Goal: Task Accomplishment & Management: Use online tool/utility

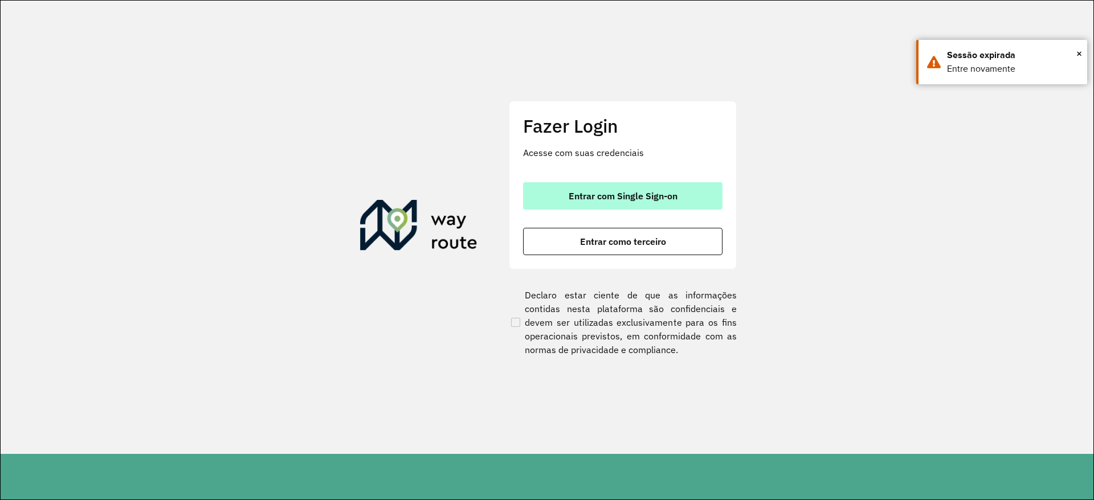
drag, startPoint x: 0, startPoint y: 0, endPoint x: 635, endPoint y: 194, distance: 664.1
click at [635, 194] on span "Entrar com Single Sign-on" at bounding box center [623, 195] width 109 height 9
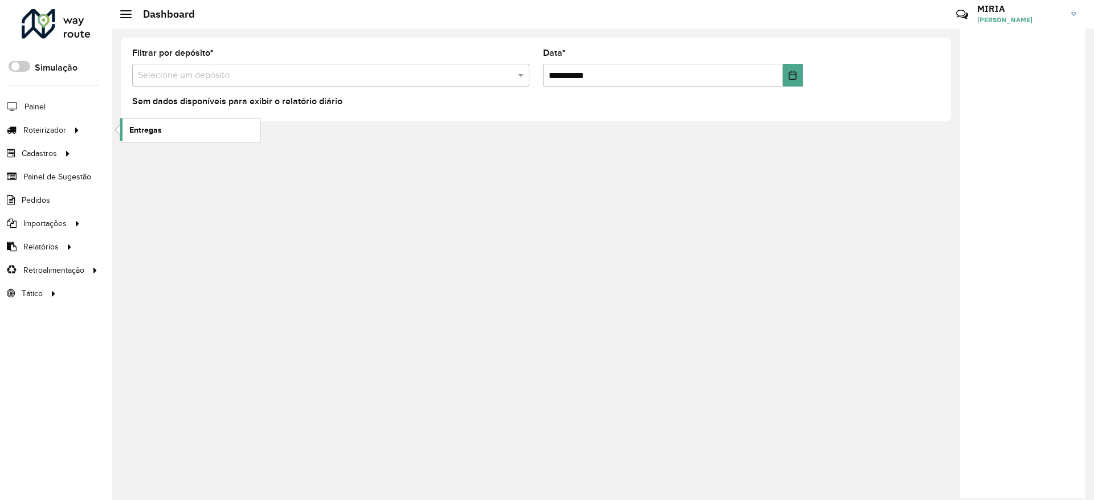
click at [173, 132] on link "Entregas" at bounding box center [190, 130] width 140 height 23
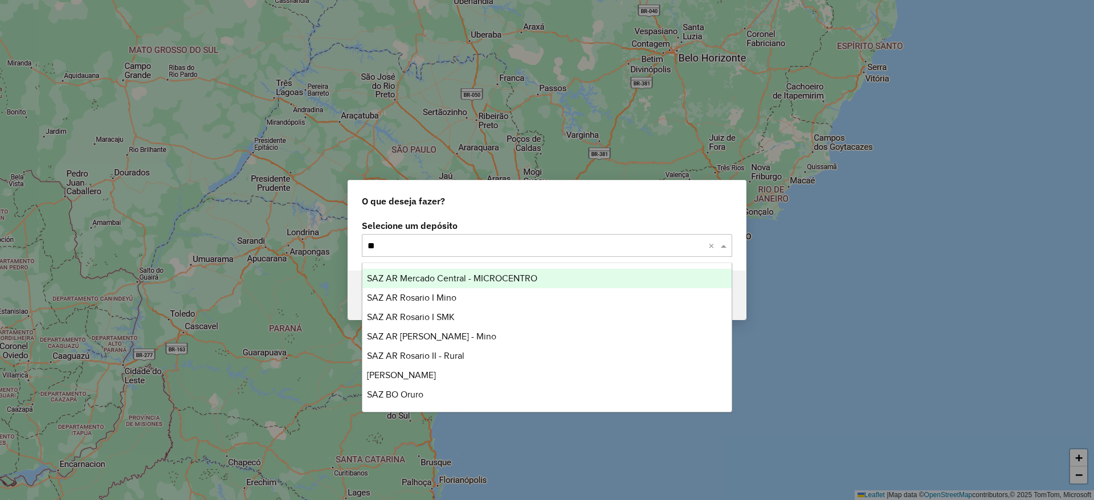
type input "***"
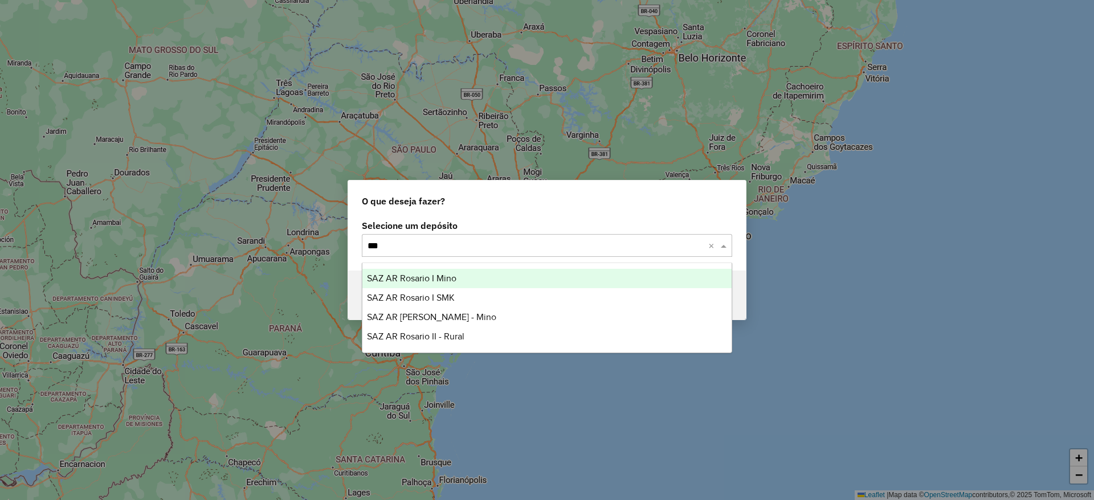
click at [411, 278] on span "SAZ AR Rosario I Mino" at bounding box center [411, 278] width 89 height 10
type input "***"
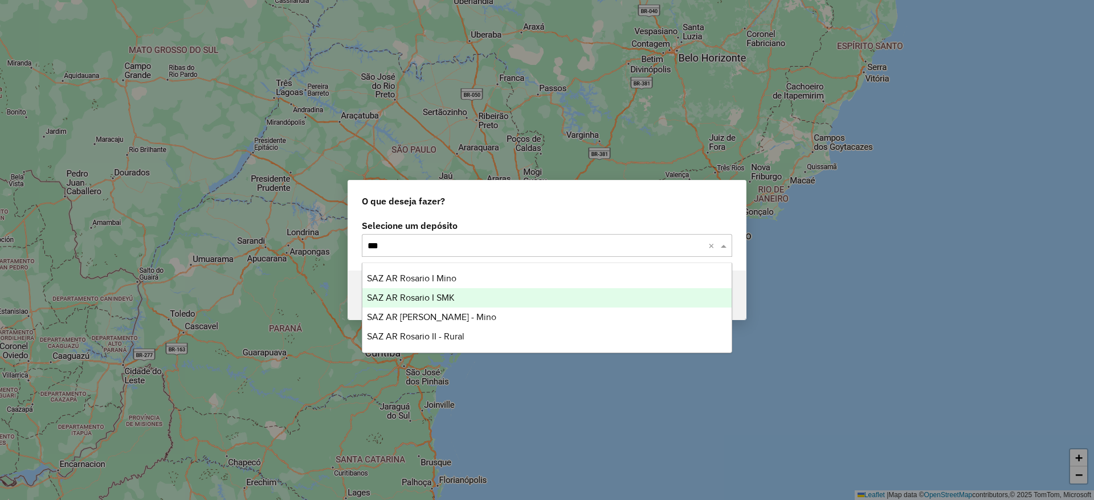
click at [407, 298] on span "SAZ AR Rosario I SMK" at bounding box center [411, 298] width 88 height 10
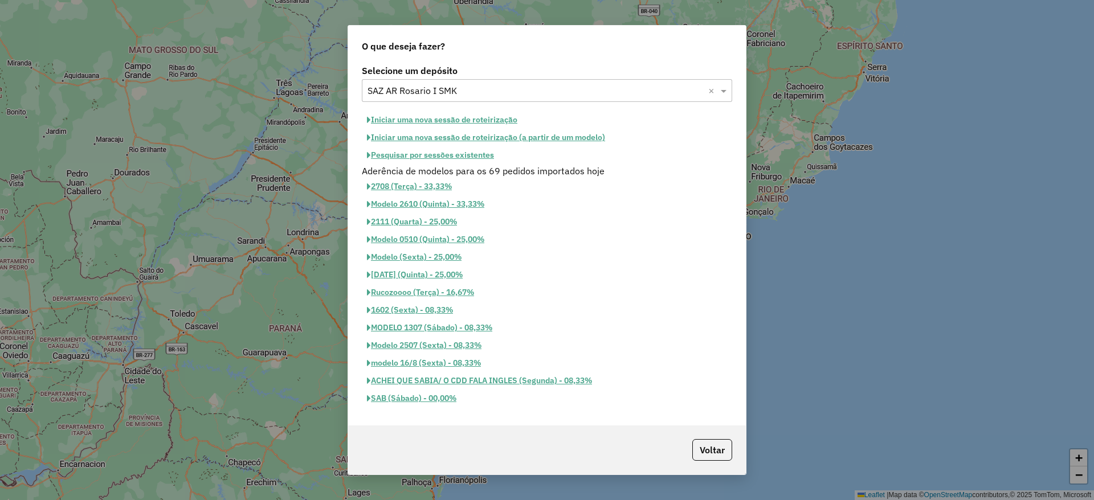
click at [453, 120] on button "Iniciar uma nova sessão de roteirização" at bounding box center [442, 120] width 161 height 18
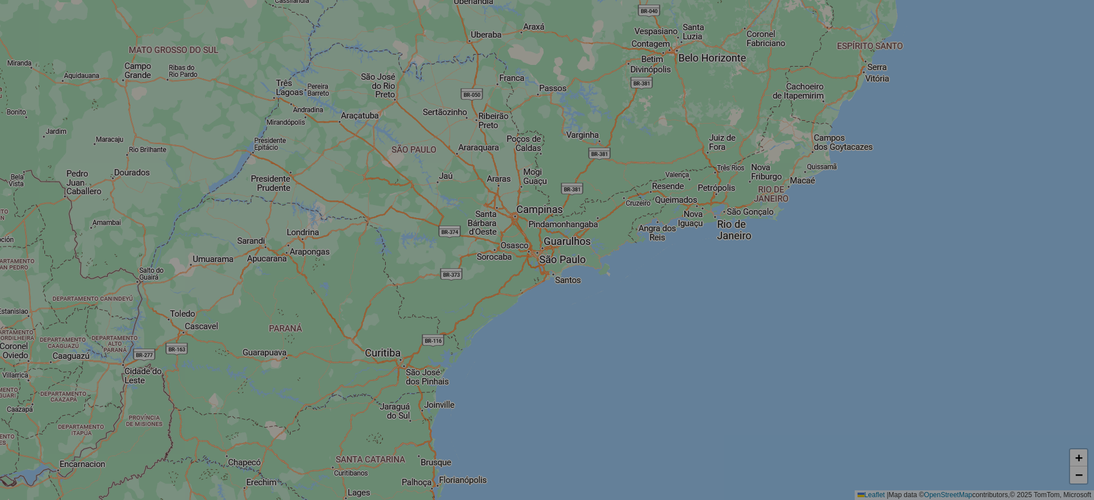
select select "*"
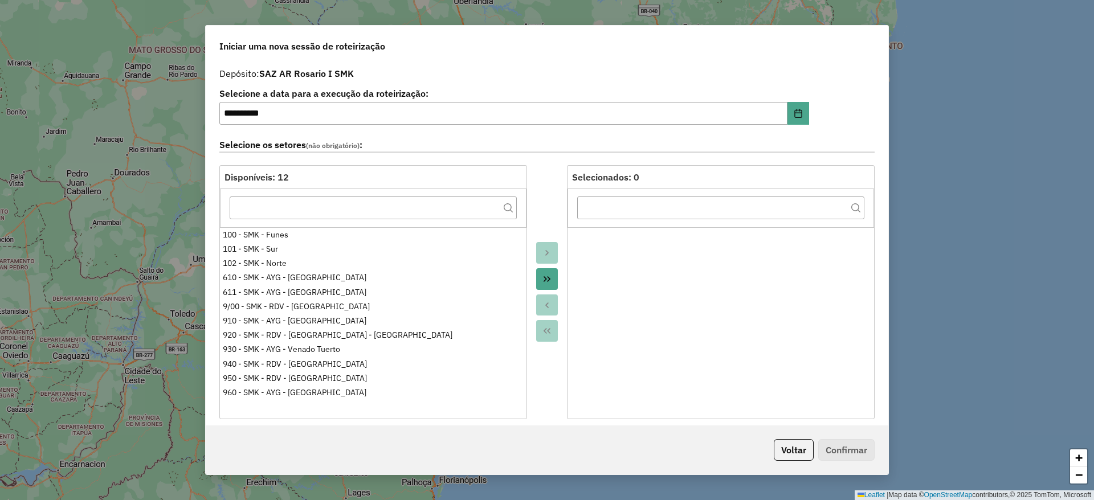
click at [547, 272] on button "Move All to Target" at bounding box center [547, 279] width 22 height 22
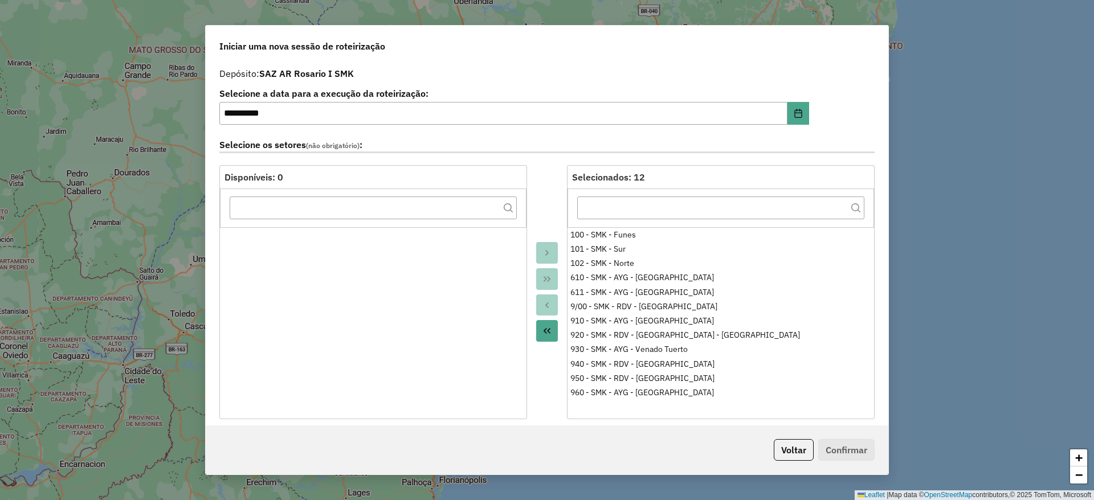
scroll to position [342, 0]
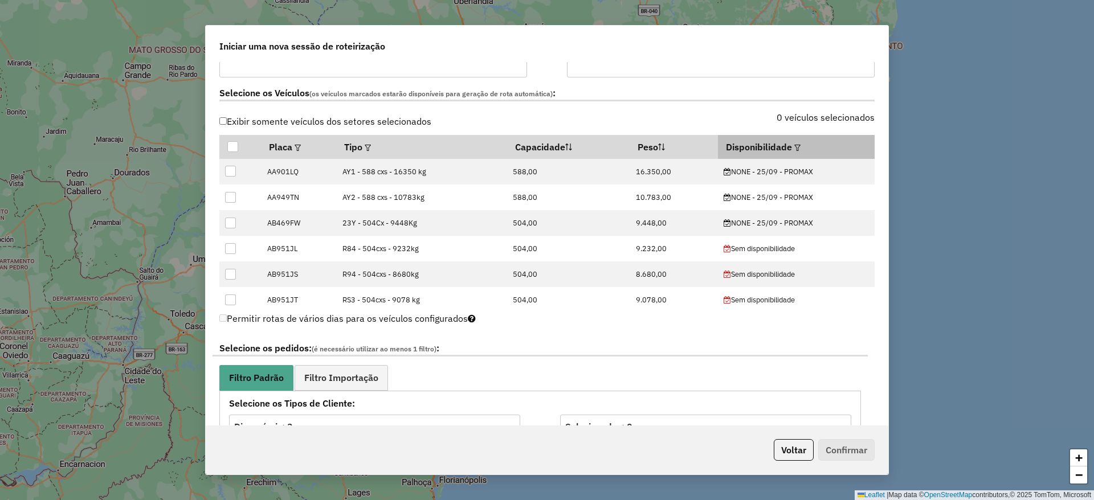
click at [794, 145] on em at bounding box center [797, 148] width 6 height 6
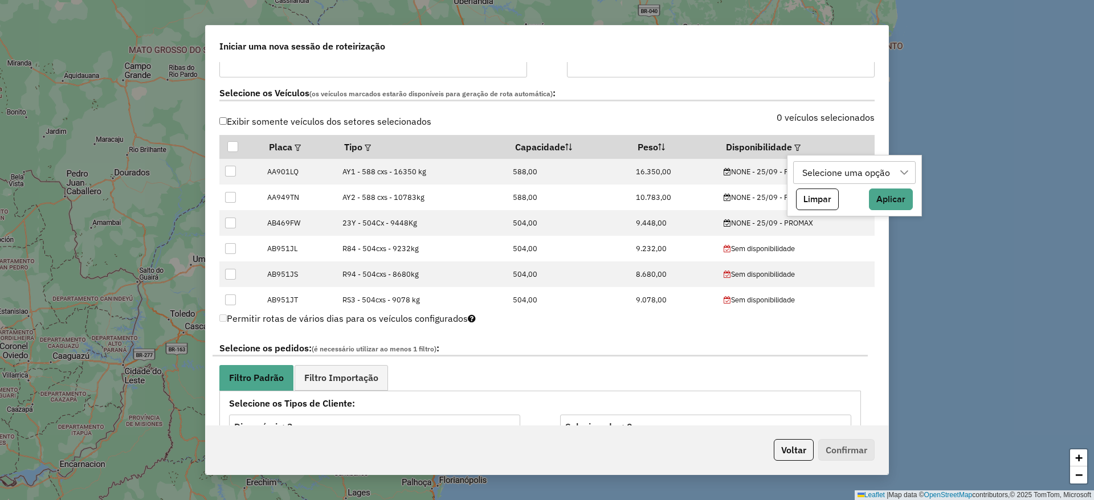
click at [813, 174] on div "Selecione uma opção" at bounding box center [846, 173] width 96 height 22
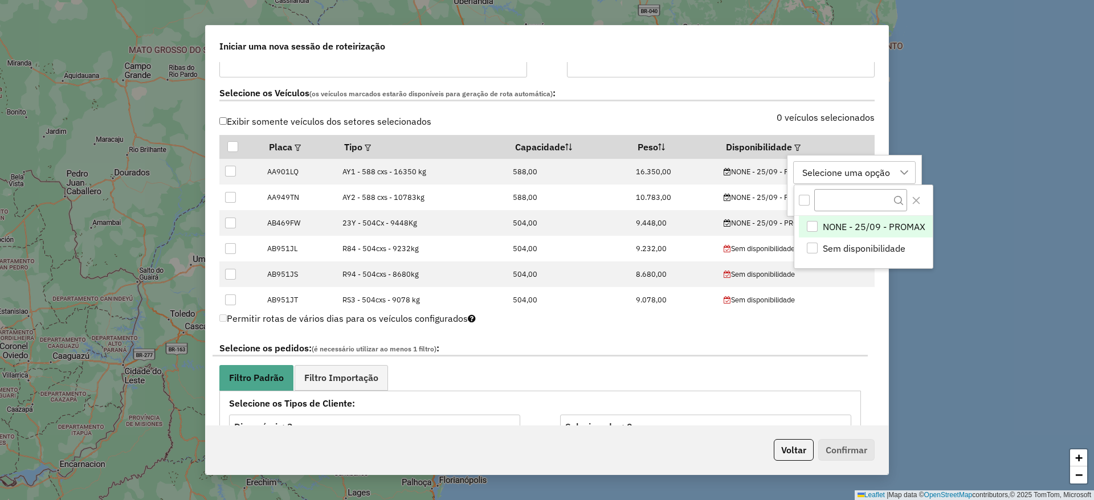
click at [814, 225] on div "NONE - 25/09 - PROMAX" at bounding box center [812, 226] width 11 height 11
click at [921, 203] on button "Close" at bounding box center [916, 200] width 18 height 18
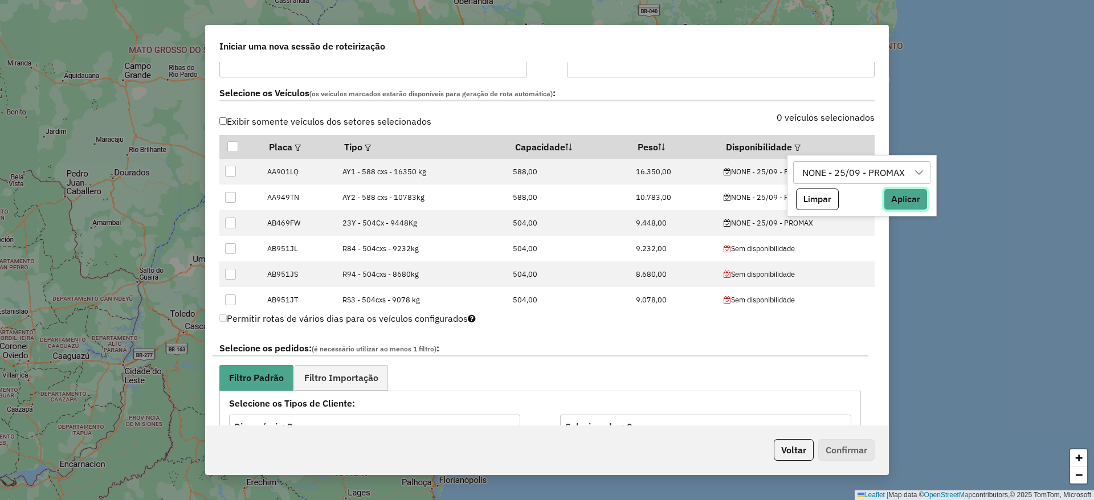
click at [921, 203] on button "Aplicar" at bounding box center [906, 200] width 44 height 22
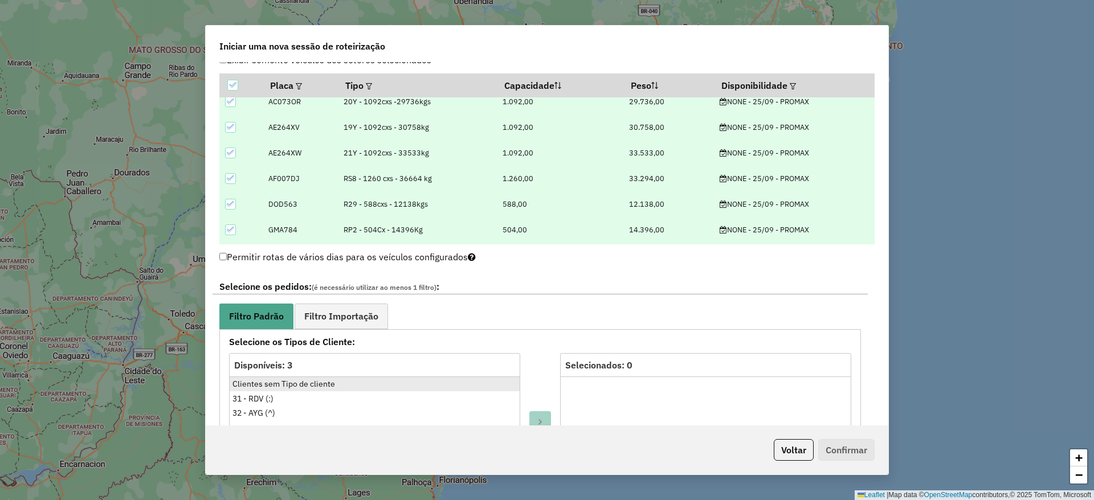
scroll to position [427, 0]
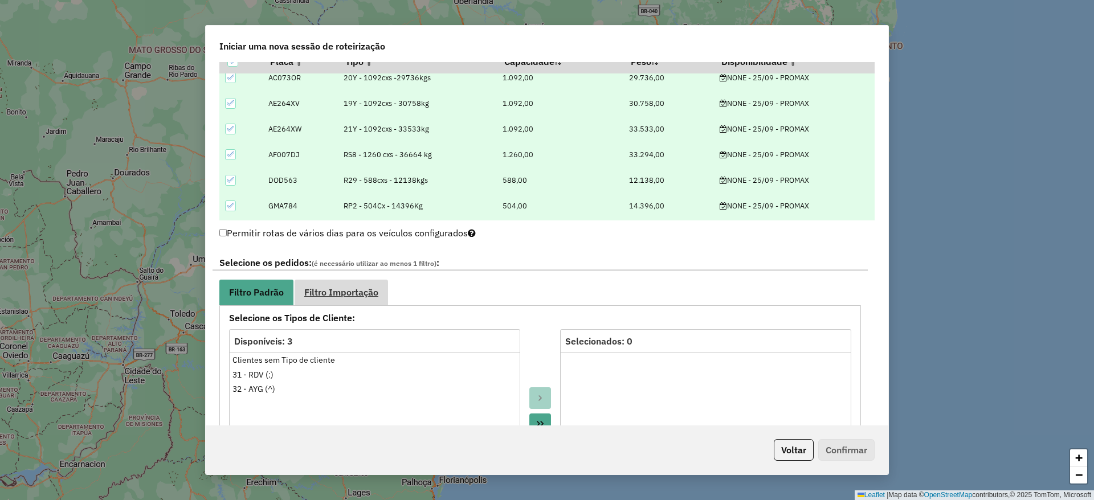
click at [362, 285] on link "Filtro Importação" at bounding box center [341, 293] width 93 height 26
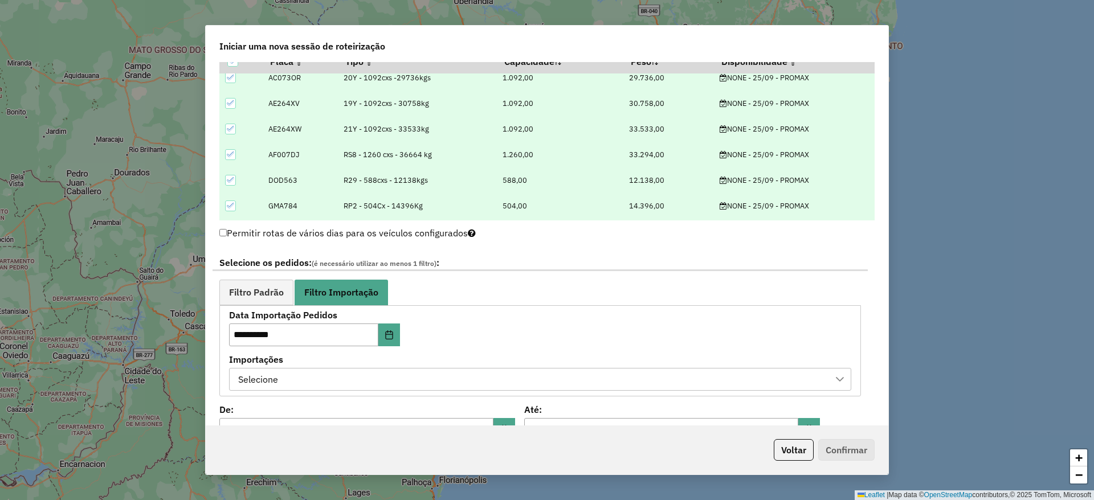
click at [353, 374] on div "Selecione" at bounding box center [531, 380] width 595 height 22
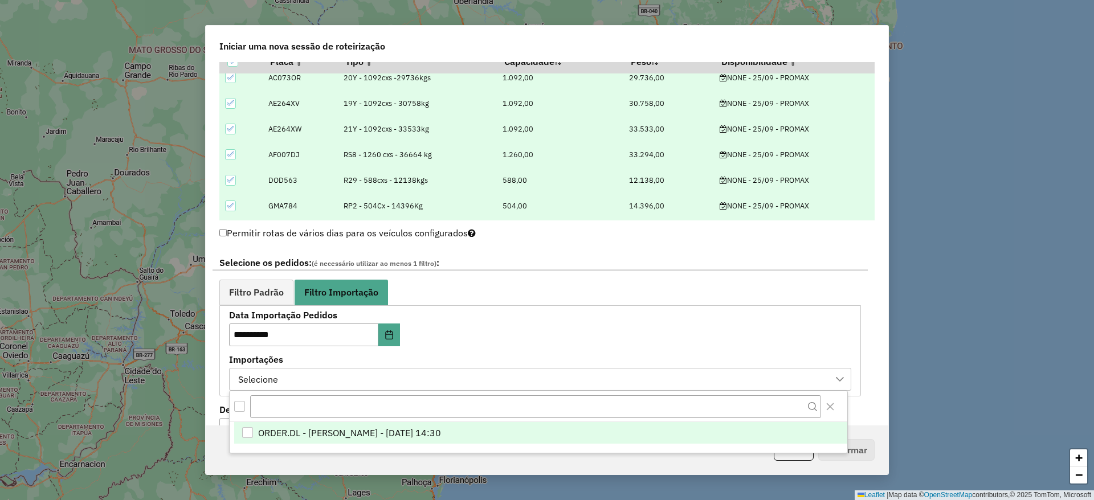
scroll to position [9, 52]
click at [346, 432] on span "ORDER.DL - [PERSON_NAME] - [DATE] 14:30" at bounding box center [349, 433] width 183 height 14
click at [259, 293] on span "Filtro Padrão" at bounding box center [256, 292] width 55 height 9
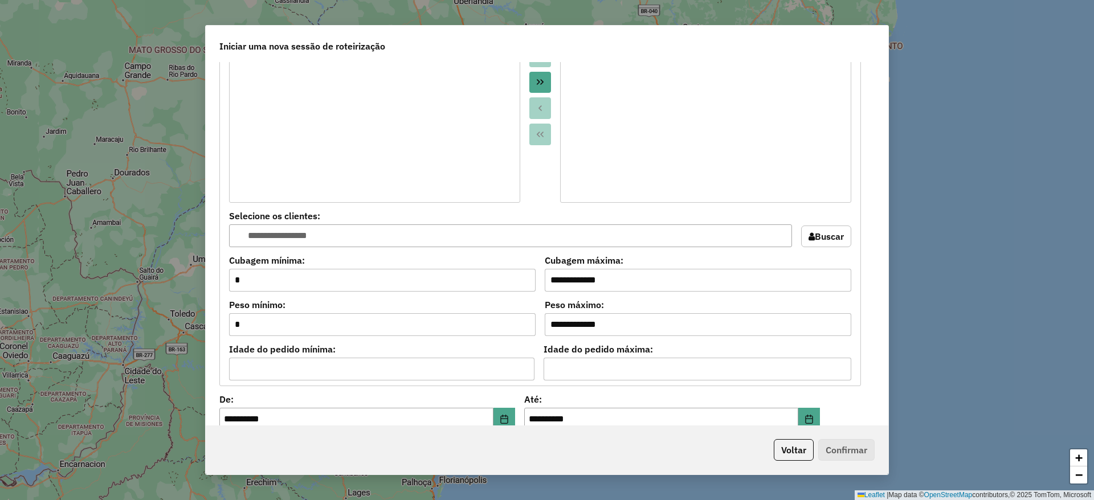
scroll to position [940, 0]
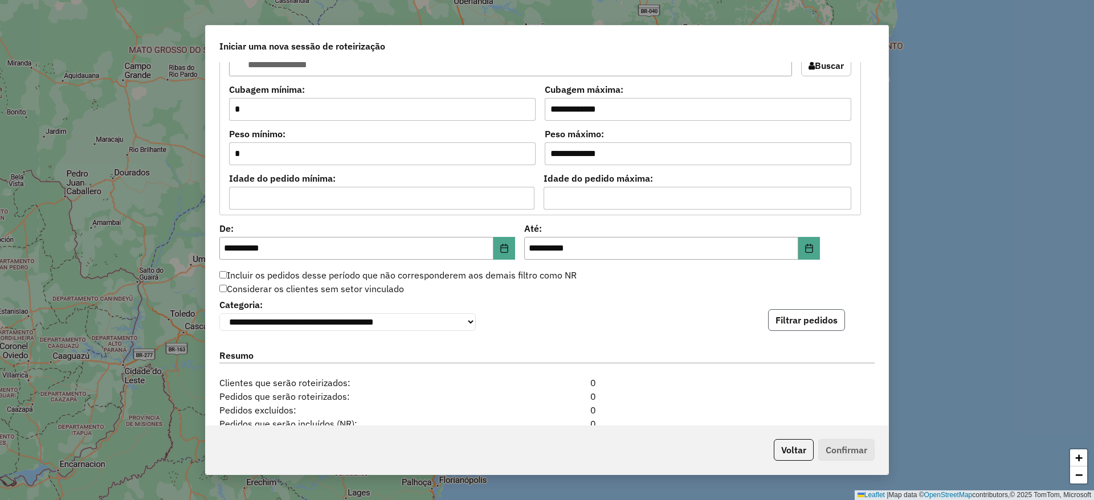
click at [814, 317] on button "Filtrar pedidos" at bounding box center [806, 320] width 77 height 22
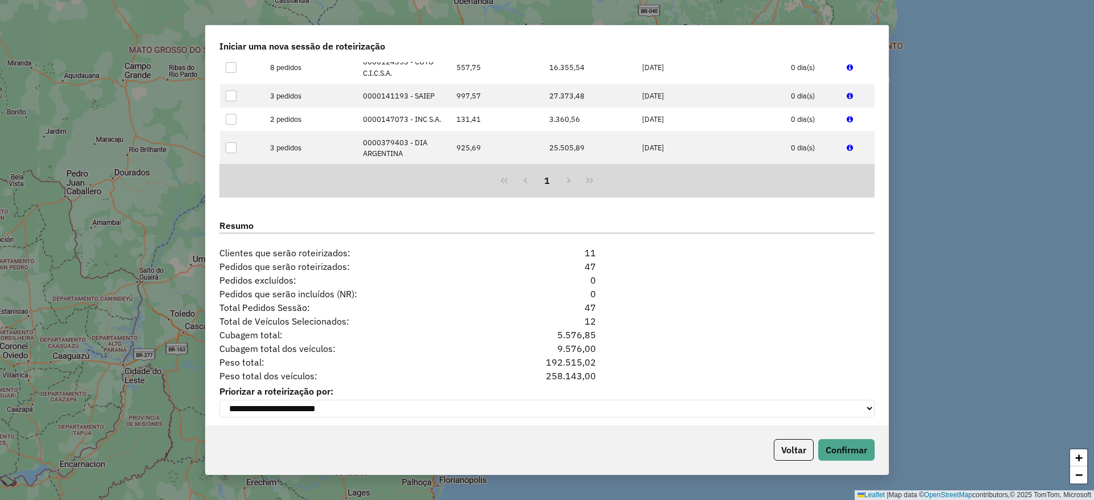
scroll to position [1317, 0]
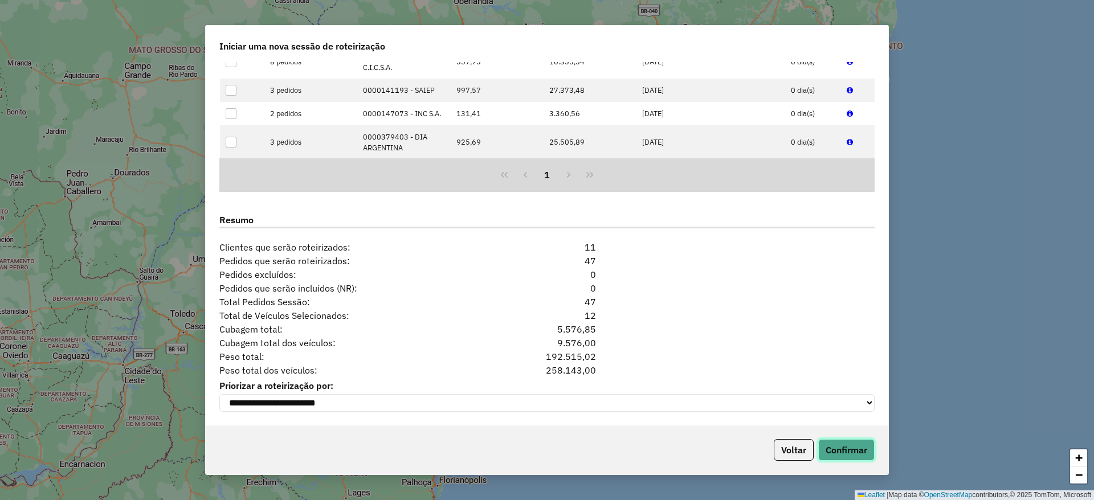
click at [853, 453] on button "Confirmar" at bounding box center [846, 450] width 56 height 22
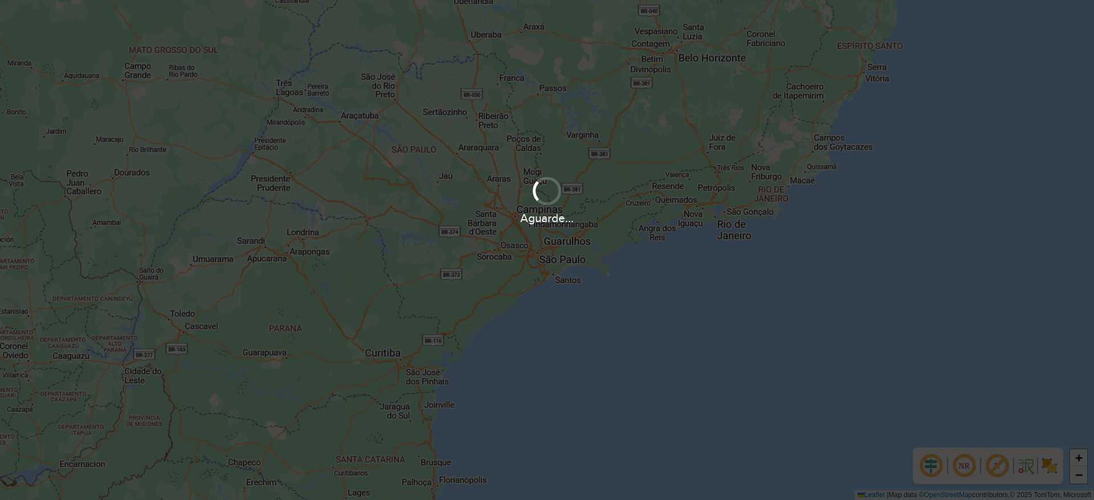
click at [1038, 250] on div "Aguarde..." at bounding box center [547, 250] width 1094 height 500
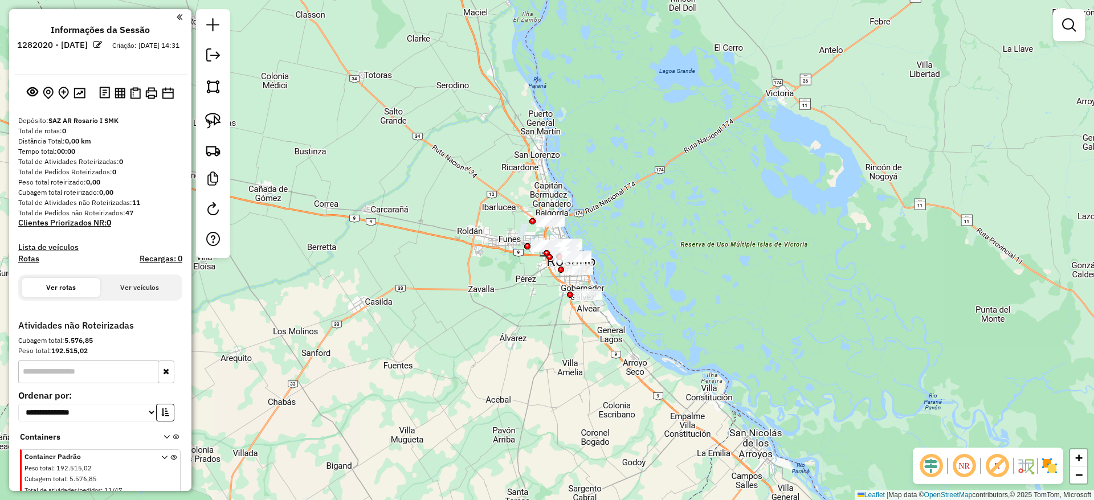
click at [977, 203] on div "Janela de atendimento Grade de atendimento Capacidade Transportadoras Veículos …" at bounding box center [547, 250] width 1094 height 500
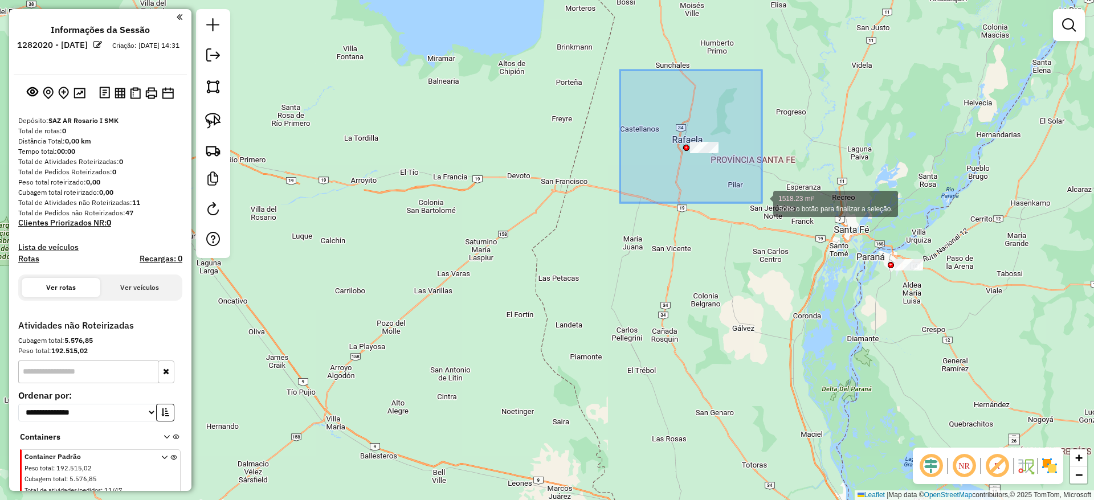
drag, startPoint x: 620, startPoint y: 70, endPoint x: 762, endPoint y: 203, distance: 194.3
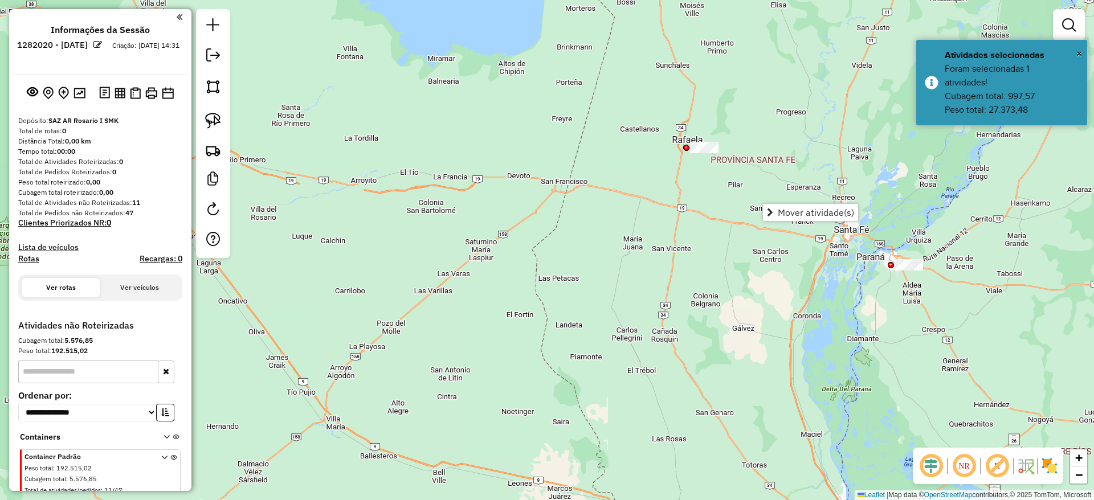
click at [199, 121] on div at bounding box center [213, 133] width 34 height 249
click at [204, 117] on link at bounding box center [213, 120] width 25 height 25
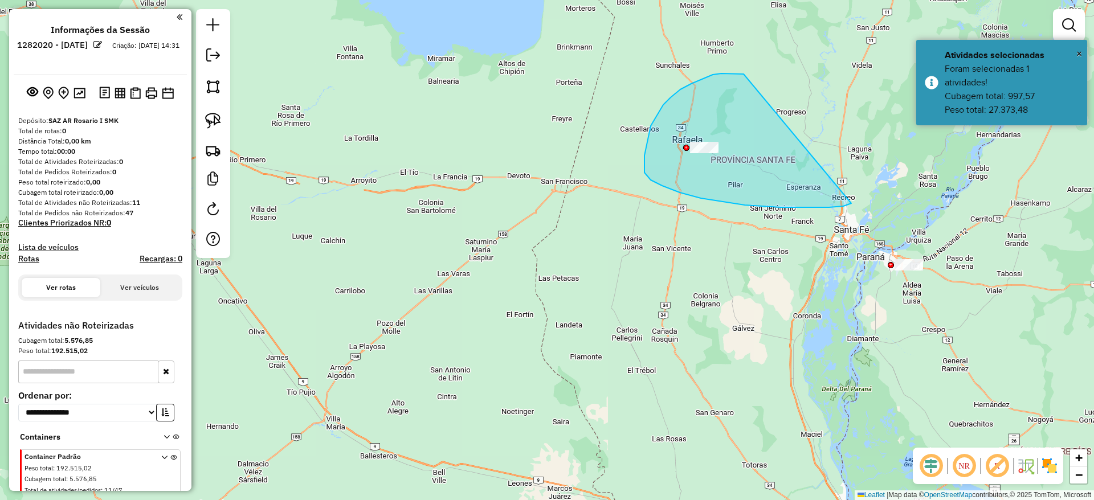
drag, startPoint x: 738, startPoint y: 73, endPoint x: 839, endPoint y: 201, distance: 162.3
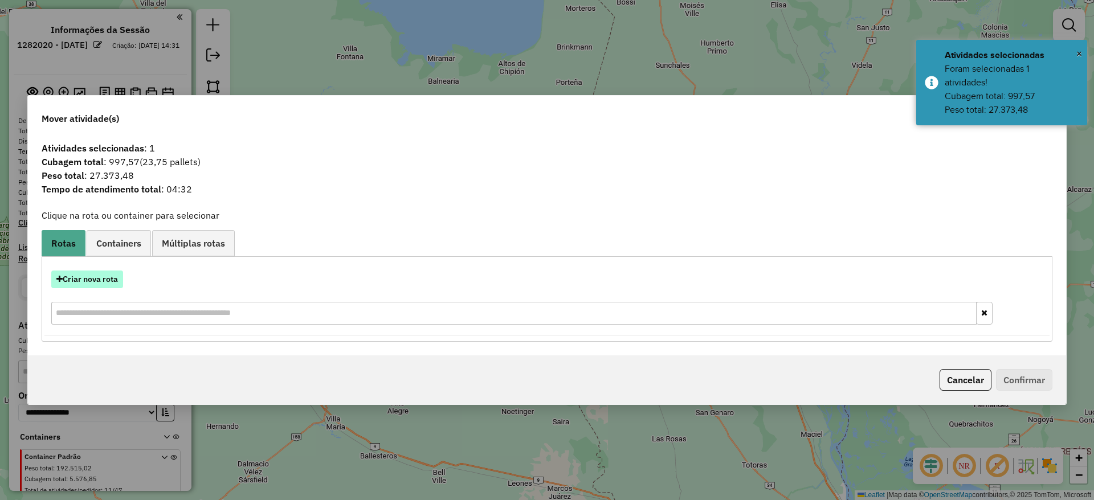
click at [120, 279] on button "Criar nova rota" at bounding box center [87, 280] width 72 height 18
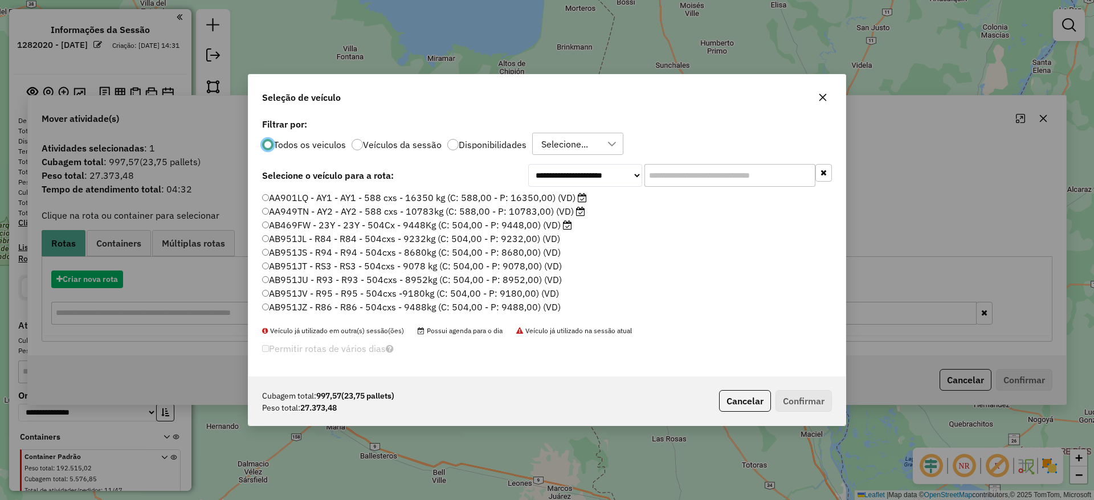
scroll to position [6, 3]
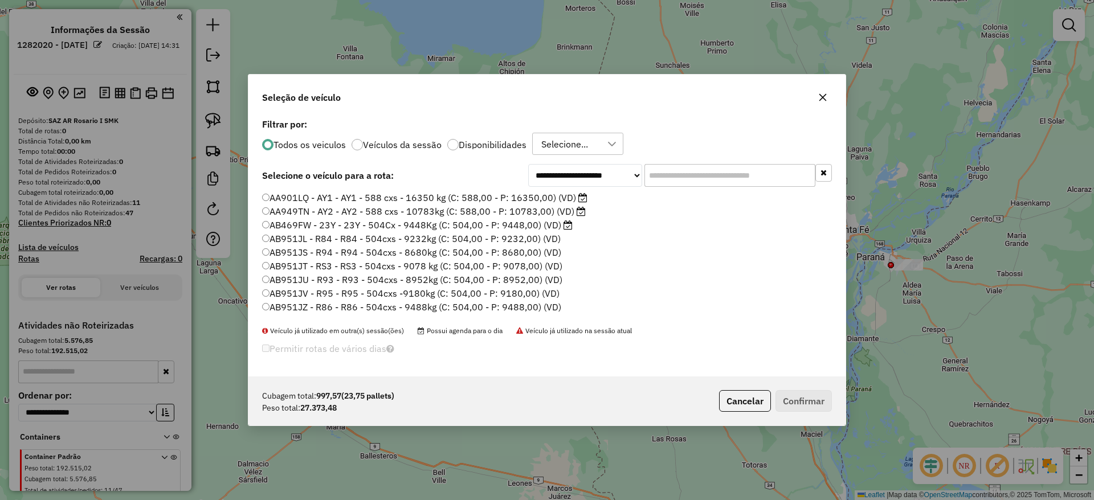
click at [759, 177] on input "text" at bounding box center [729, 175] width 171 height 23
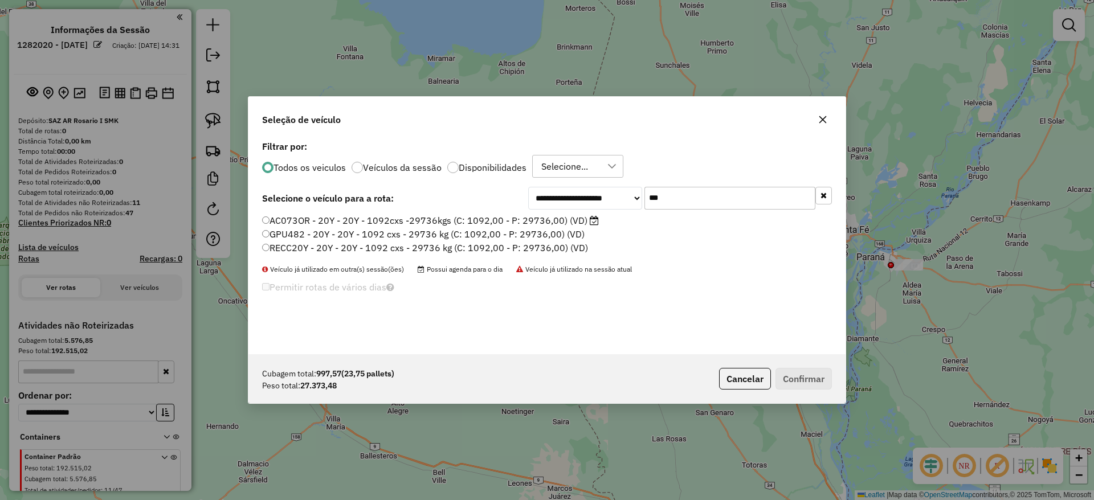
type input "***"
click at [573, 219] on label "AC073OR - 20Y - 20Y - 1092cxs -29736kgs (C: 1092,00 - P: 29736,00) (VD)" at bounding box center [430, 221] width 337 height 14
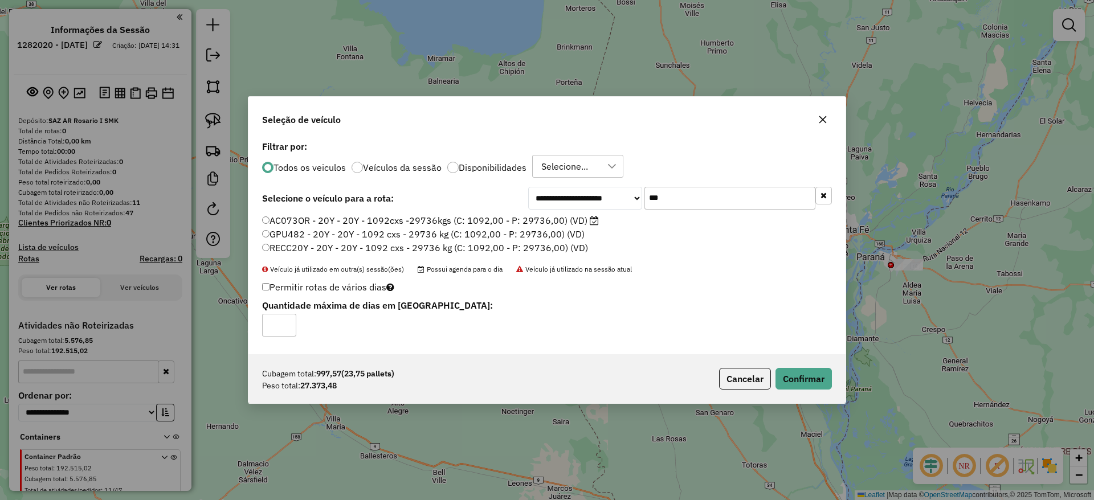
click at [796, 365] on div "Cubagem total: 997,57 (23,75 pallets) Peso total: 27.373,48 Cancelar Confirmar" at bounding box center [546, 378] width 597 height 49
click at [796, 376] on button "Confirmar" at bounding box center [803, 379] width 56 height 22
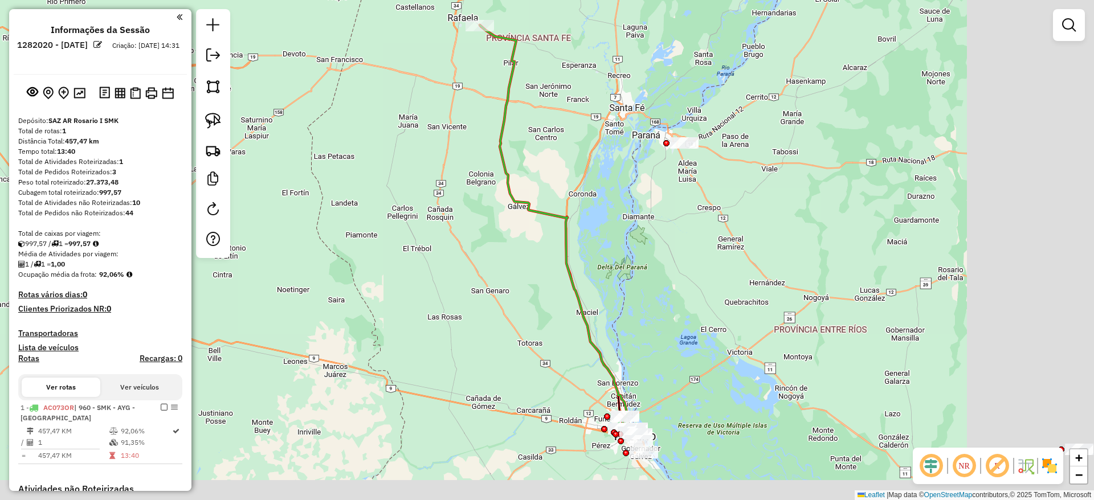
drag, startPoint x: 808, startPoint y: 251, endPoint x: 606, endPoint y: 123, distance: 238.7
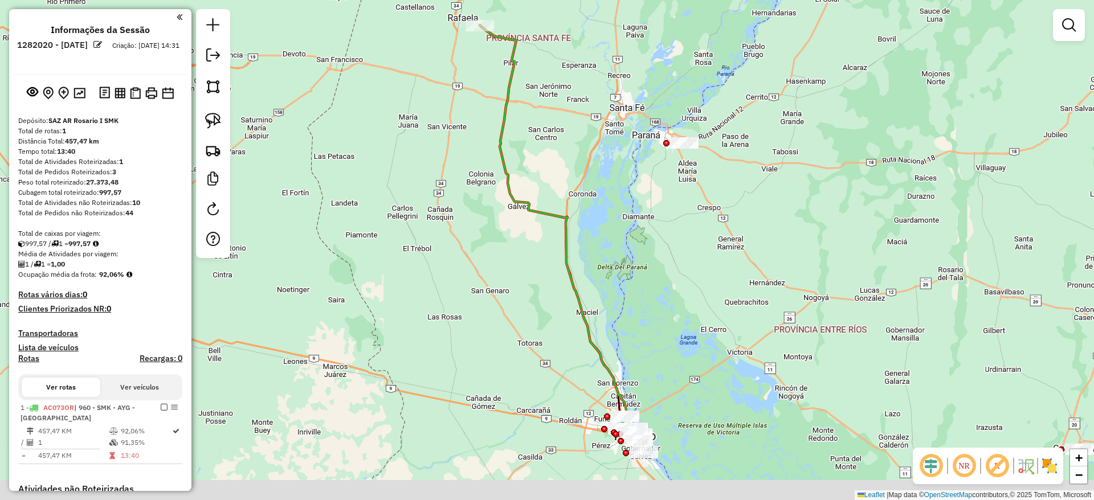
click at [581, 129] on div "Janela de atendimento Grade de atendimento Capacidade Transportadoras Veículos …" at bounding box center [547, 250] width 1094 height 500
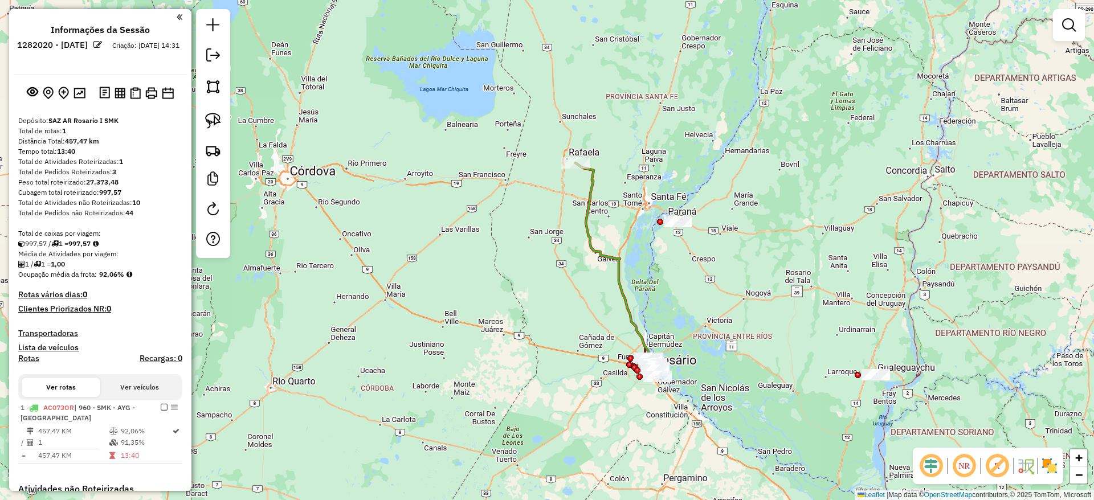
drag, startPoint x: 754, startPoint y: 304, endPoint x: 747, endPoint y: 250, distance: 54.5
click at [747, 250] on div "Janela de atendimento Grade de atendimento Capacidade Transportadoras Veículos …" at bounding box center [547, 250] width 1094 height 500
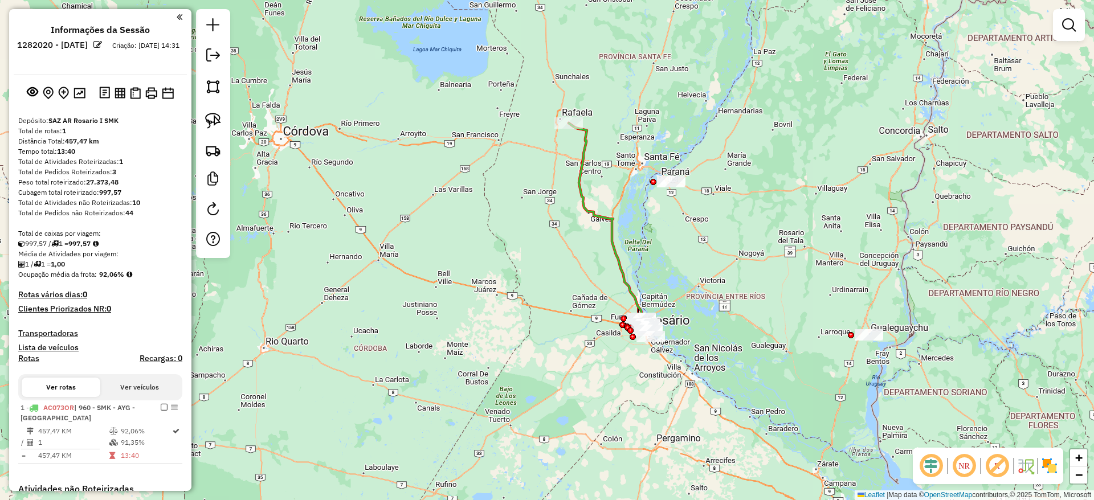
click at [1046, 463] on img at bounding box center [1049, 466] width 18 height 18
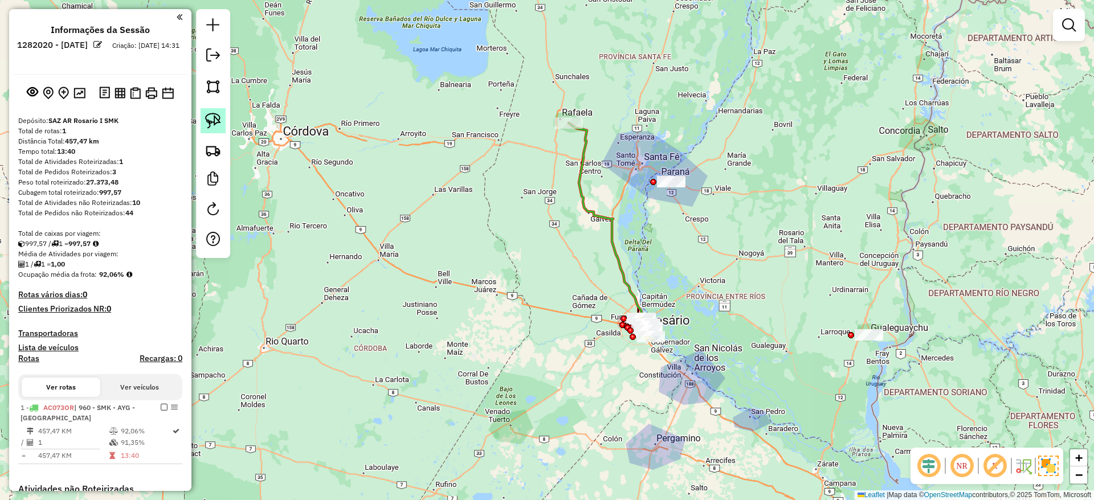
click at [209, 116] on img at bounding box center [213, 121] width 16 height 16
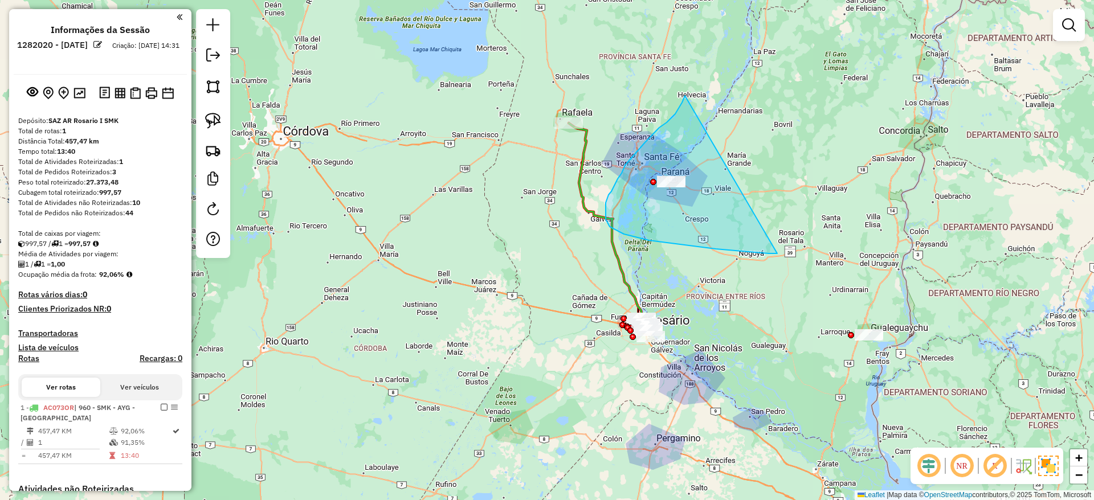
drag, startPoint x: 683, startPoint y: 100, endPoint x: 777, endPoint y: 254, distance: 179.8
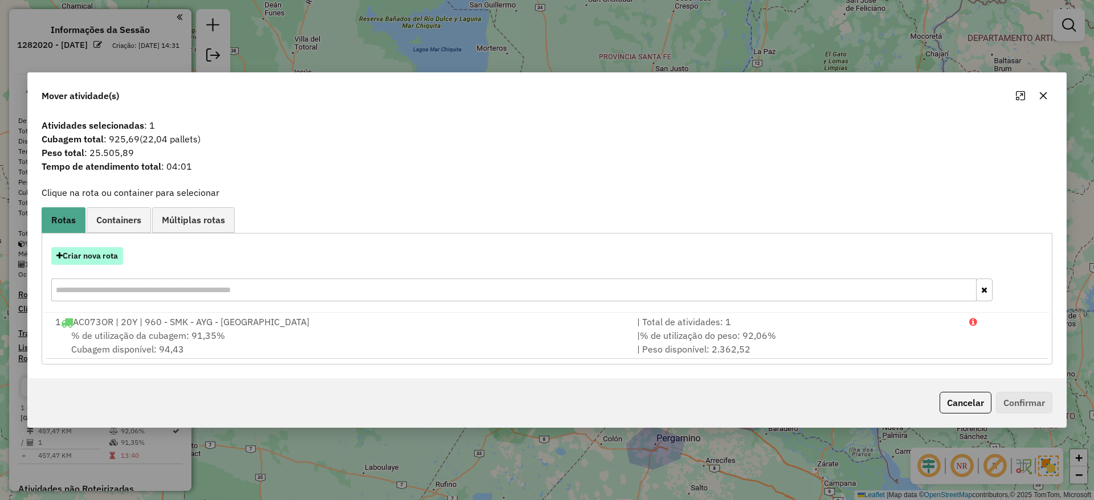
click at [95, 255] on button "Criar nova rota" at bounding box center [87, 256] width 72 height 18
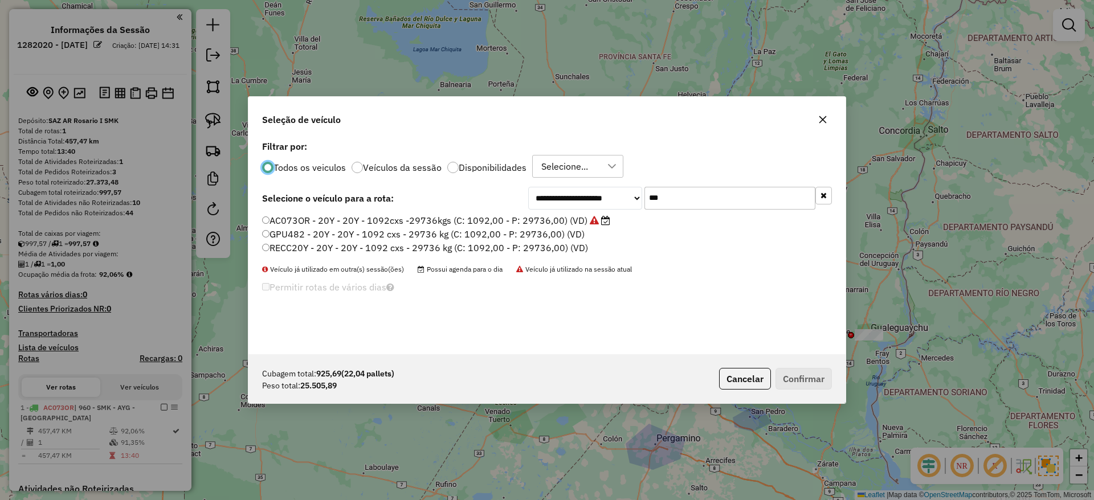
click at [728, 204] on input "***" at bounding box center [729, 198] width 171 height 23
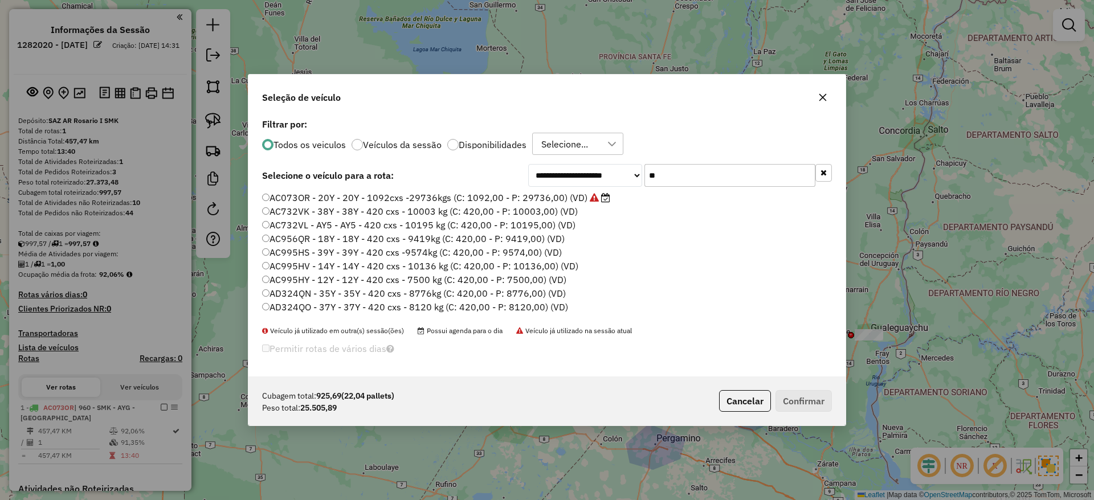
type input "*"
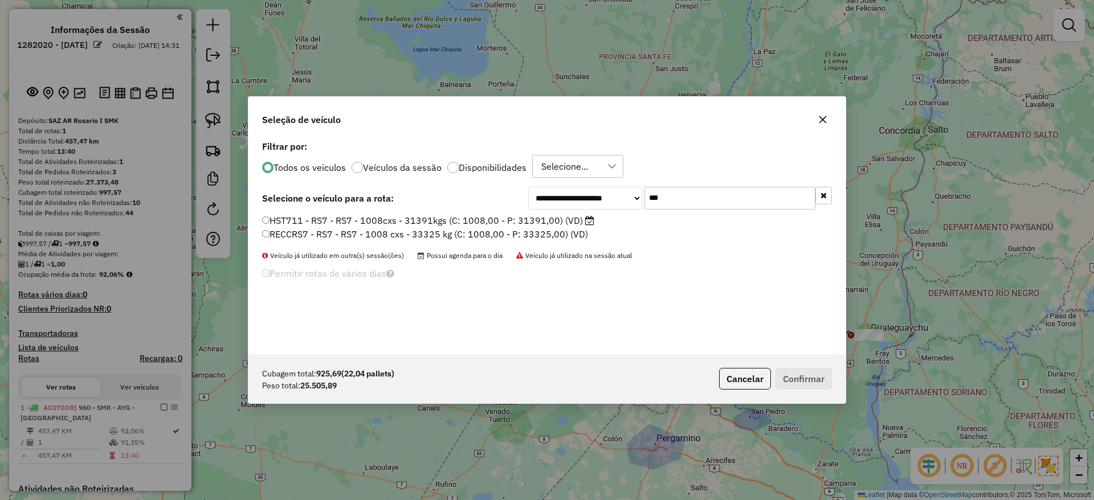
type input "***"
click at [367, 220] on label "HST711 - RS7 - RS7 - 1008cxs - 31391kgs (C: 1008,00 - P: 31391,00) (VD)" at bounding box center [428, 221] width 332 height 14
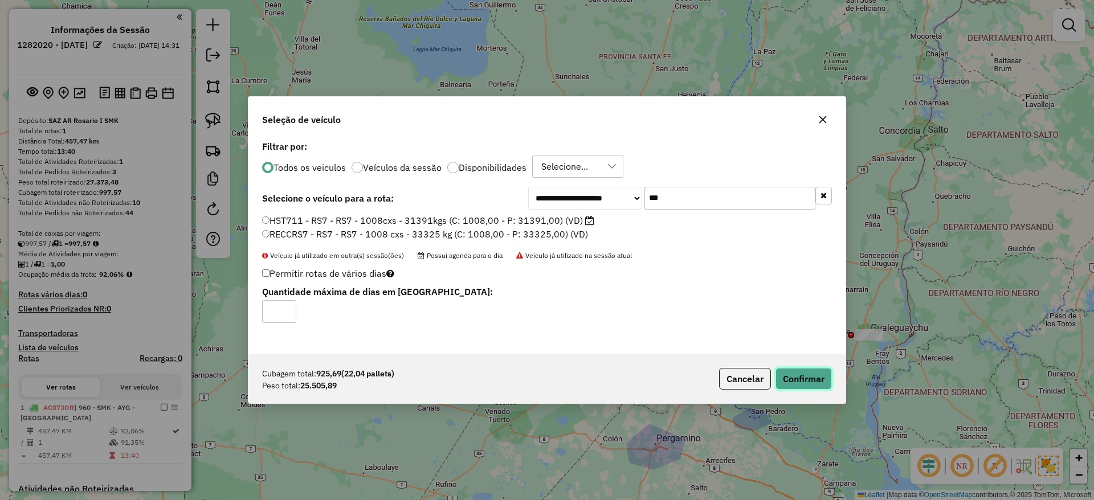
click at [814, 382] on button "Confirmar" at bounding box center [803, 379] width 56 height 22
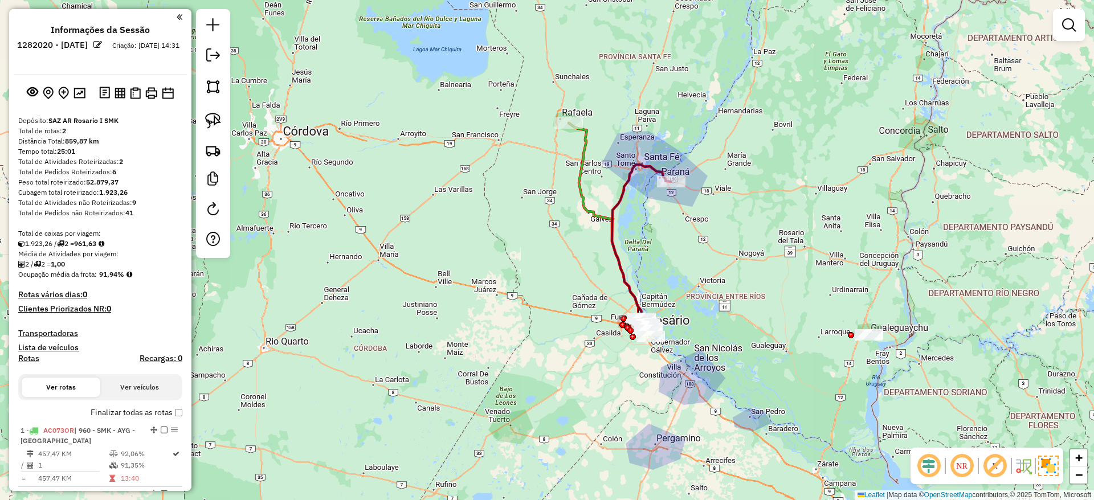
click at [541, 287] on div "Janela de atendimento Grade de atendimento Capacidade Transportadoras Veículos …" at bounding box center [547, 250] width 1094 height 500
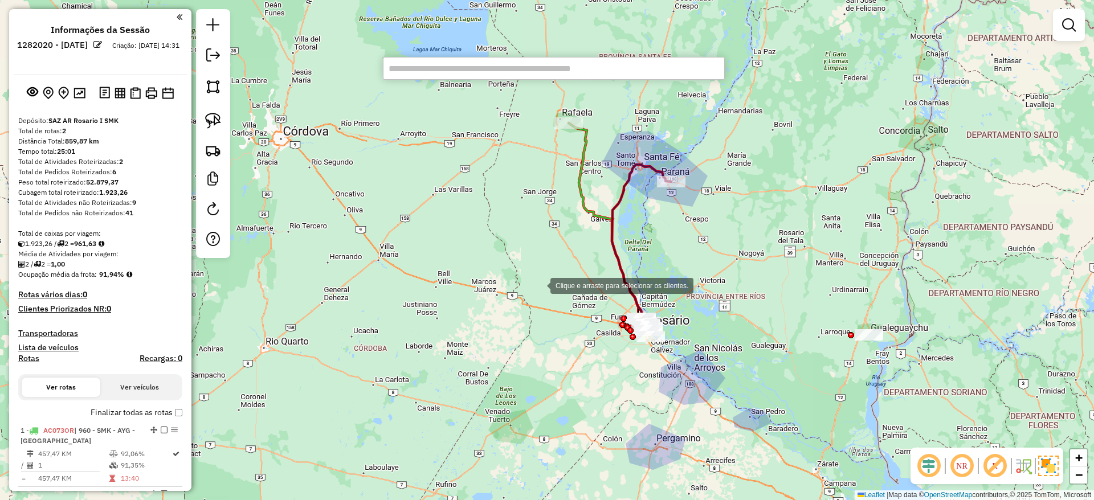
paste input "******"
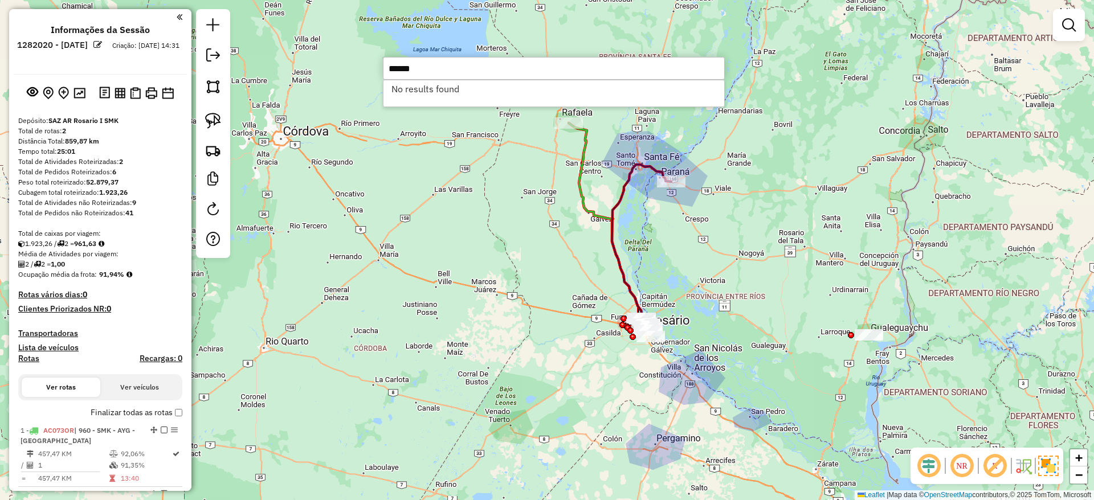
type input "******"
click at [418, 273] on div "Janela de atendimento Grade de atendimento Capacidade Transportadoras Veículos …" at bounding box center [547, 250] width 1094 height 500
type input "******"
click at [209, 122] on img at bounding box center [213, 121] width 16 height 16
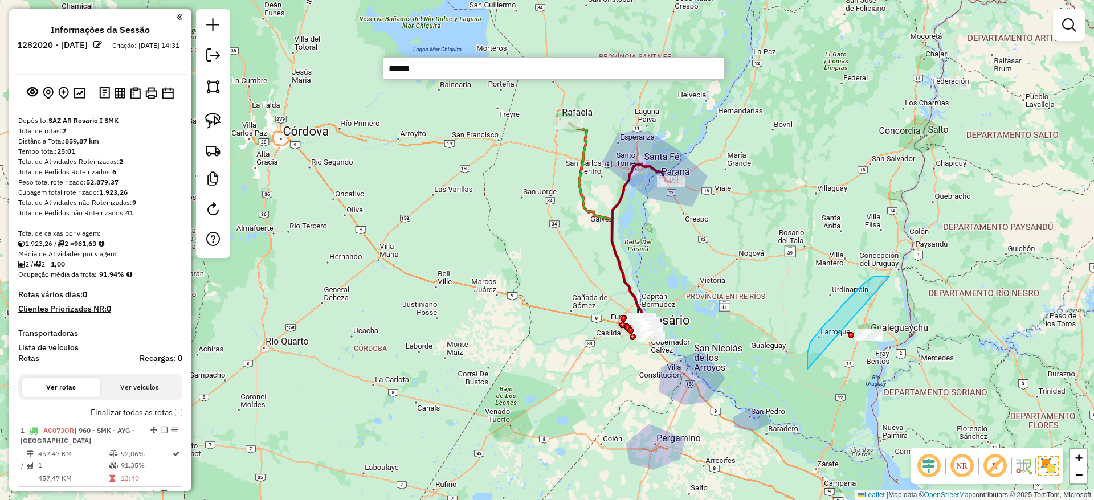
drag, startPoint x: 869, startPoint y: 280, endPoint x: 944, endPoint y: 353, distance: 104.7
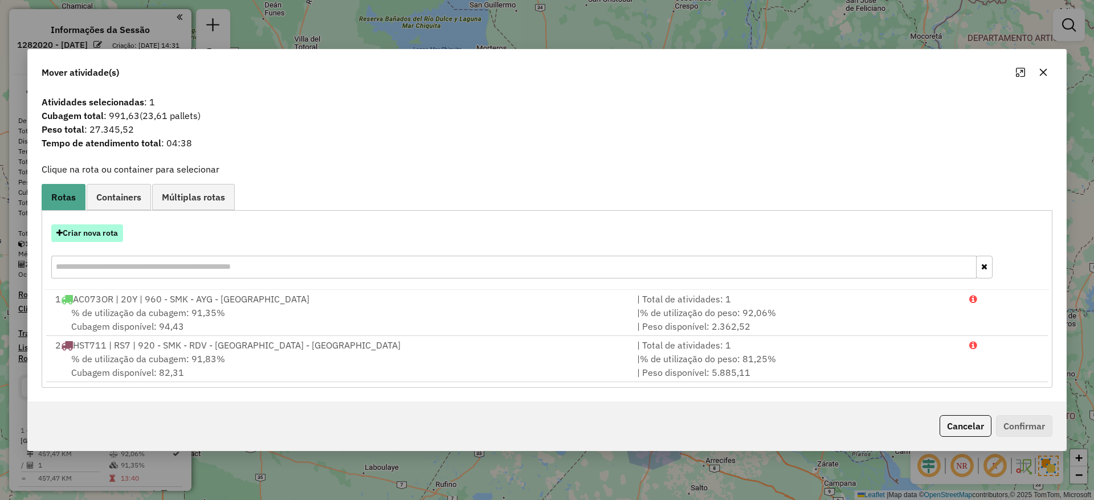
click at [113, 235] on button "Criar nova rota" at bounding box center [87, 233] width 72 height 18
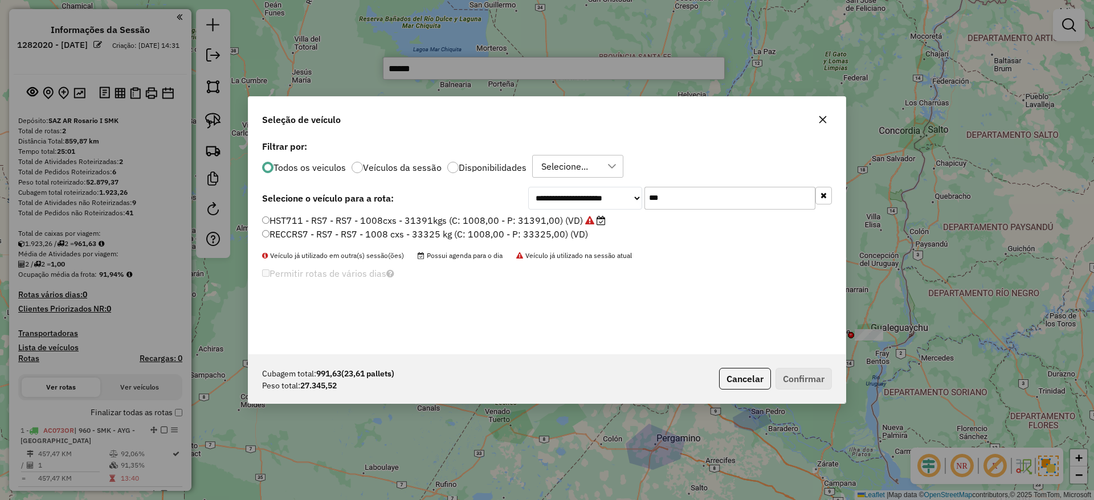
click at [705, 193] on input "***" at bounding box center [729, 198] width 171 height 23
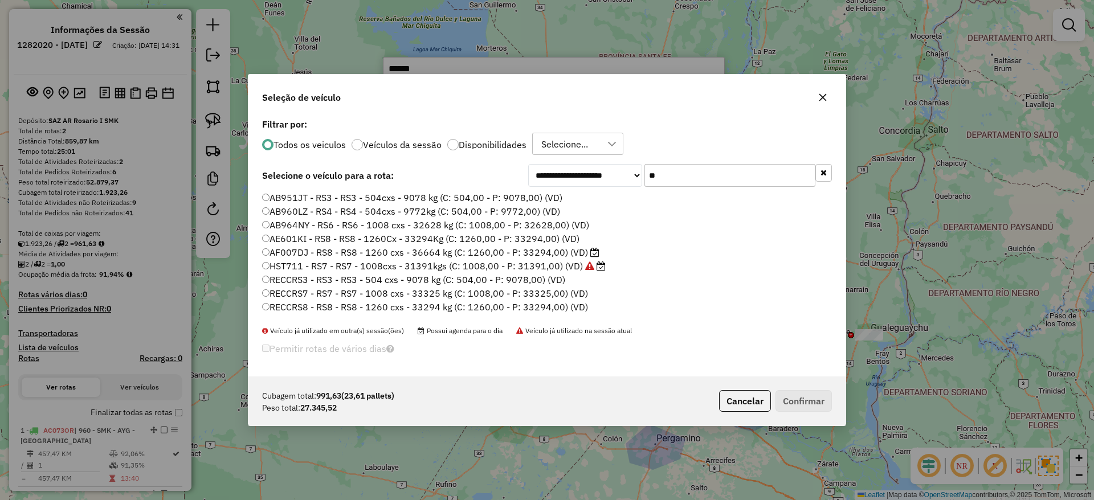
type input "*"
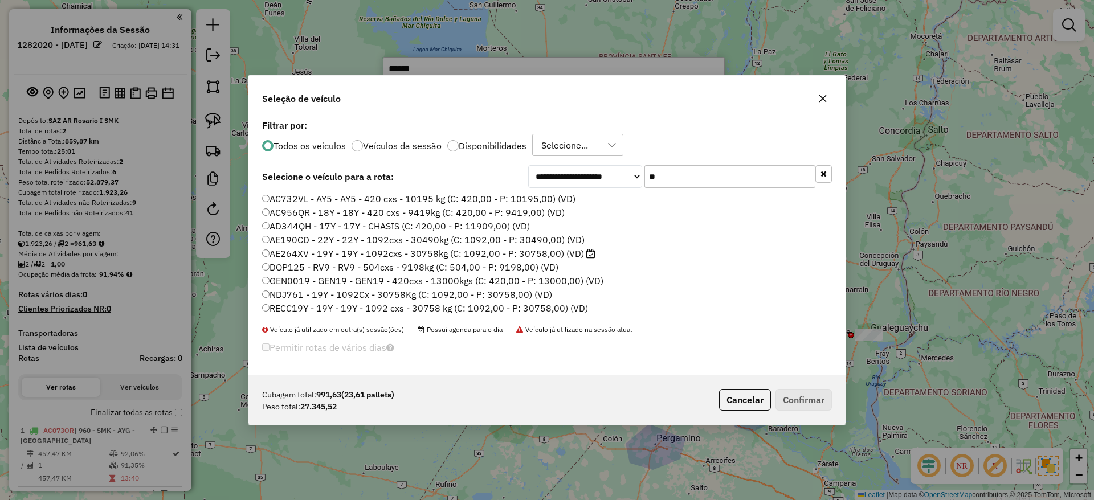
type input "**"
click at [501, 255] on label "AE264XV - 19Y - 19Y - 1092cxs - 30758kg (C: 1092,00 - P: 30758,00) (VD)" at bounding box center [428, 254] width 333 height 14
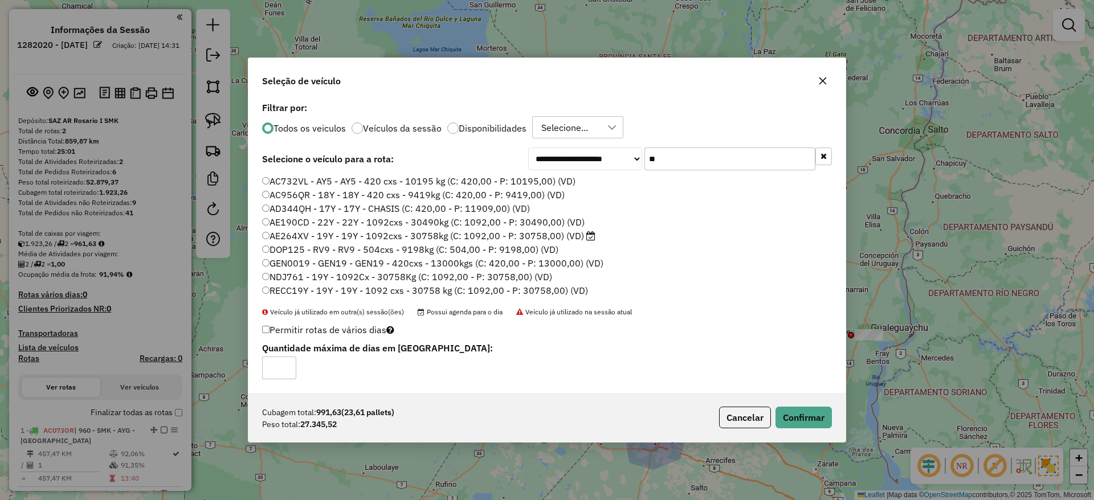
click at [800, 429] on div "Cubagem total: 991,63 (23,61 pallets) Peso total: 27.345,52 Cancelar Confirmar" at bounding box center [546, 417] width 597 height 49
click at [798, 419] on button "Confirmar" at bounding box center [803, 418] width 56 height 22
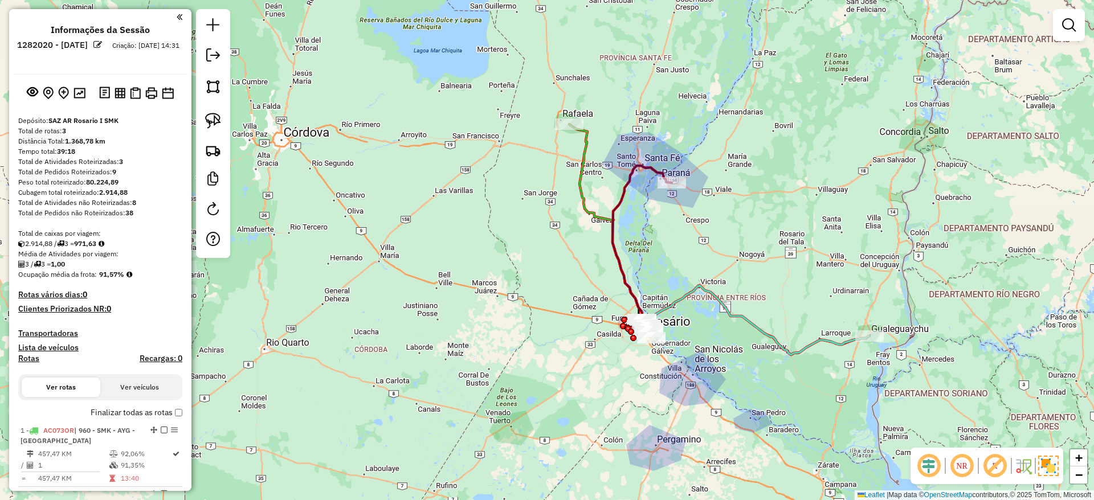
click at [751, 320] on icon at bounding box center [755, 320] width 228 height 70
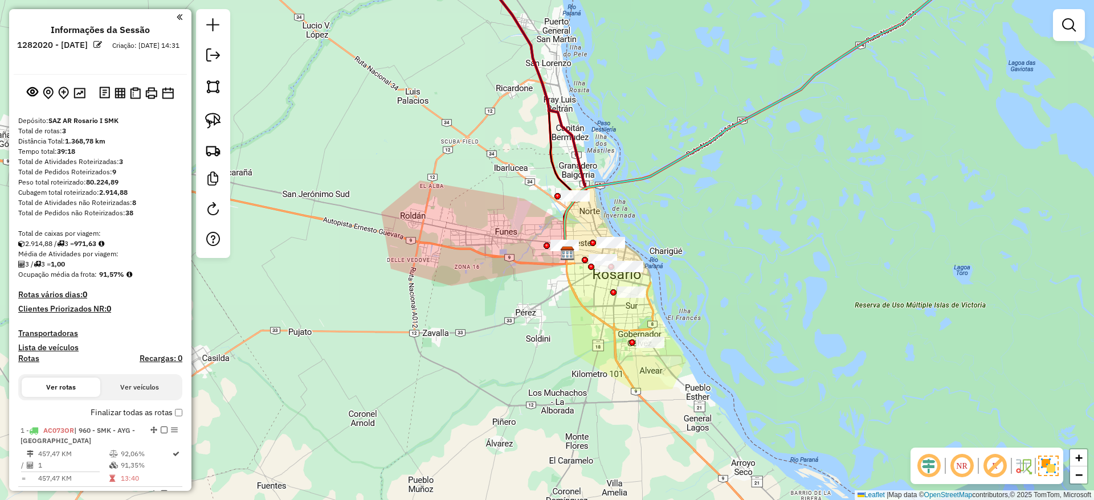
drag, startPoint x: 670, startPoint y: 287, endPoint x: 667, endPoint y: 247, distance: 40.0
click at [667, 247] on div "Janela de atendimento Grade de atendimento Capacidade Transportadoras Veículos …" at bounding box center [547, 250] width 1094 height 500
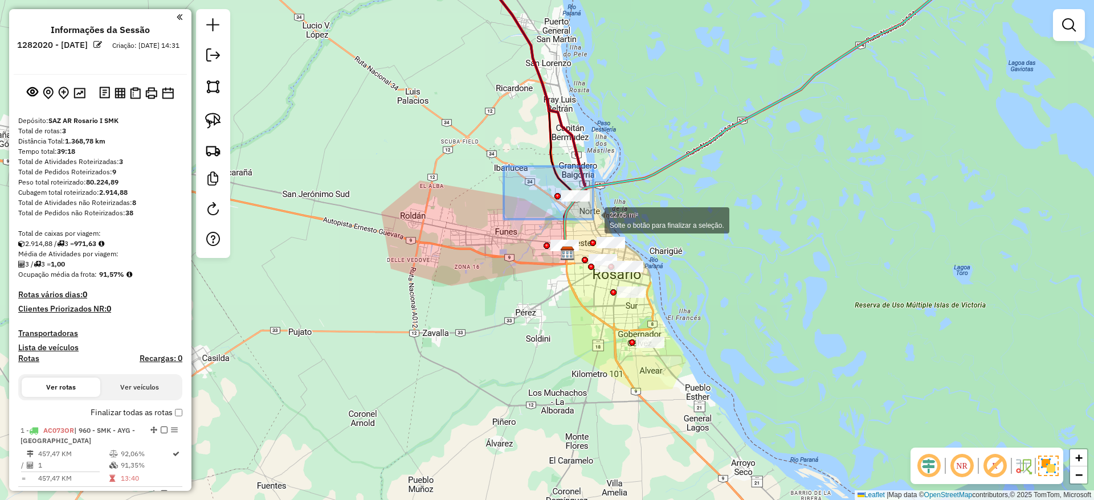
drag, startPoint x: 519, startPoint y: 183, endPoint x: 607, endPoint y: 223, distance: 96.4
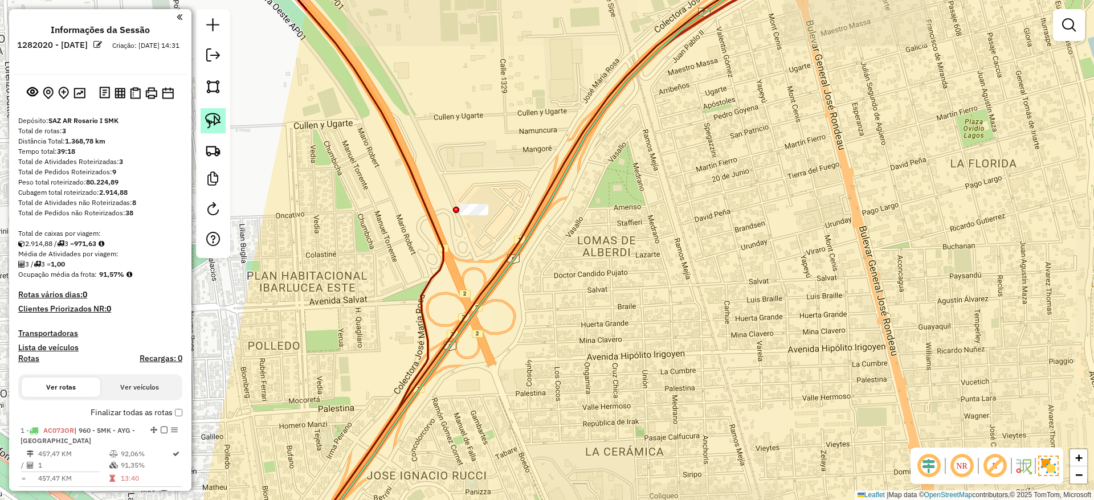
click at [213, 129] on link at bounding box center [213, 120] width 25 height 25
drag, startPoint x: 441, startPoint y: 218, endPoint x: 512, endPoint y: 238, distance: 73.6
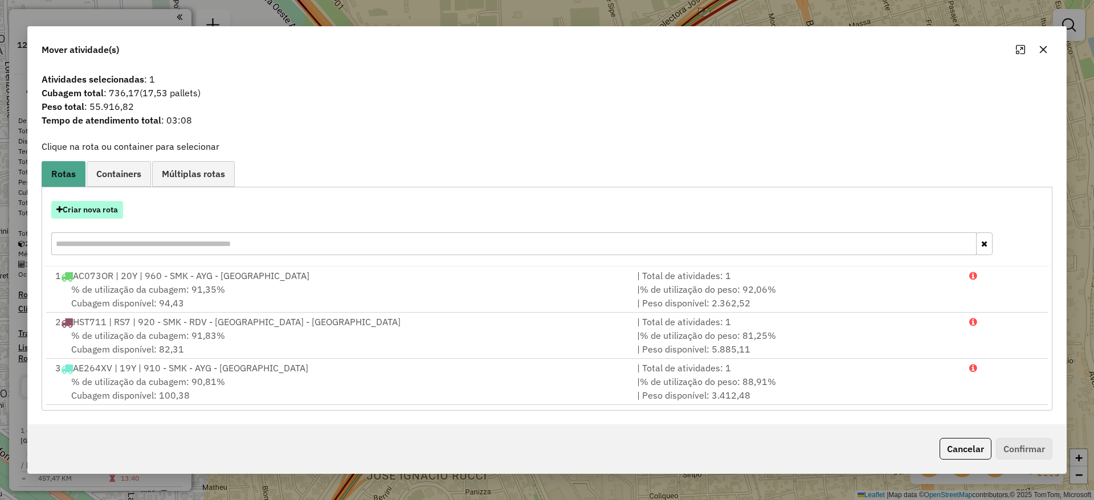
click at [99, 211] on button "Criar nova rota" at bounding box center [87, 210] width 72 height 18
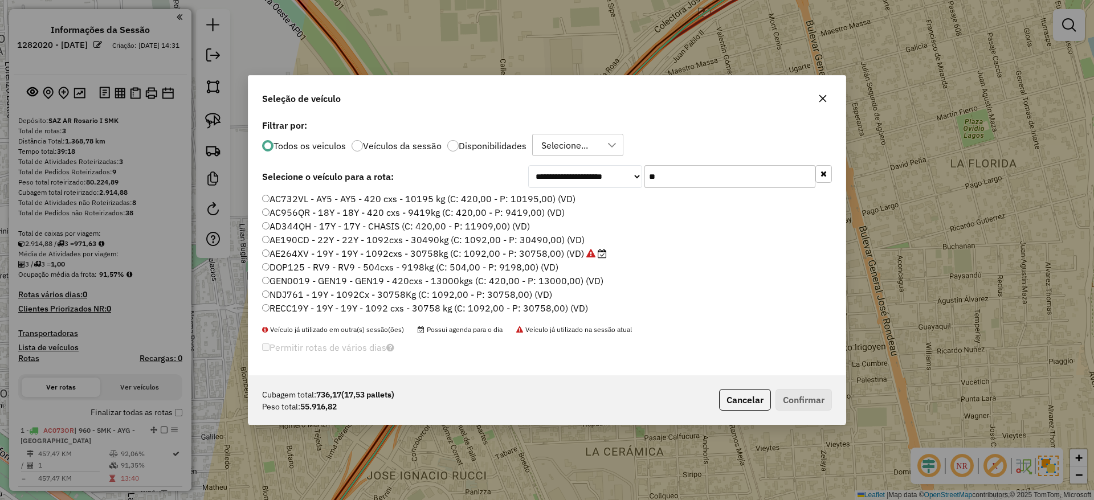
click at [821, 97] on icon "button" at bounding box center [822, 98] width 7 height 7
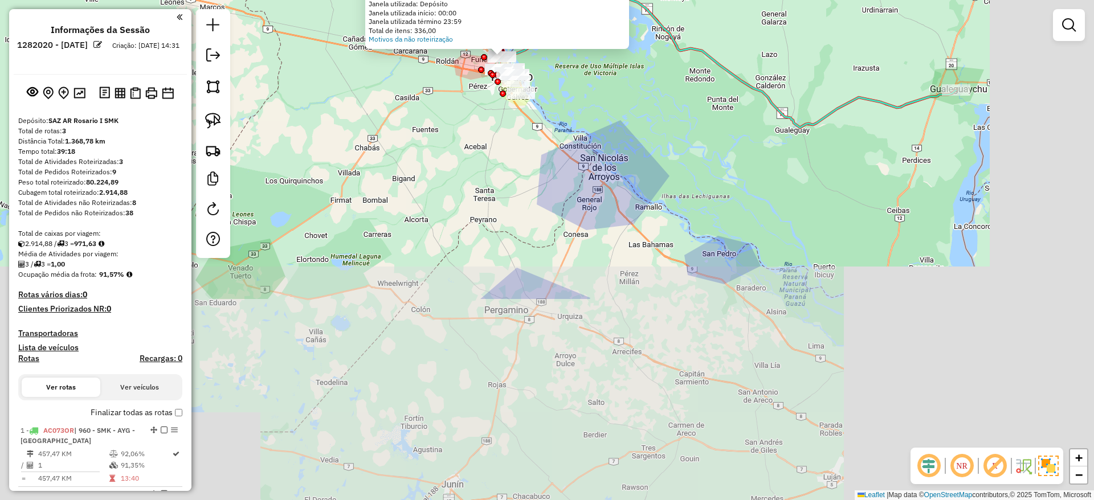
drag, startPoint x: 623, startPoint y: 428, endPoint x: 457, endPoint y: 175, distance: 302.9
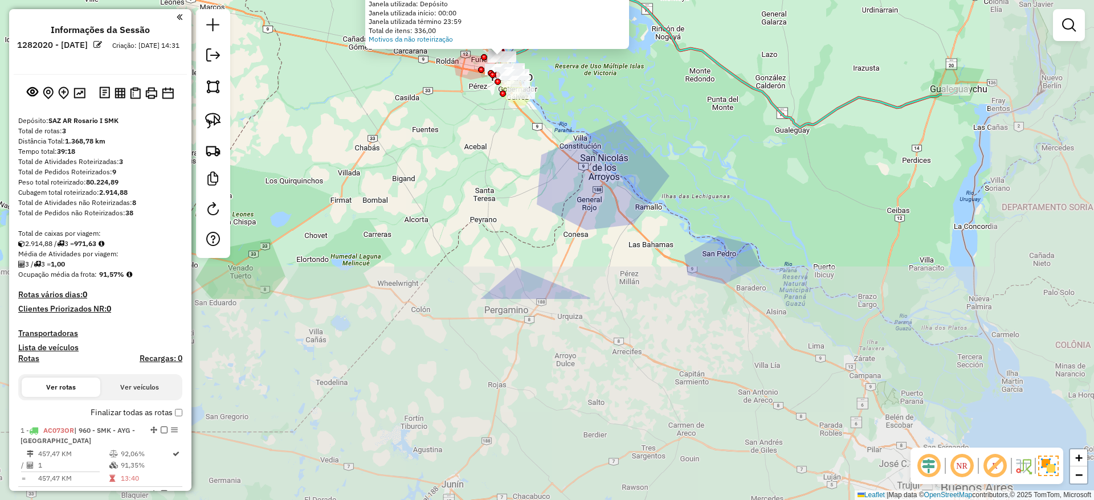
click at [457, 175] on div "Atividade não roteirizada 0000888046 - SUP. MAYORISTAS Endereço: CIRCUNVALACION…" at bounding box center [547, 250] width 1094 height 500
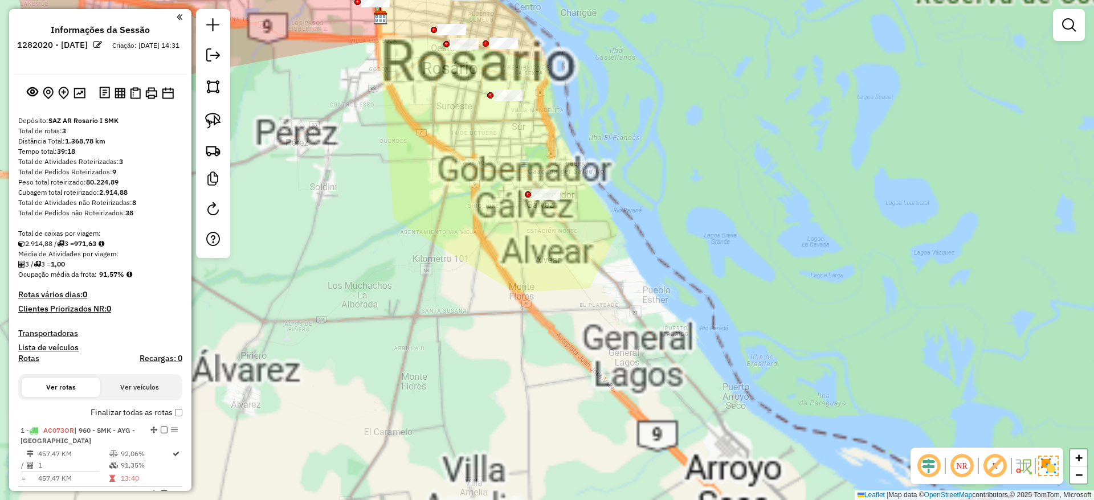
click at [399, 337] on div "Atividade não roteirizada 0000888046 - SUP. MAYORISTAS Endereço: CIRCUNVALACION…" at bounding box center [547, 250] width 1094 height 500
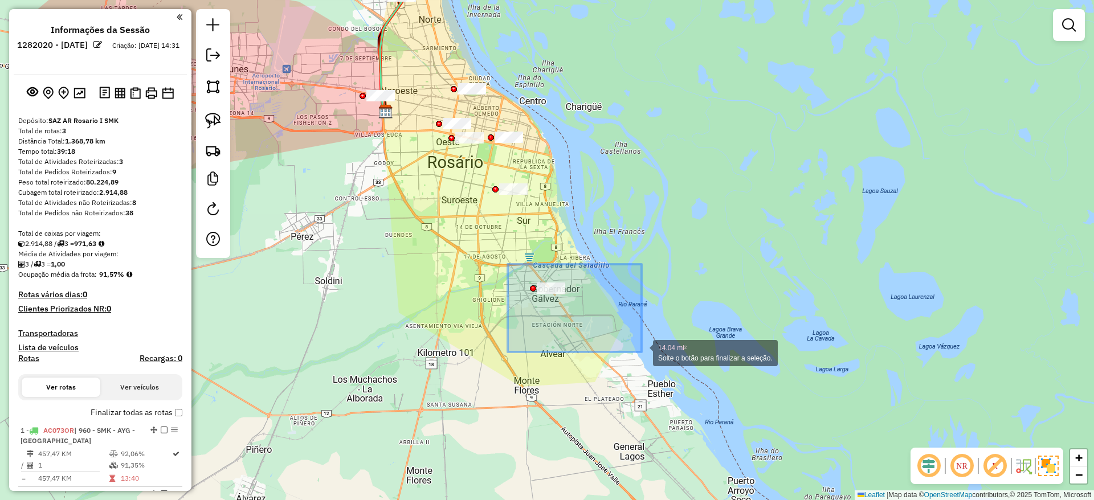
drag, startPoint x: 612, startPoint y: 330, endPoint x: 642, endPoint y: 352, distance: 36.7
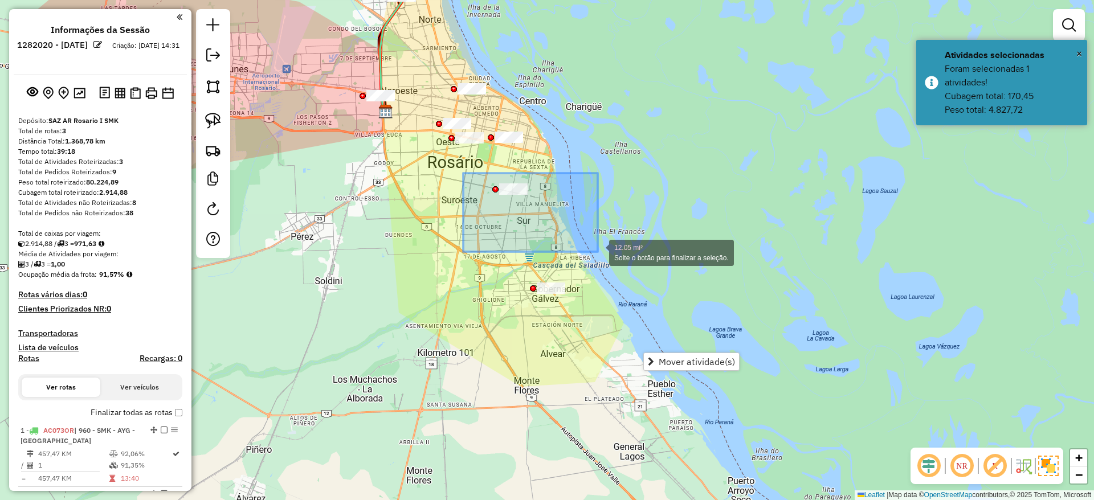
drag, startPoint x: 463, startPoint y: 173, endPoint x: 599, endPoint y: 252, distance: 157.5
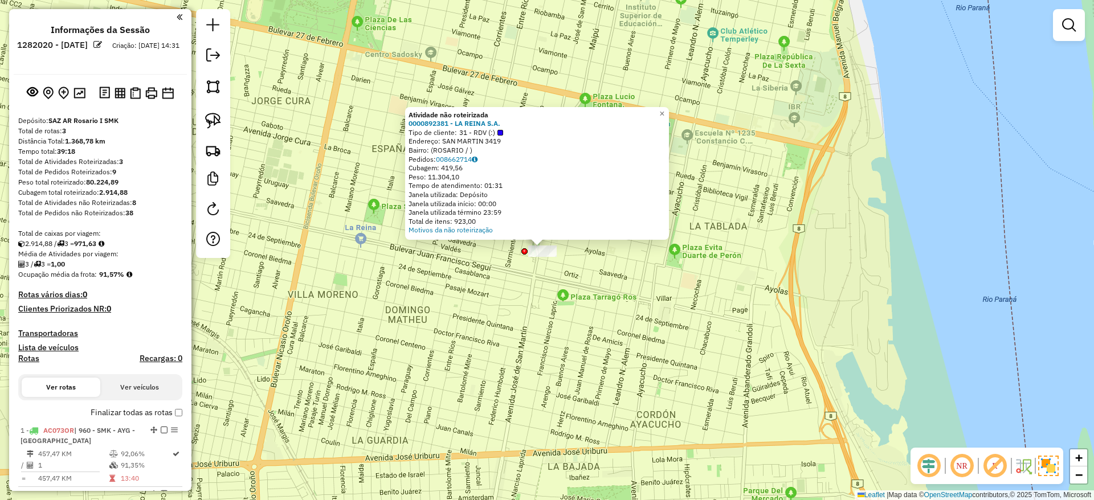
click at [544, 261] on div "Atividade não roteirizada 0000892381 - LA REINA S.A. Tipo de cliente: 31 - RDV …" at bounding box center [547, 250] width 1094 height 500
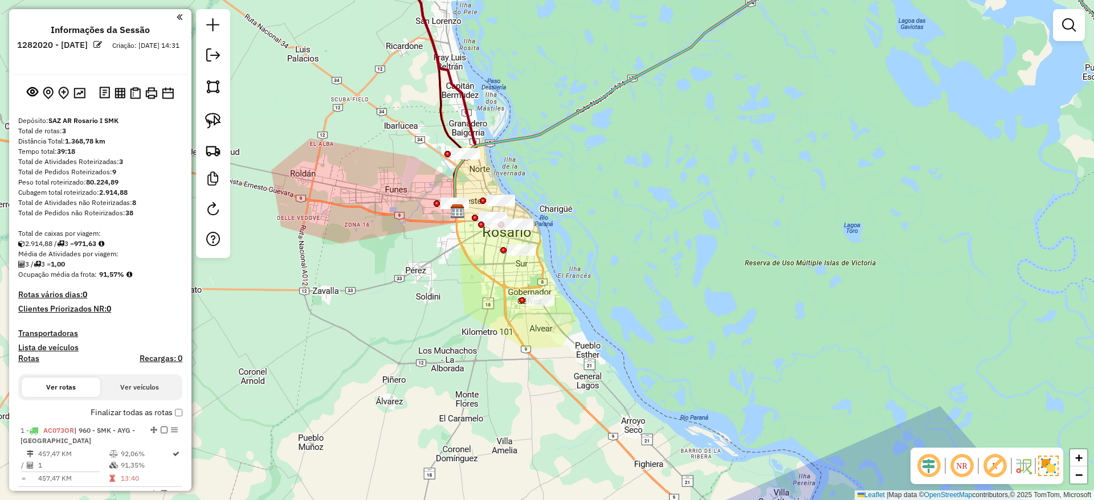
drag, startPoint x: 438, startPoint y: 286, endPoint x: 411, endPoint y: 242, distance: 52.2
click at [438, 273] on div "Janela de atendimento Grade de atendimento Capacidade Transportadoras Veículos …" at bounding box center [547, 250] width 1094 height 500
click at [206, 115] on img at bounding box center [213, 121] width 16 height 16
drag, startPoint x: 482, startPoint y: 306, endPoint x: 500, endPoint y: 241, distance: 67.5
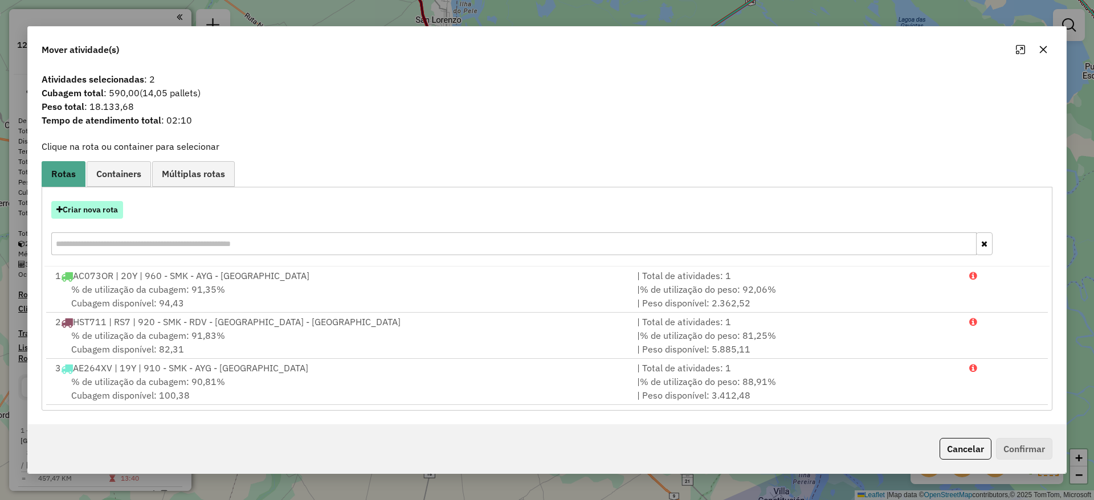
click at [95, 211] on button "Criar nova rota" at bounding box center [87, 210] width 72 height 18
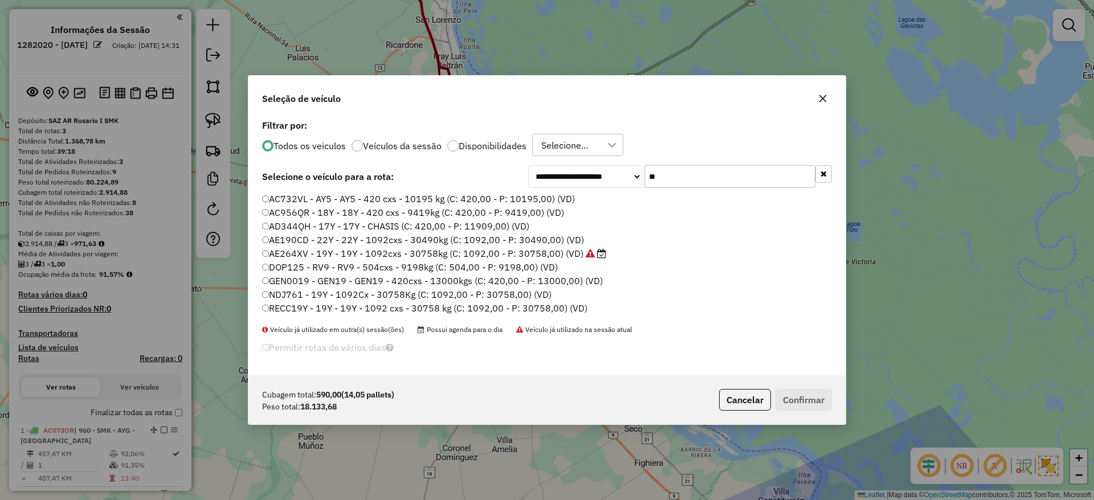
click at [701, 179] on input "**" at bounding box center [729, 176] width 171 height 23
type input "*"
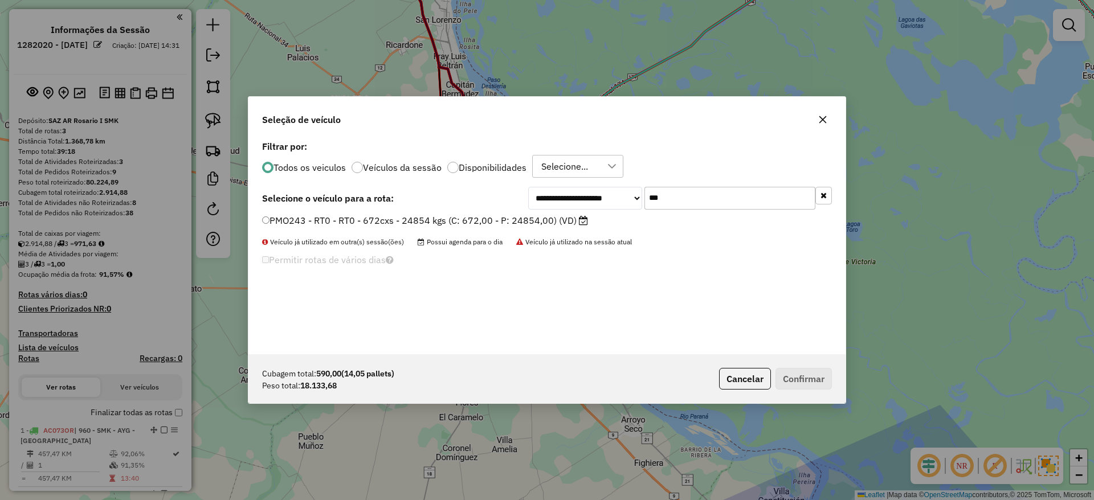
type input "***"
click at [480, 220] on label "PMO243 - RT0 - RT0 - 672cxs - 24854 kgs (C: 672,00 - P: 24854,00) (VD)" at bounding box center [425, 221] width 326 height 14
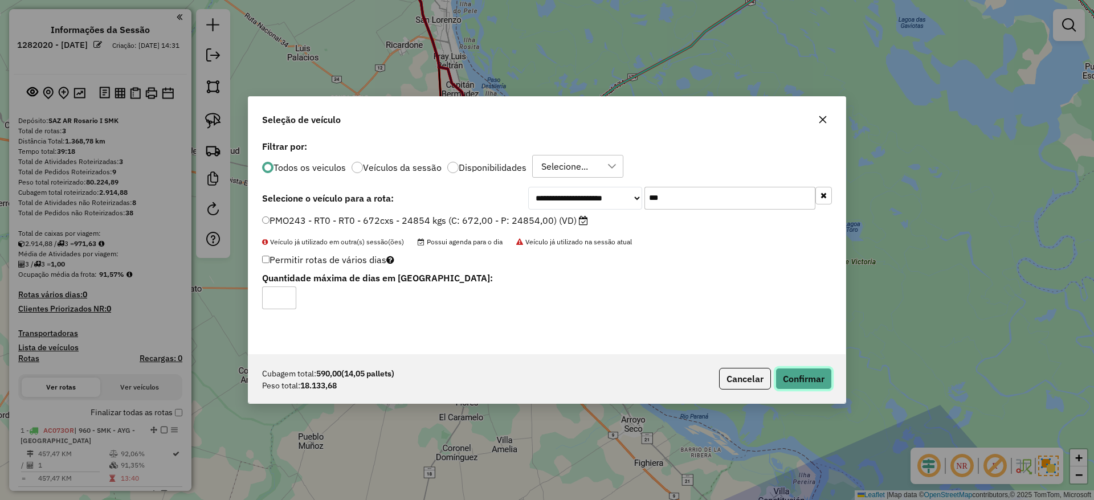
click at [805, 374] on button "Confirmar" at bounding box center [803, 379] width 56 height 22
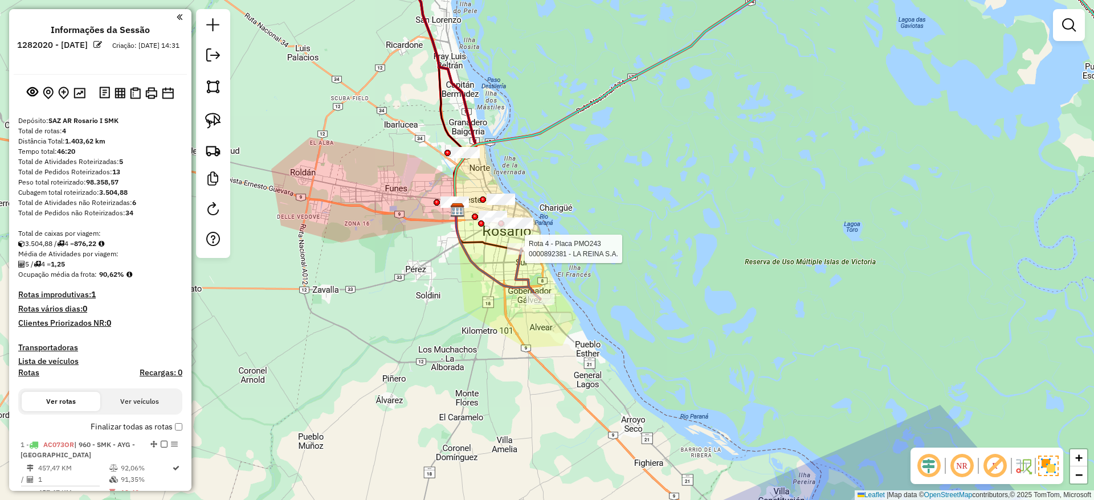
select select "**********"
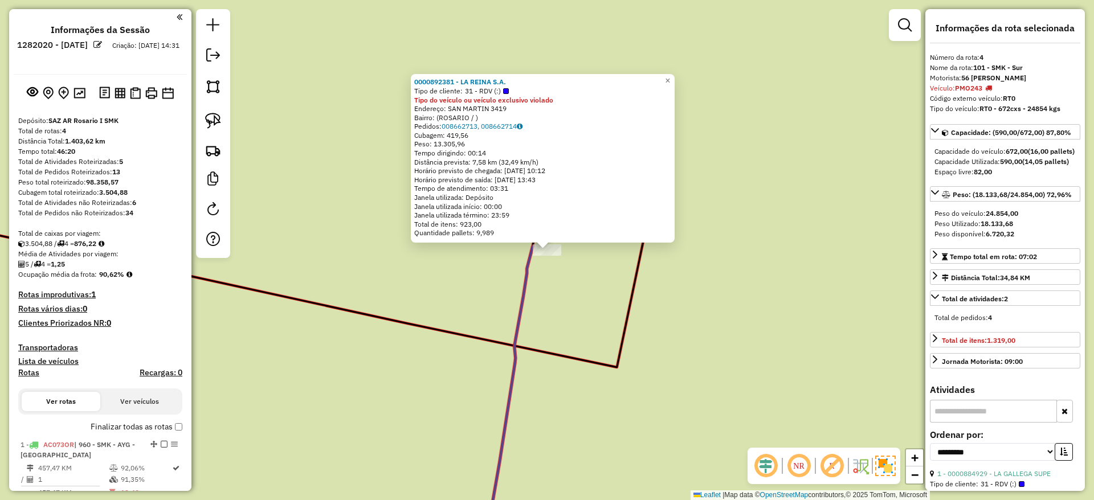
scroll to position [447, 0]
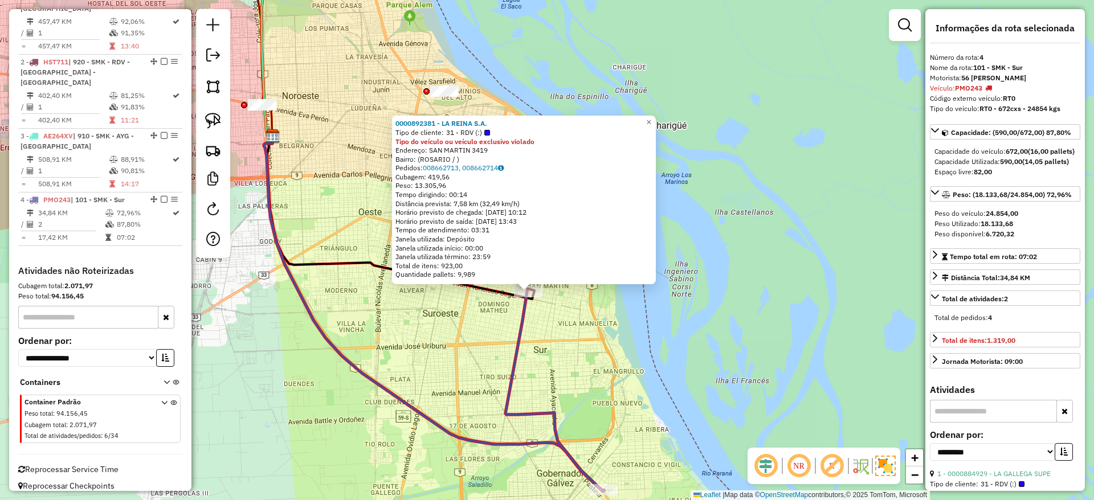
click at [524, 347] on icon at bounding box center [554, 391] width 99 height 199
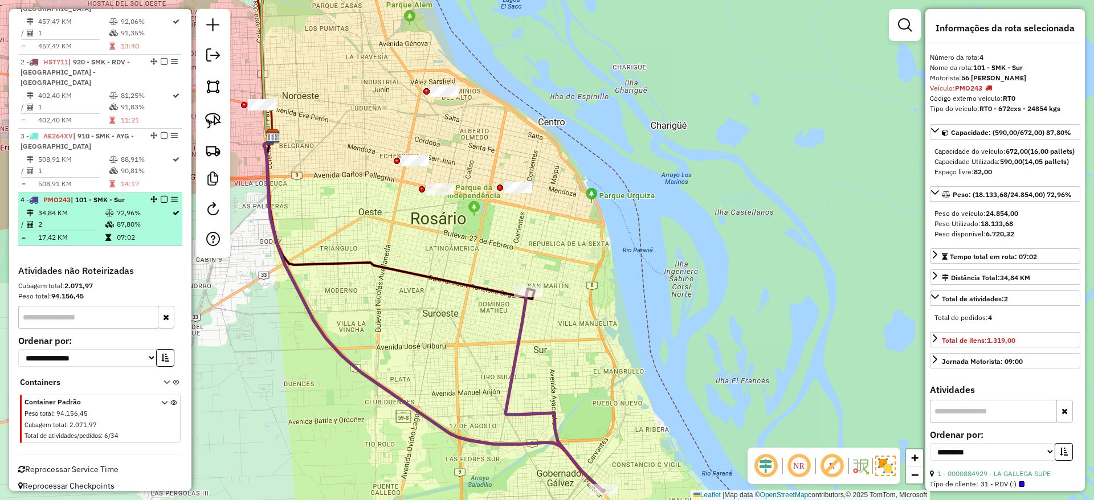
click at [161, 196] on em at bounding box center [164, 199] width 7 height 7
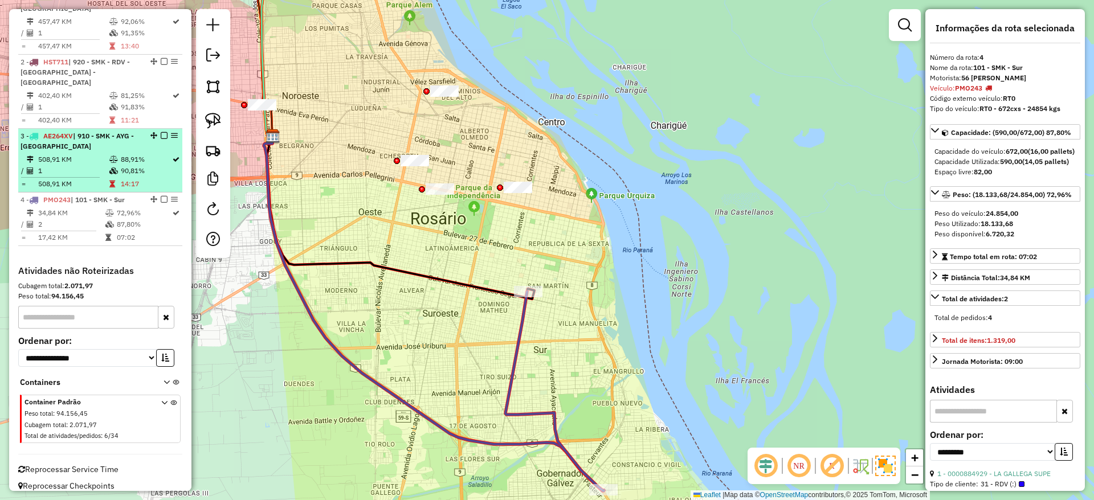
scroll to position [408, 0]
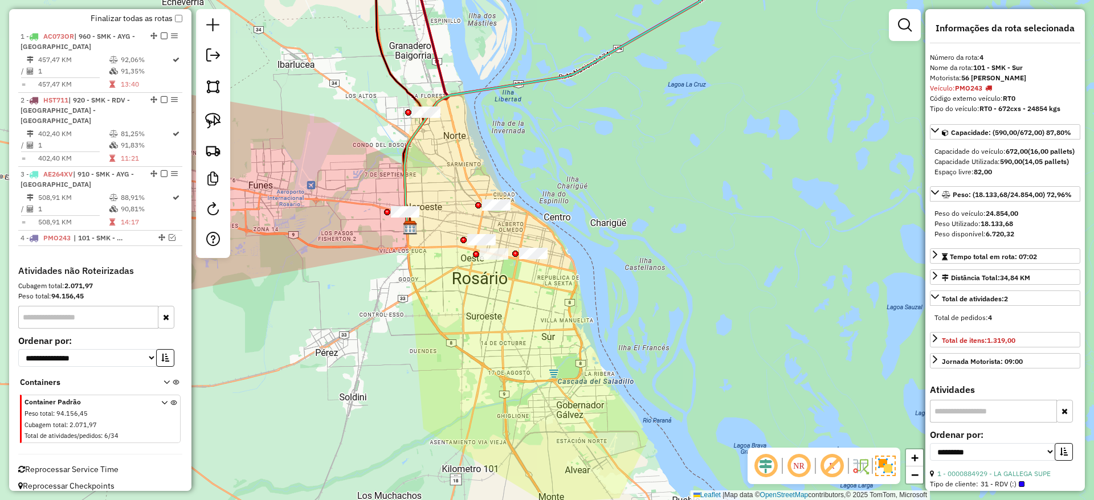
drag, startPoint x: 366, startPoint y: 298, endPoint x: 431, endPoint y: 310, distance: 66.1
click at [431, 310] on div "Janela de atendimento Grade de atendimento Capacidade Transportadoras Veículos …" at bounding box center [547, 250] width 1094 height 500
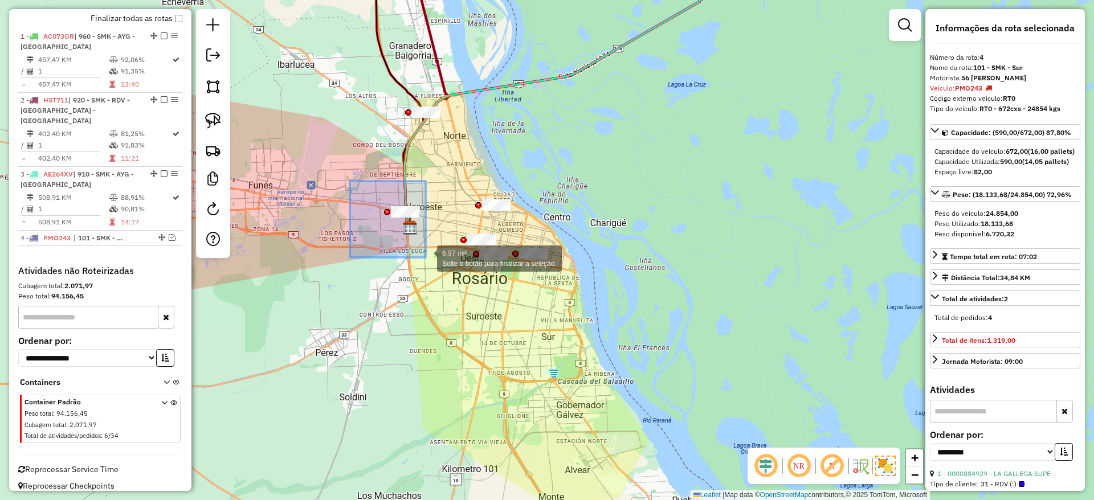
drag, startPoint x: 350, startPoint y: 181, endPoint x: 426, endPoint y: 258, distance: 107.6
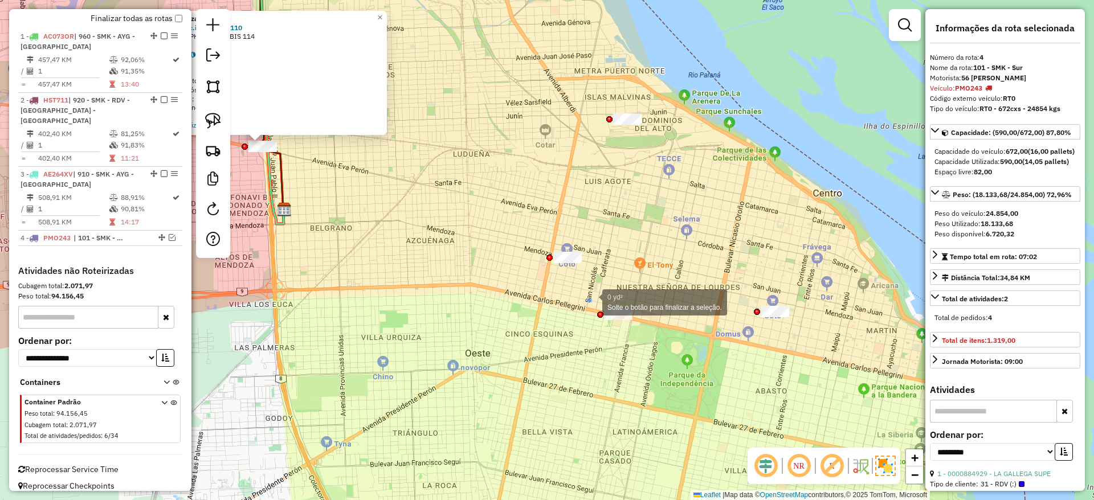
drag, startPoint x: 591, startPoint y: 301, endPoint x: 656, endPoint y: 339, distance: 75.5
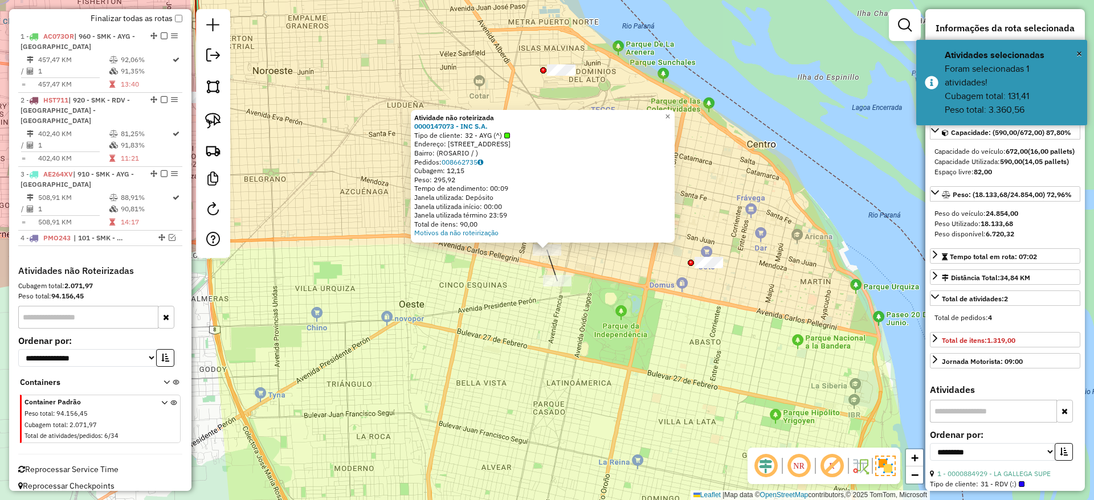
click at [599, 340] on div "Atividade não roteirizada 0000147073 - INC S.A. Tipo de cliente: 32 - AYG (^) E…" at bounding box center [547, 250] width 1094 height 500
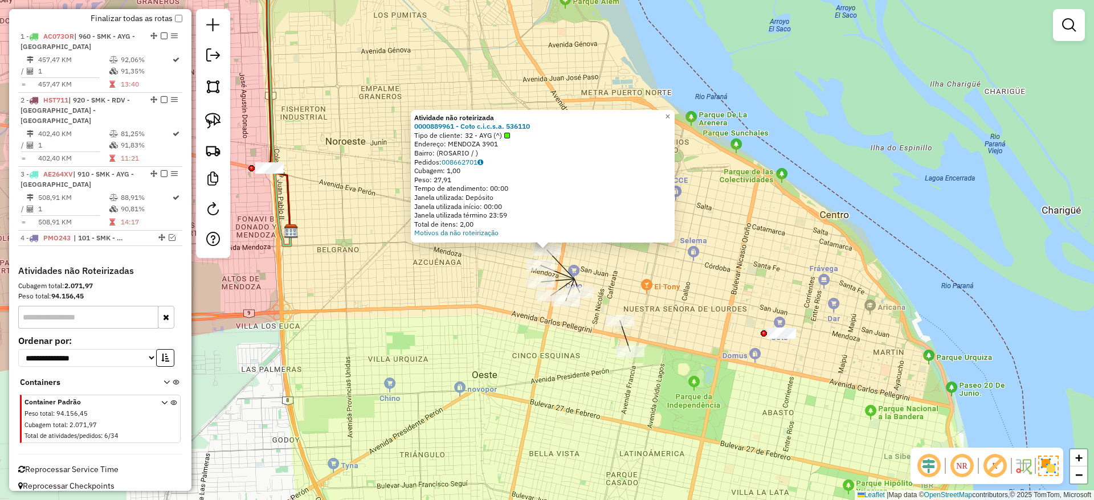
click at [446, 277] on div "Atividade não roteirizada 0000889961 - Coto c.i.c.s.a. 536110 Tipo de cliente: …" at bounding box center [547, 250] width 1094 height 500
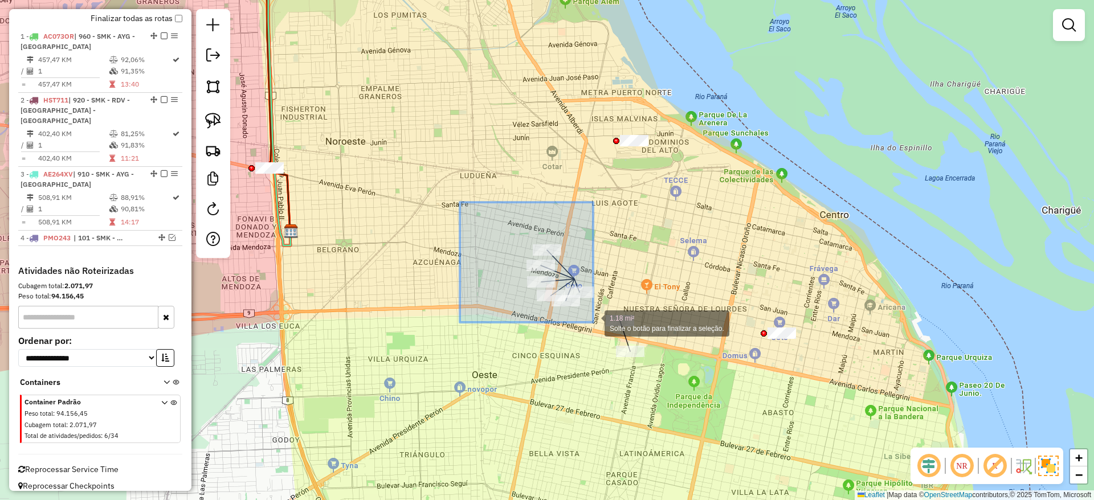
drag, startPoint x: 465, startPoint y: 206, endPoint x: 593, endPoint y: 322, distance: 173.0
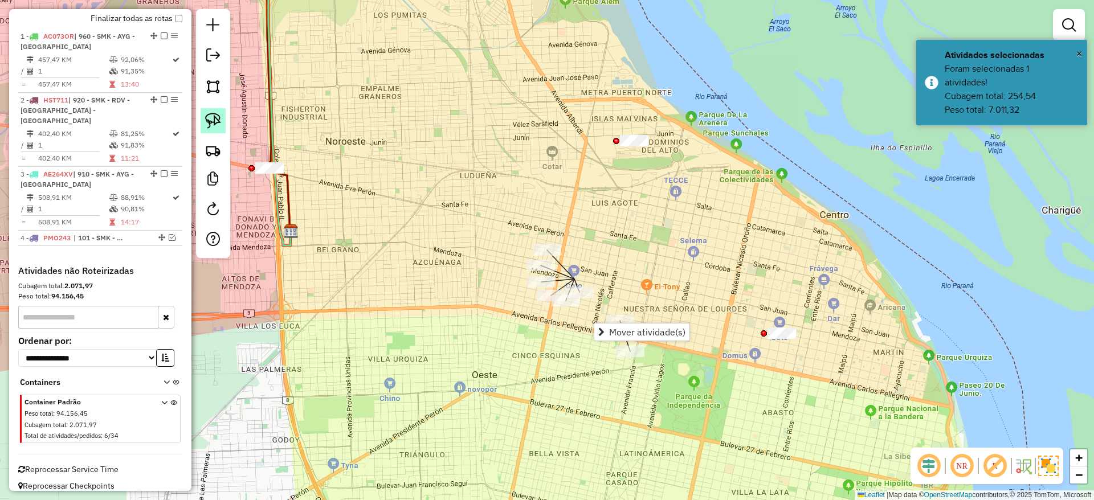
click at [206, 119] on img at bounding box center [213, 121] width 16 height 16
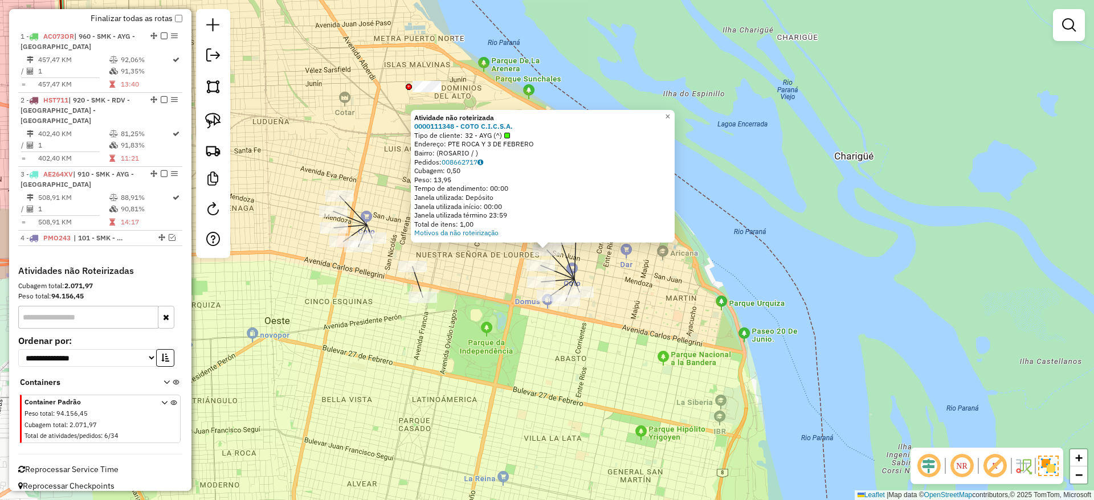
drag, startPoint x: 708, startPoint y: 347, endPoint x: 697, endPoint y: 345, distance: 11.1
click at [708, 348] on div "Atividade não roteirizada 0000111348 - COTO C.I.C.S.A. Tipo de cliente: 32 - AY…" at bounding box center [547, 250] width 1094 height 500
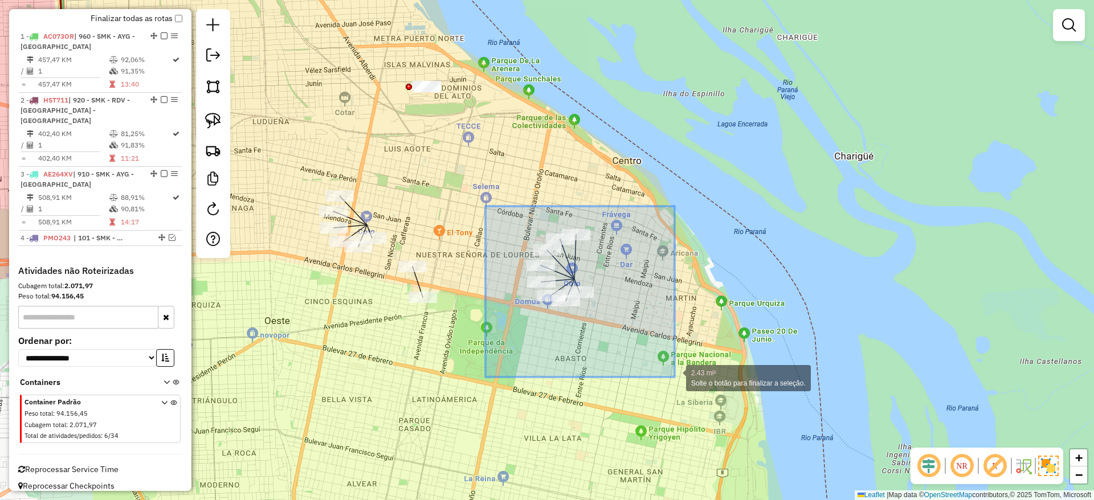
drag, startPoint x: 485, startPoint y: 206, endPoint x: 675, endPoint y: 377, distance: 254.9
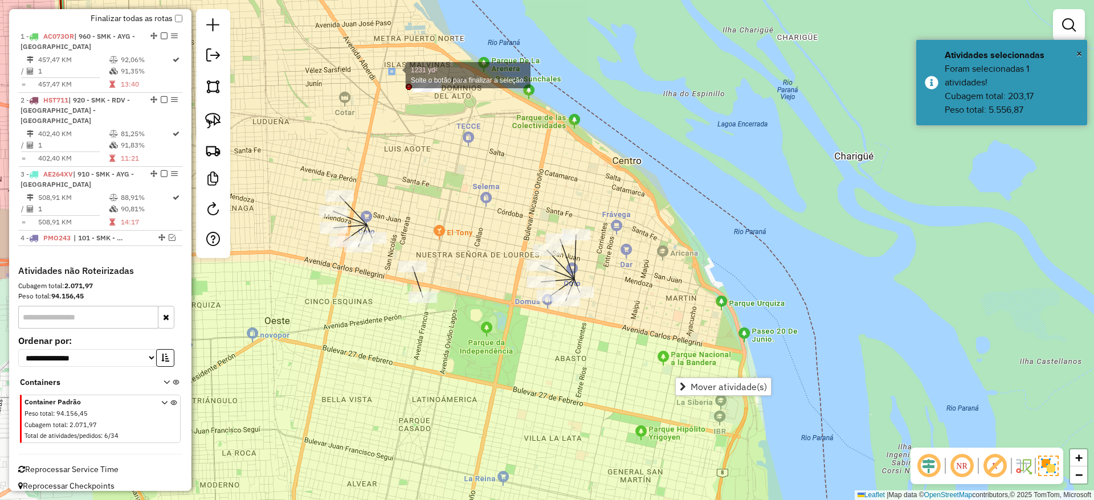
drag, startPoint x: 389, startPoint y: 69, endPoint x: 524, endPoint y: 146, distance: 155.4
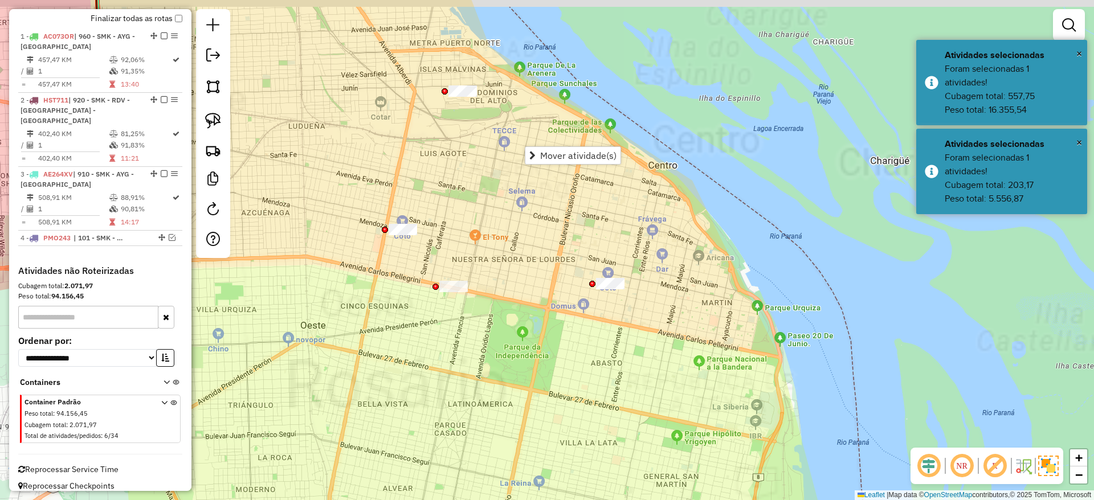
drag, startPoint x: 496, startPoint y: 162, endPoint x: 503, endPoint y: 212, distance: 50.7
click at [503, 212] on div "Janela de atendimento Grade de atendimento Capacidade Transportadoras Veículos …" at bounding box center [547, 250] width 1094 height 500
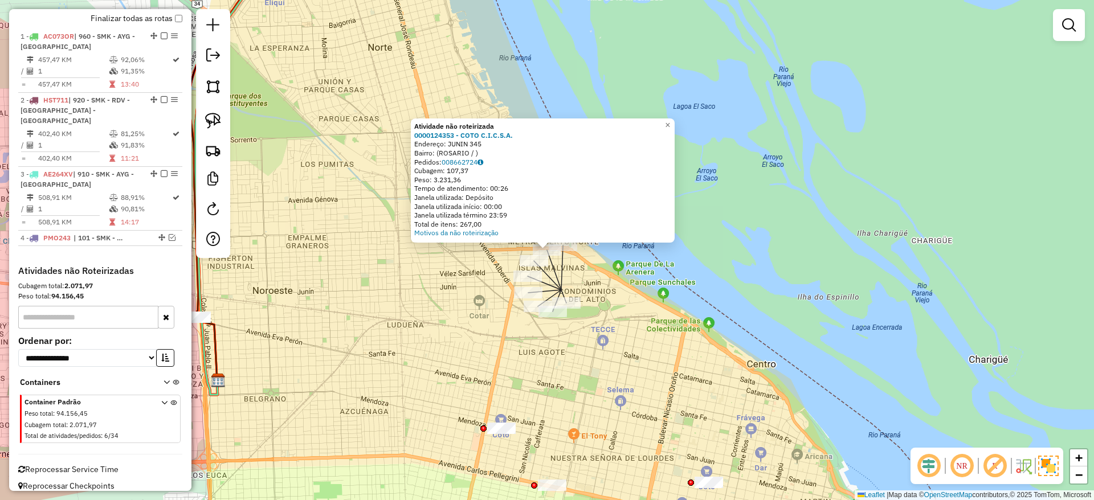
click at [438, 255] on div "Atividade não roteirizada 0000124353 - COTO C.I.C.S.A. Endereço: JUNIN 345 Bair…" at bounding box center [547, 250] width 1094 height 500
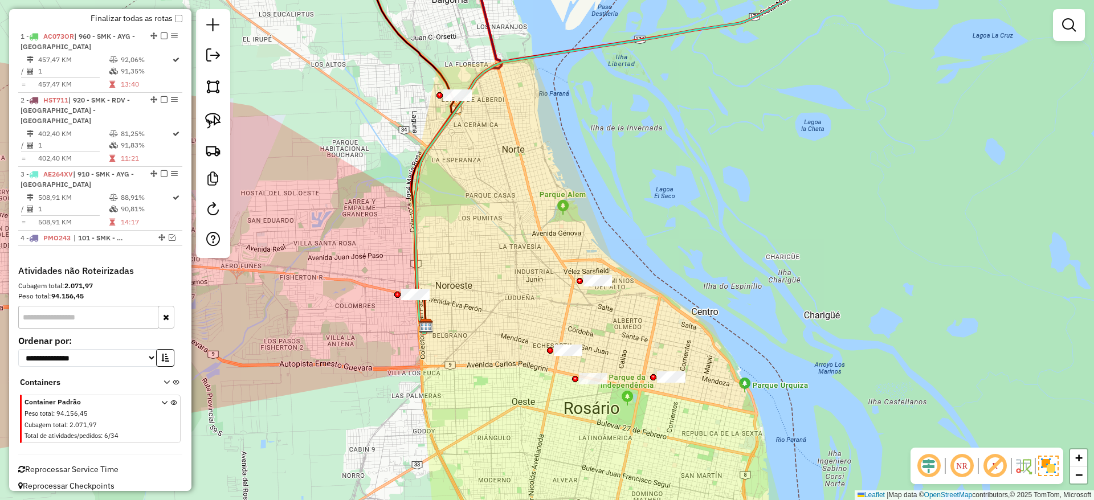
drag, startPoint x: 430, startPoint y: 235, endPoint x: 485, endPoint y: 228, distance: 56.2
click at [485, 228] on div "Janela de atendimento Grade de atendimento Capacidade Transportadoras Veículos …" at bounding box center [547, 250] width 1094 height 500
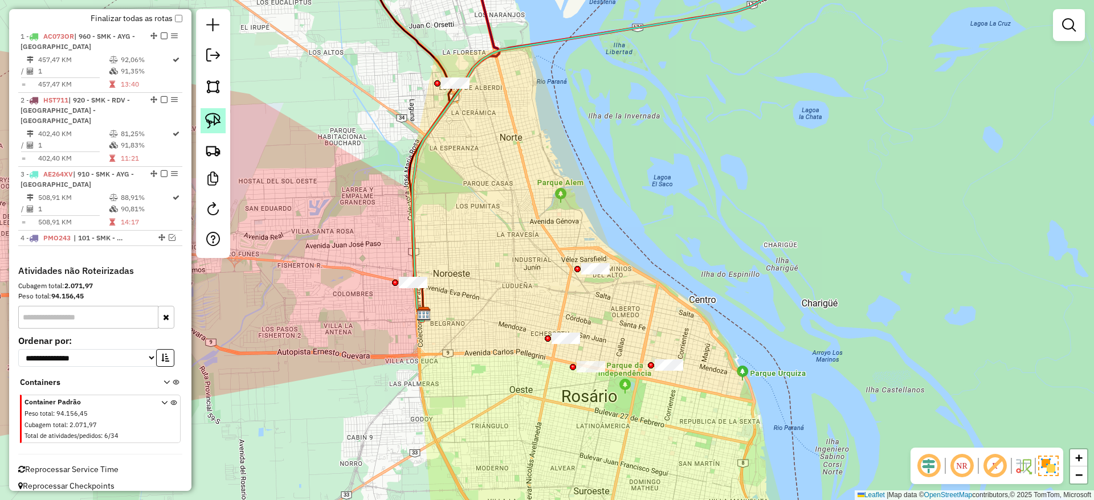
click at [210, 114] on img at bounding box center [213, 121] width 16 height 16
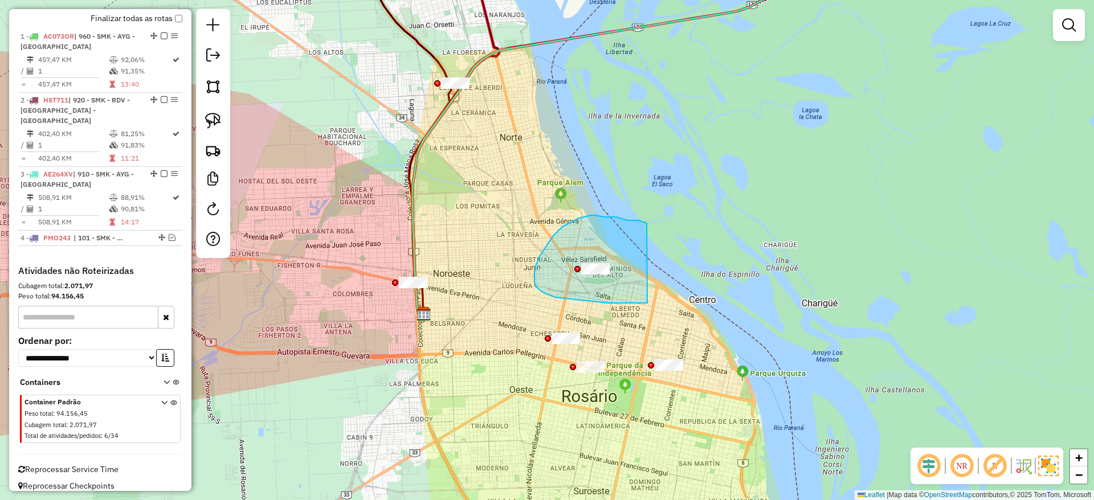
drag, startPoint x: 628, startPoint y: 220, endPoint x: 658, endPoint y: 303, distance: 88.0
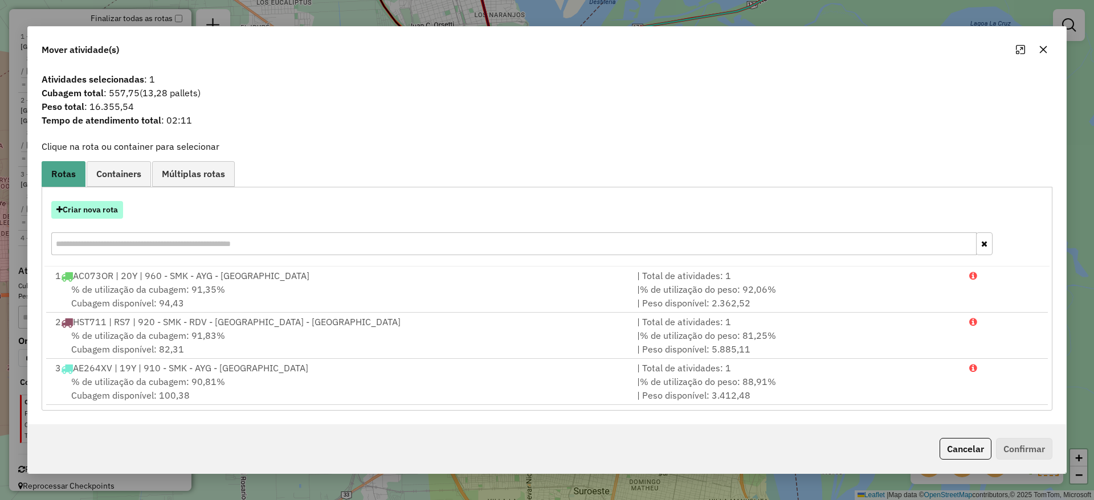
click at [107, 212] on button "Criar nova rota" at bounding box center [87, 210] width 72 height 18
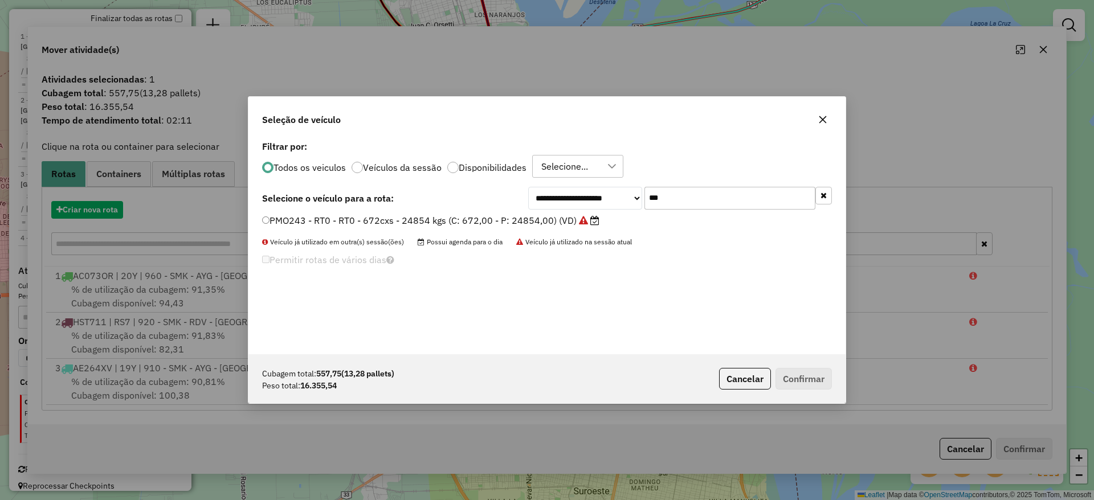
scroll to position [6, 3]
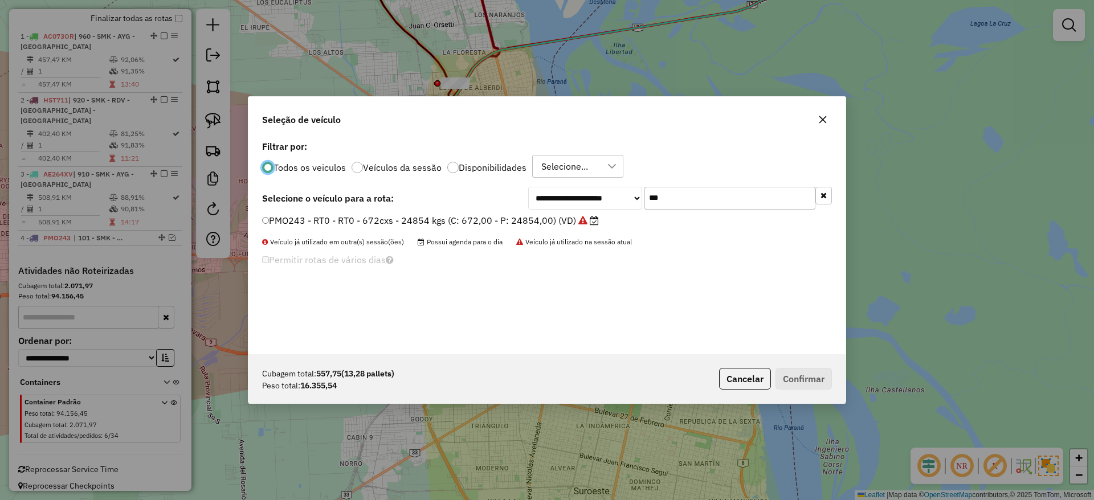
drag, startPoint x: 672, startPoint y: 197, endPoint x: 662, endPoint y: 201, distance: 10.7
click at [673, 198] on input "***" at bounding box center [729, 198] width 171 height 23
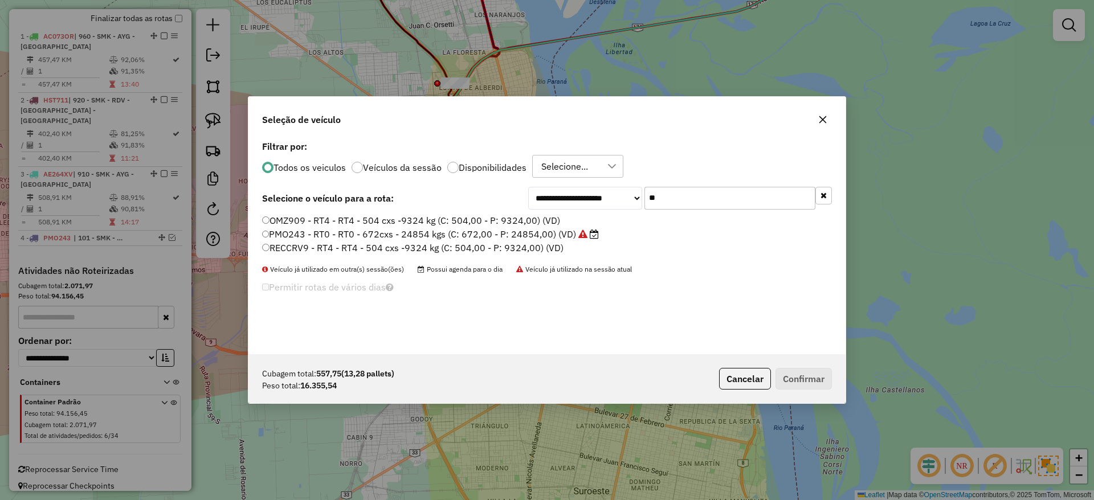
type input "*"
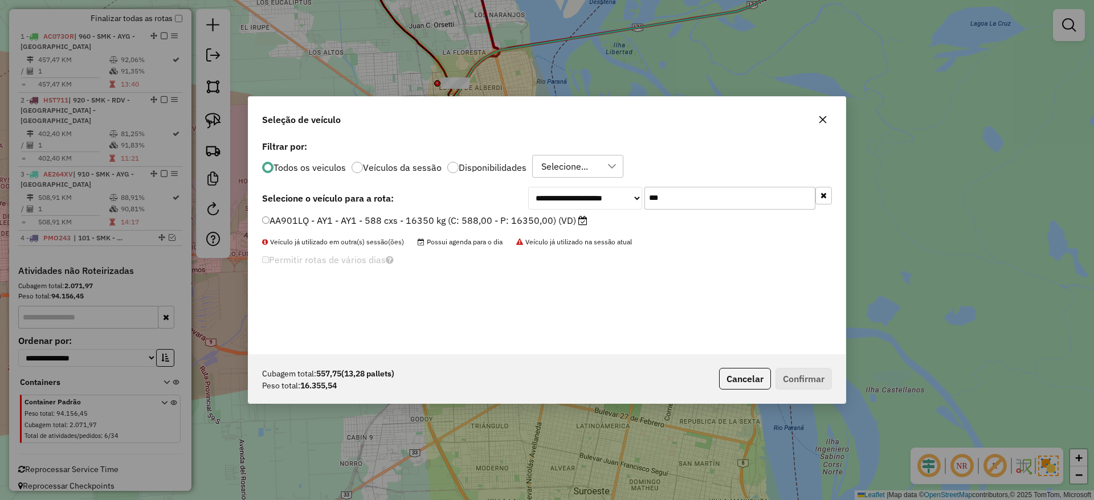
type input "***"
click at [342, 219] on label "AA901LQ - AY1 - AY1 - 588 cxs - 16350 kg (C: 588,00 - P: 16350,00) (VD)" at bounding box center [424, 221] width 325 height 14
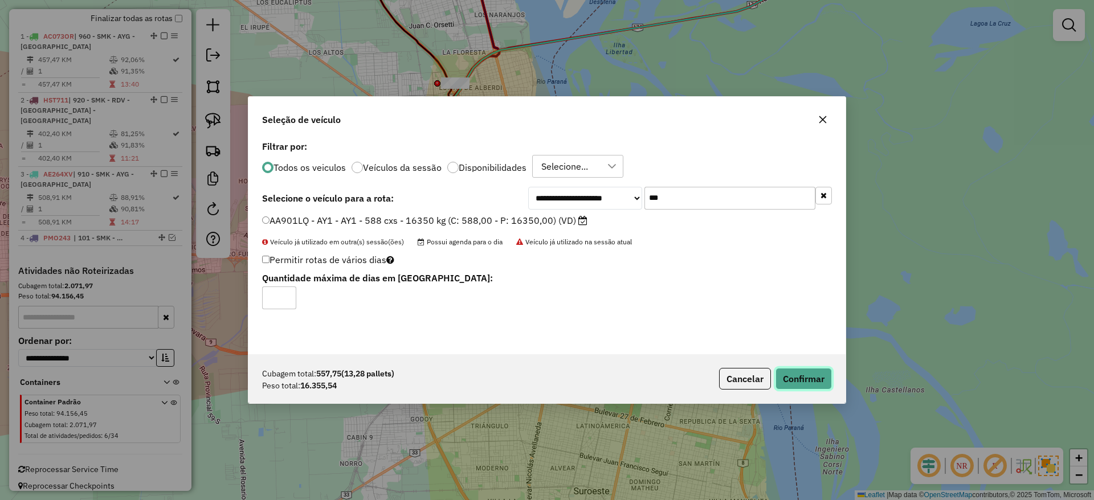
click at [810, 376] on button "Confirmar" at bounding box center [803, 379] width 56 height 22
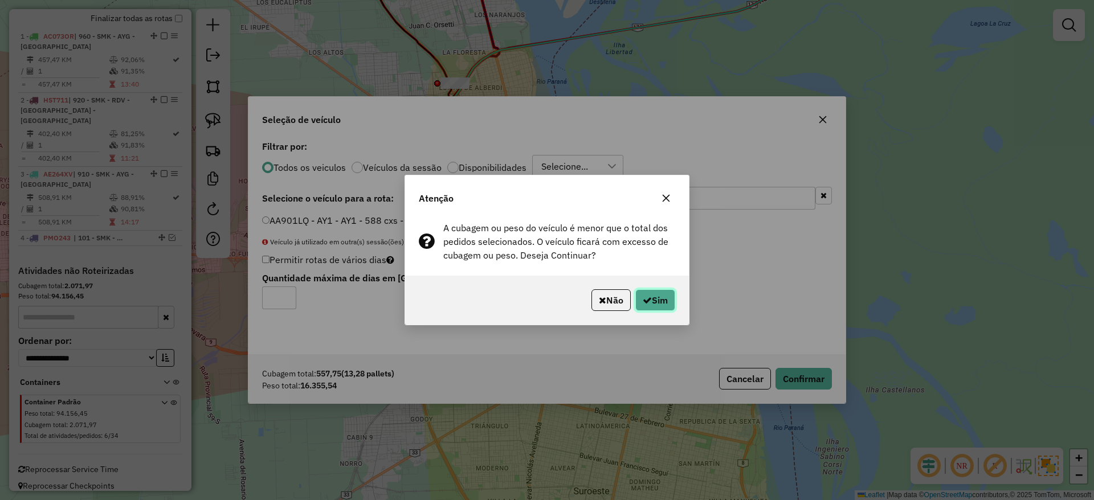
click at [655, 296] on button "Sim" at bounding box center [655, 300] width 40 height 22
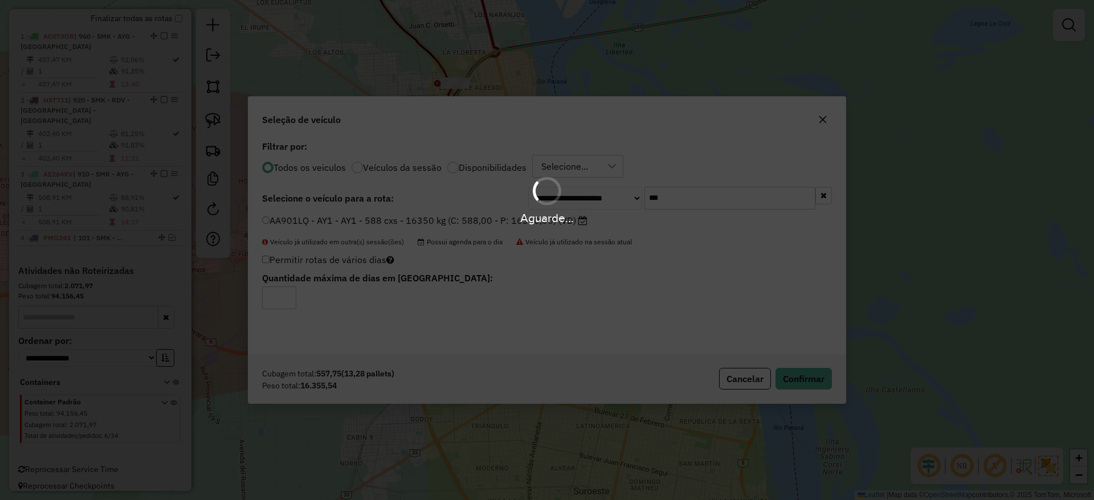
scroll to position [447, 0]
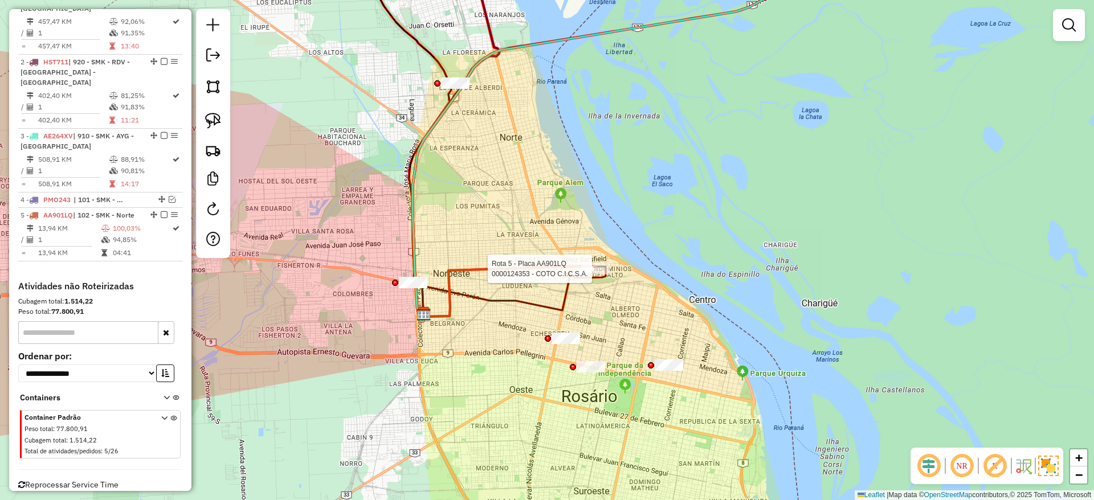
select select "**********"
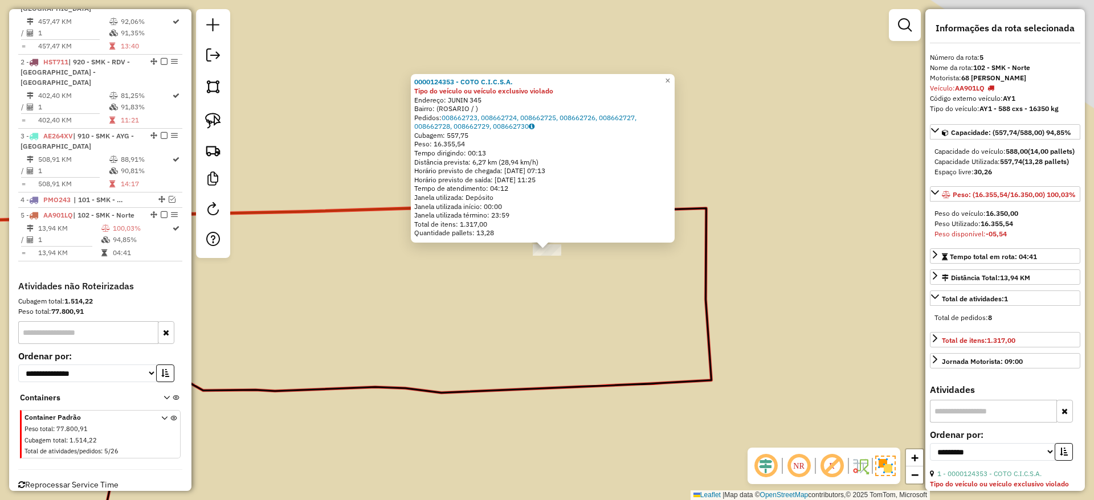
scroll to position [462, 0]
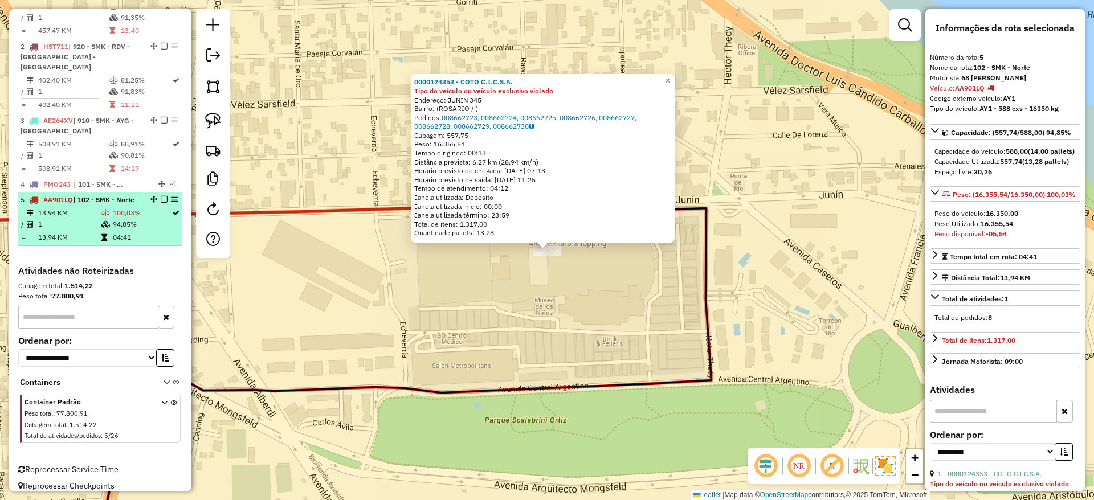
click at [161, 196] on em at bounding box center [164, 199] width 7 height 7
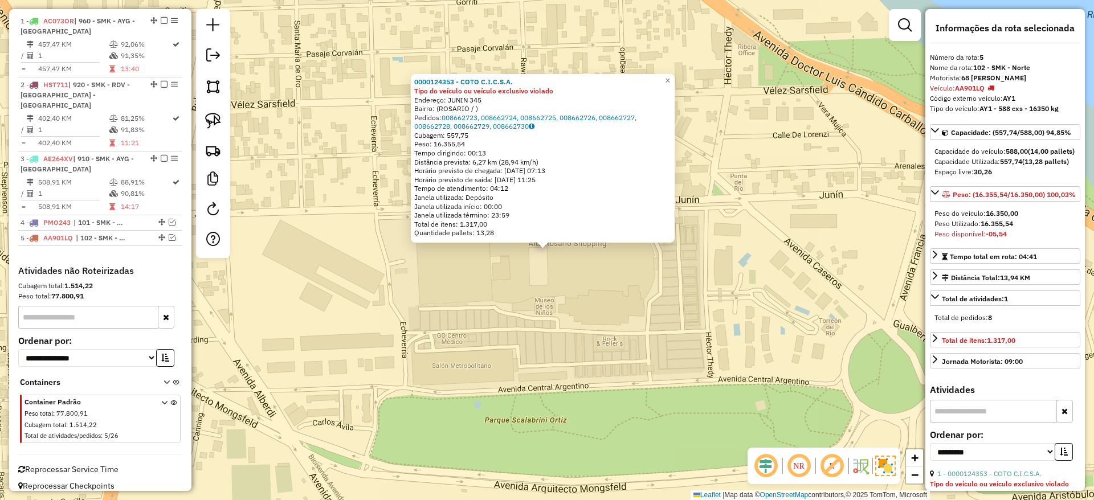
click at [498, 337] on div "0000124353 - COTO C.I.C.S.A. Tipo do veículo ou veículo exclusivo violado Ender…" at bounding box center [547, 250] width 1094 height 500
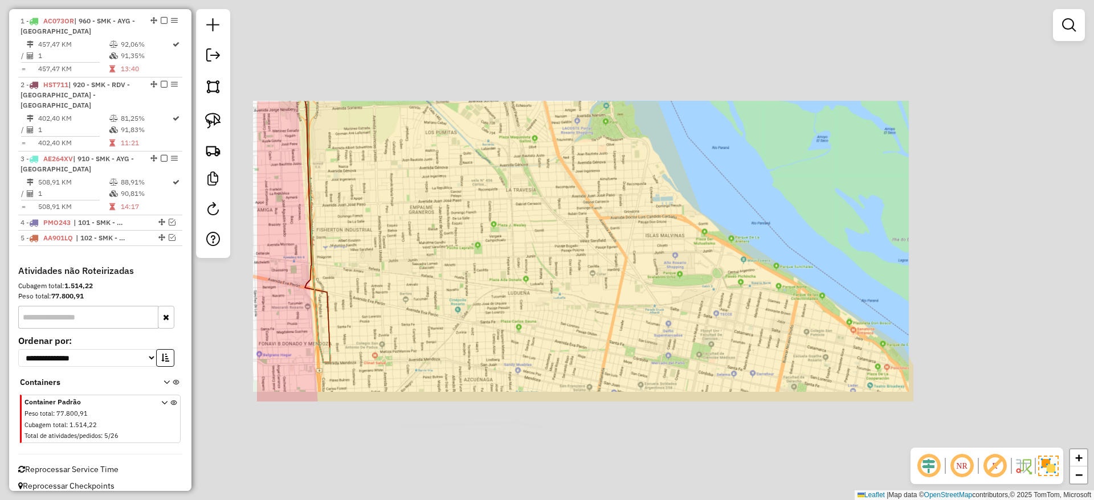
drag, startPoint x: 623, startPoint y: 252, endPoint x: 651, endPoint y: 209, distance: 52.3
click at [651, 209] on div "Janela de atendimento Grade de atendimento Capacidade Transportadoras Veículos …" at bounding box center [547, 250] width 1094 height 500
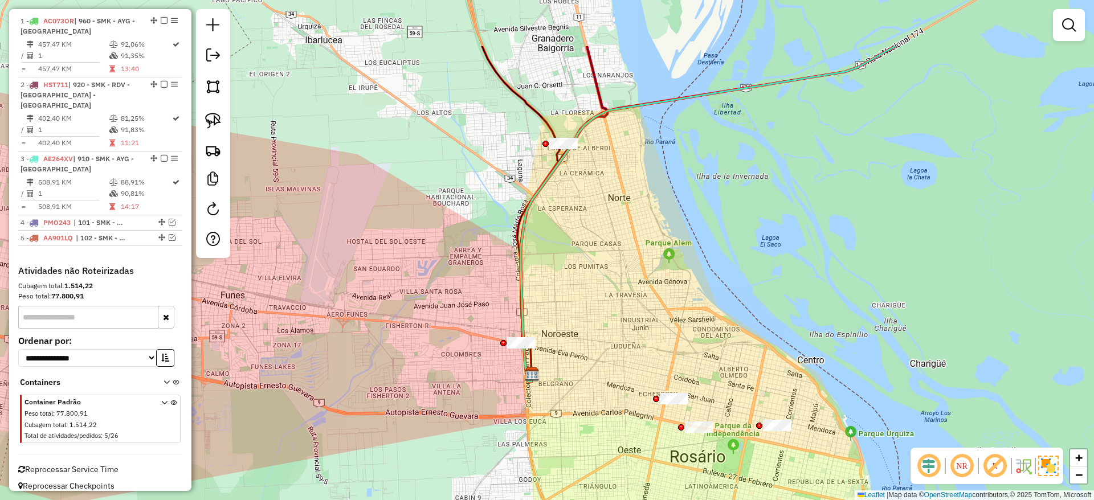
drag, startPoint x: 528, startPoint y: 203, endPoint x: 570, endPoint y: 299, distance: 104.9
click at [570, 299] on div "Janela de atendimento Grade de atendimento Capacidade Transportadoras Veículos …" at bounding box center [547, 250] width 1094 height 500
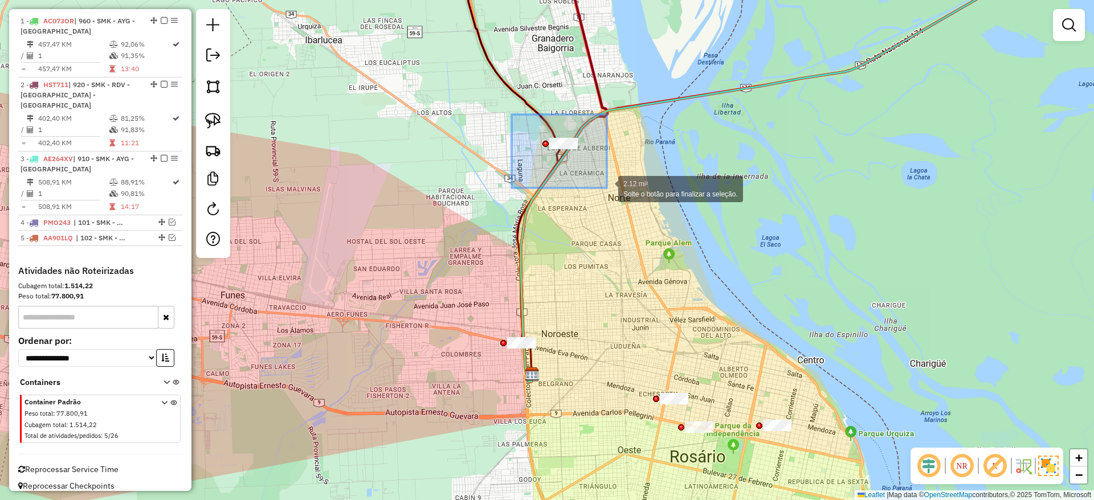
drag, startPoint x: 512, startPoint y: 115, endPoint x: 614, endPoint y: 188, distance: 126.2
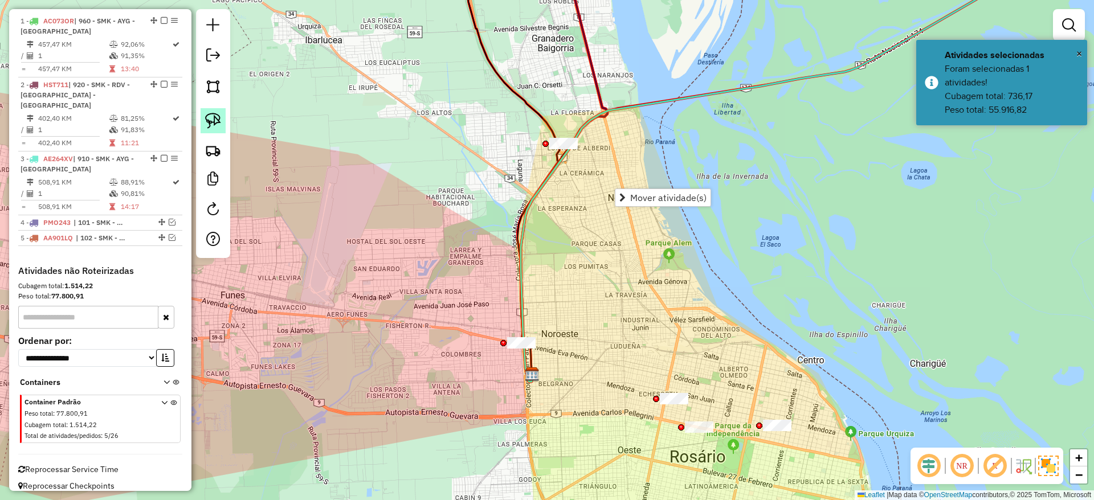
click at [214, 123] on img at bounding box center [213, 121] width 16 height 16
drag, startPoint x: 493, startPoint y: 90, endPoint x: 453, endPoint y: 187, distance: 105.3
drag, startPoint x: 218, startPoint y: 117, endPoint x: 373, endPoint y: 76, distance: 160.4
click at [218, 118] on img at bounding box center [213, 121] width 16 height 16
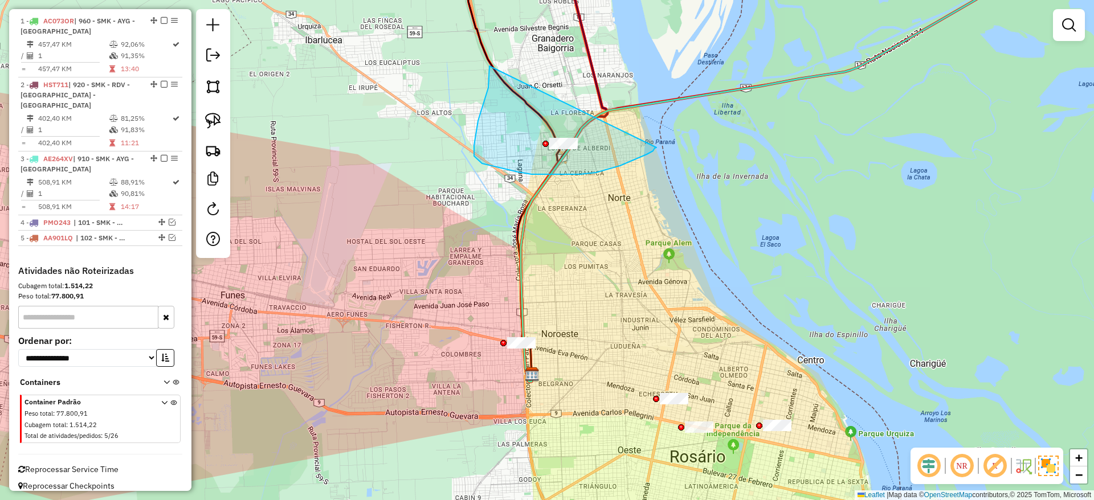
drag, startPoint x: 489, startPoint y: 66, endPoint x: 657, endPoint y: 145, distance: 185.8
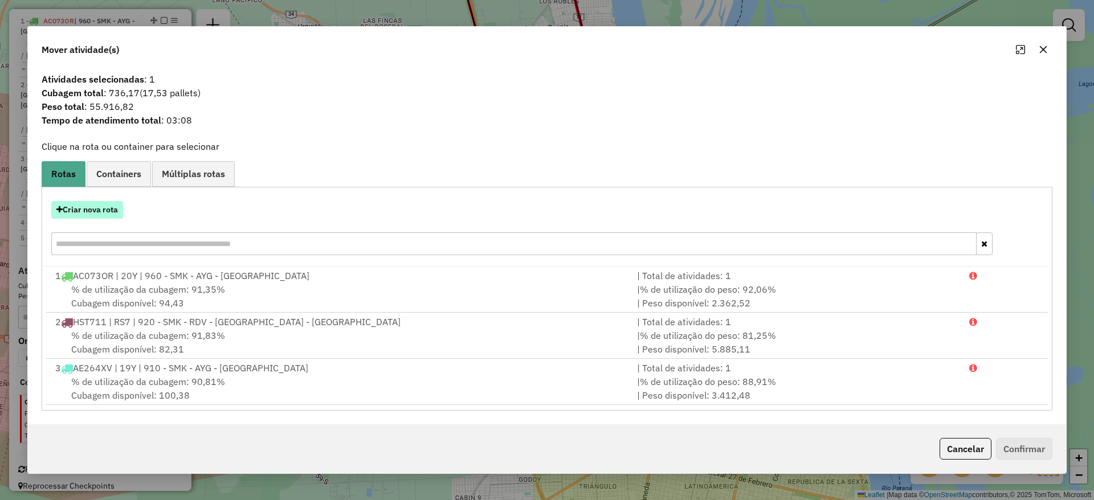
click at [80, 216] on button "Criar nova rota" at bounding box center [87, 210] width 72 height 18
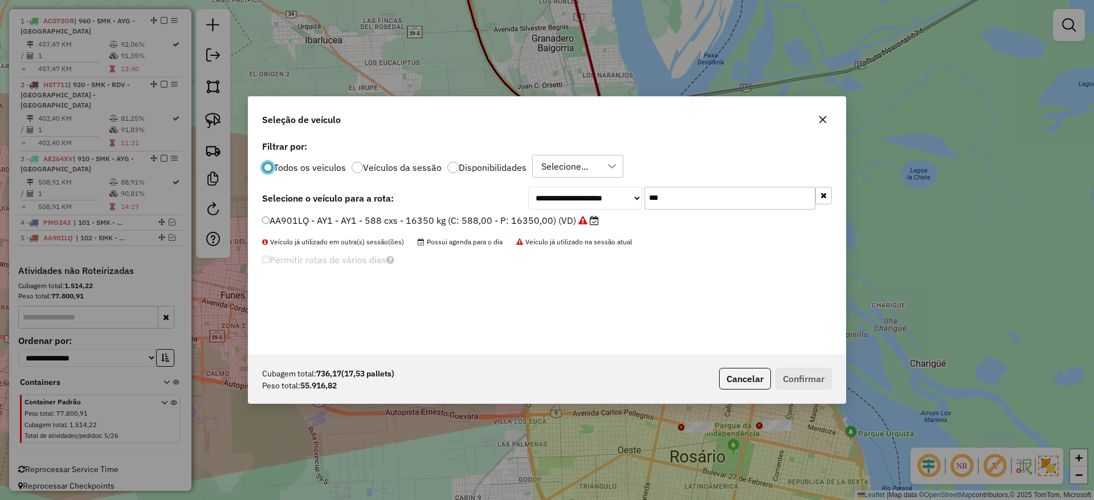
scroll to position [6, 3]
click at [686, 193] on input "***" at bounding box center [729, 198] width 171 height 23
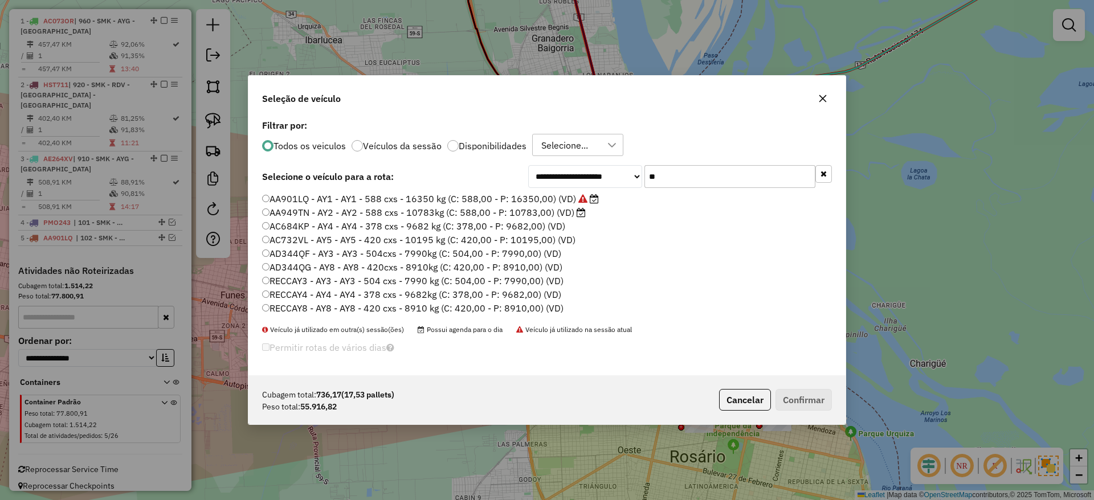
type input "*"
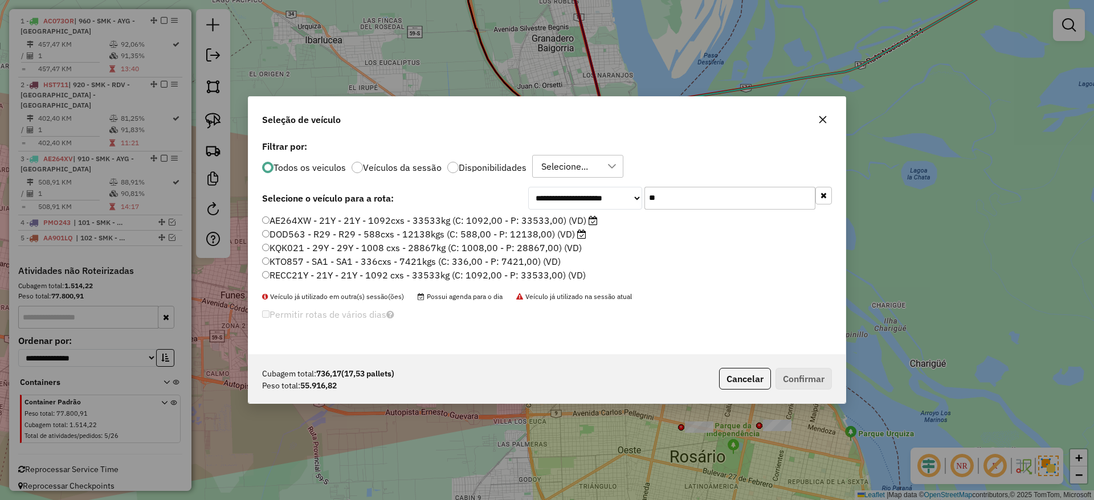
type input "**"
click at [469, 224] on label "AE264XW - 21Y - 21Y - 1092cxs - 33533kg (C: 1092,00 - P: 33533,00) (VD)" at bounding box center [430, 221] width 336 height 14
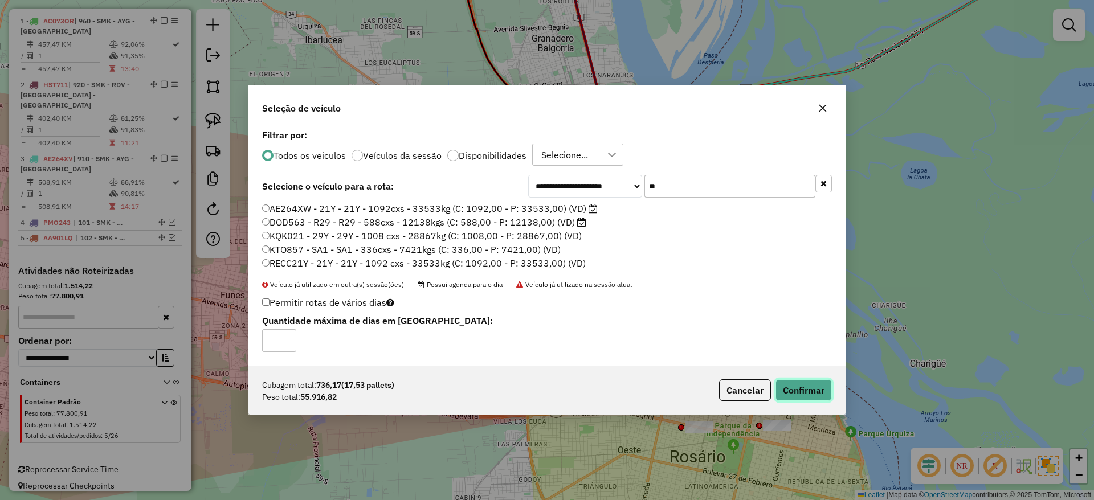
click at [817, 399] on button "Confirmar" at bounding box center [803, 390] width 56 height 22
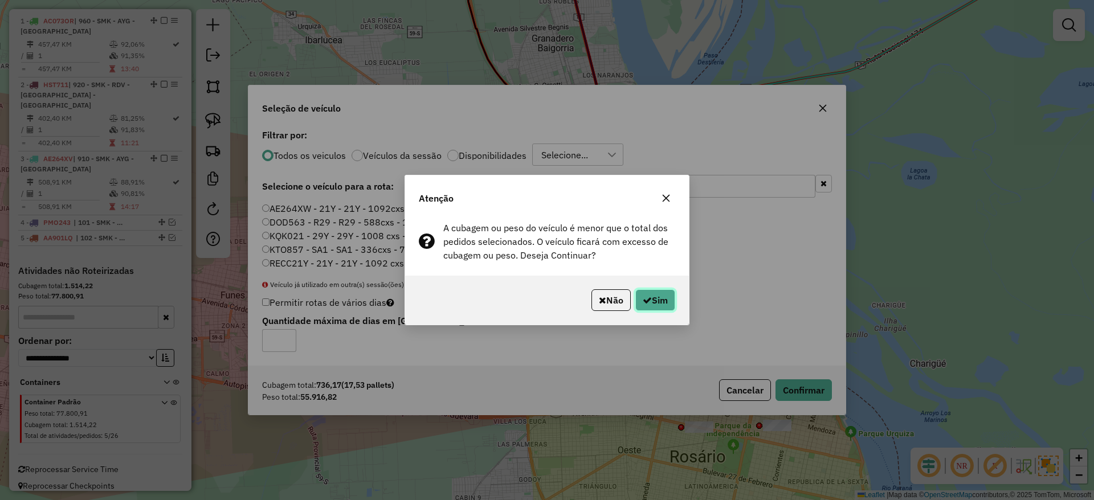
click at [663, 299] on button "Sim" at bounding box center [655, 300] width 40 height 22
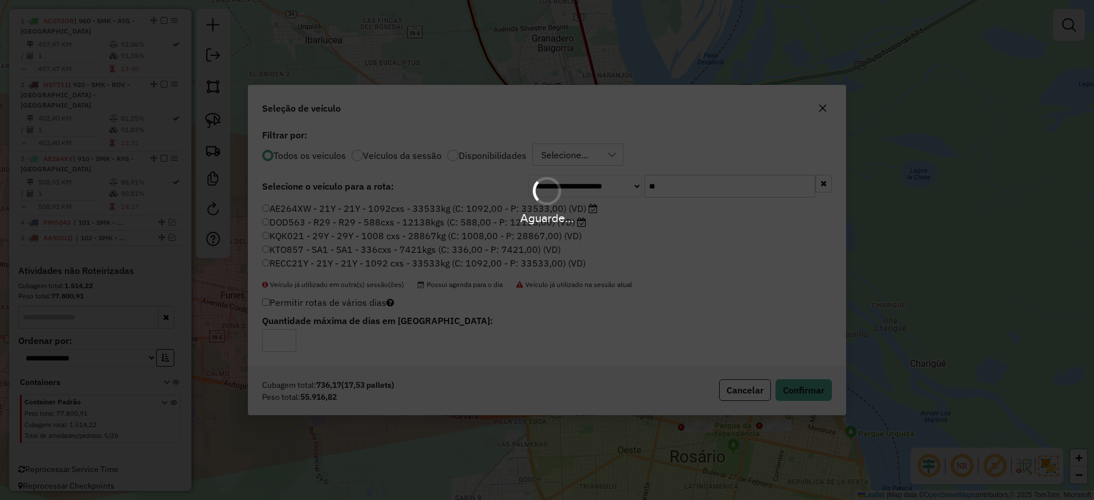
scroll to position [462, 0]
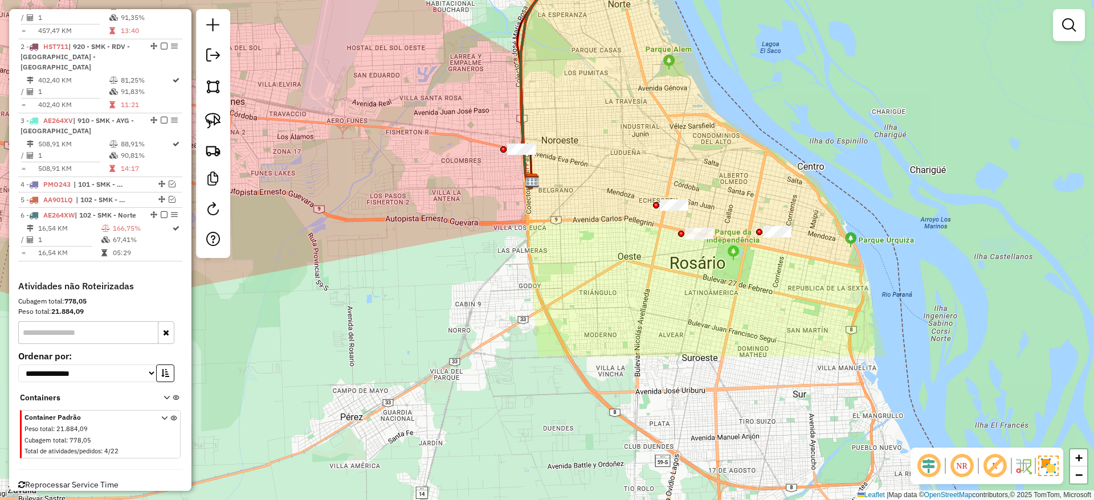
drag, startPoint x: 624, startPoint y: 314, endPoint x: 624, endPoint y: 105, distance: 209.1
click at [624, 113] on div "Janela de atendimento Grade de atendimento Capacidade Transportadoras Veículos …" at bounding box center [547, 250] width 1094 height 500
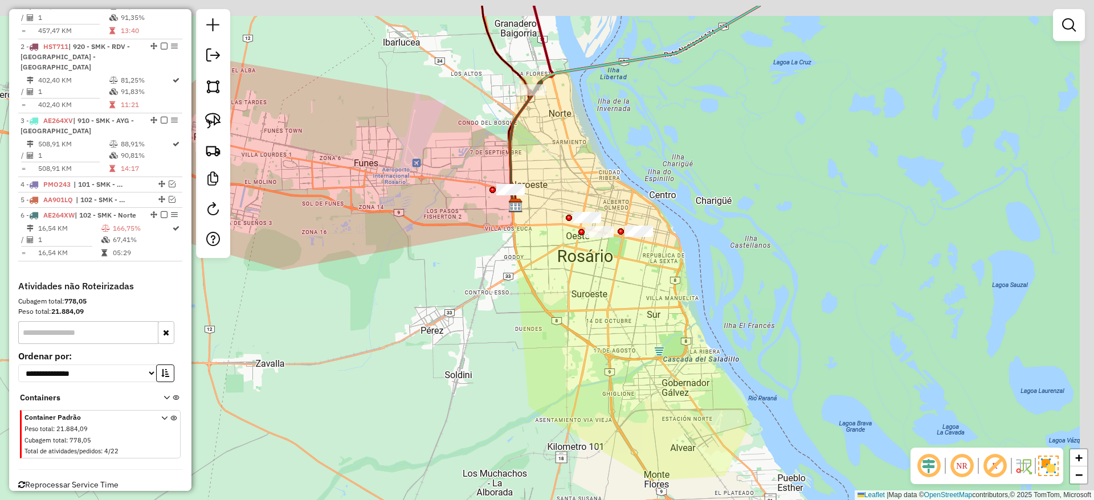
drag, startPoint x: 445, startPoint y: 212, endPoint x: 403, endPoint y: 256, distance: 60.9
click at [403, 256] on div "Janela de atendimento Grade de atendimento Capacidade Transportadoras Veículos …" at bounding box center [547, 250] width 1094 height 500
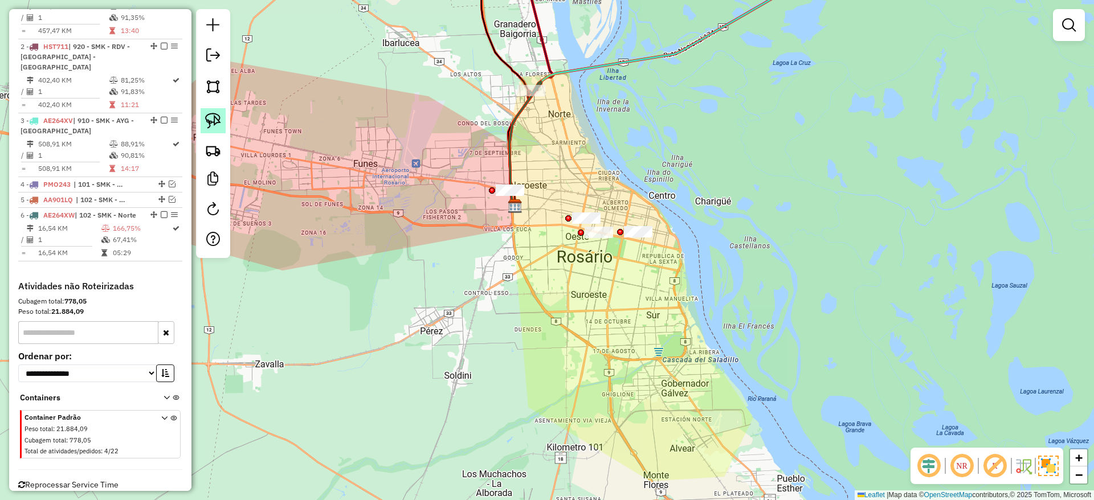
click at [220, 124] on img at bounding box center [213, 121] width 16 height 16
drag, startPoint x: 537, startPoint y: 161, endPoint x: 520, endPoint y: 218, distance: 59.5
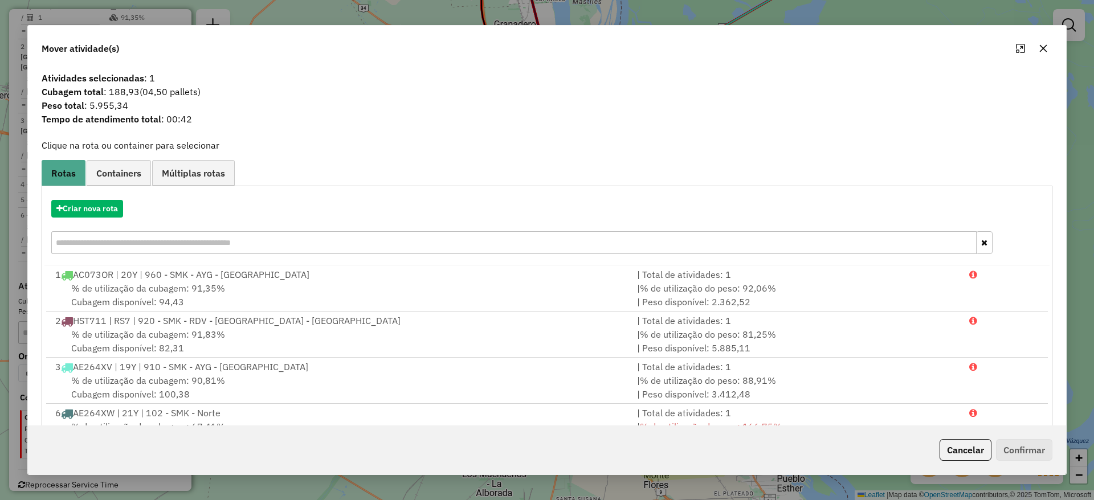
click at [1044, 53] on button "button" at bounding box center [1043, 48] width 18 height 18
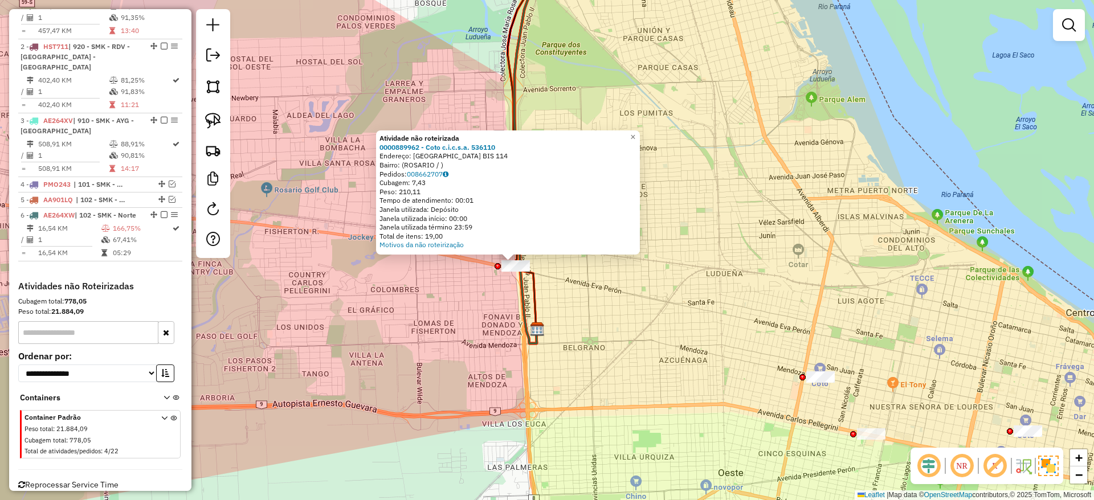
click at [611, 316] on div "Atividade não roteirizada 0000889962 - Coto c.i.c.s.a. 536110 Endereço: [GEOGRA…" at bounding box center [547, 250] width 1094 height 500
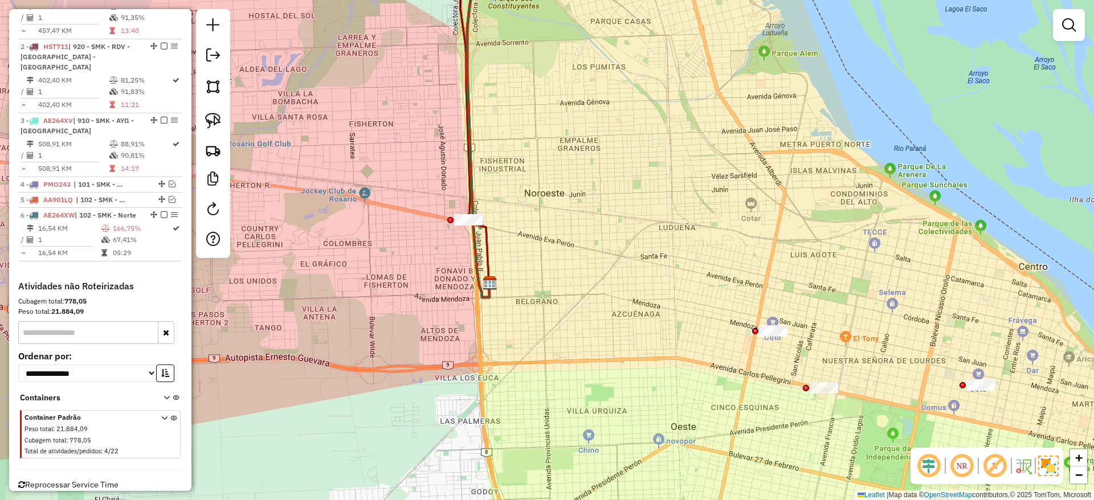
drag, startPoint x: 750, startPoint y: 303, endPoint x: 503, endPoint y: 87, distance: 327.8
click at [503, 87] on div "Janela de atendimento Grade de atendimento Capacidade Transportadoras Veículos …" at bounding box center [547, 250] width 1094 height 500
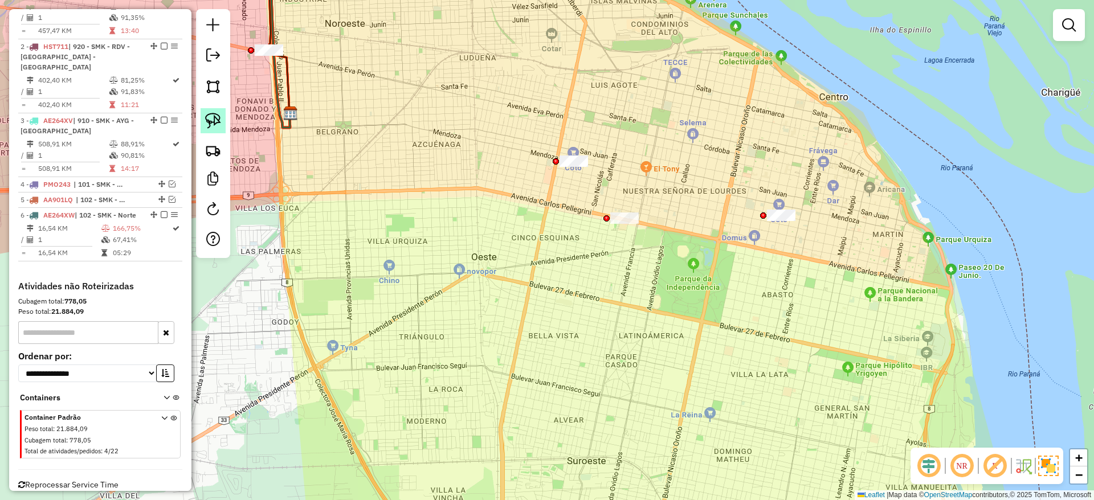
click at [207, 120] on img at bounding box center [213, 121] width 16 height 16
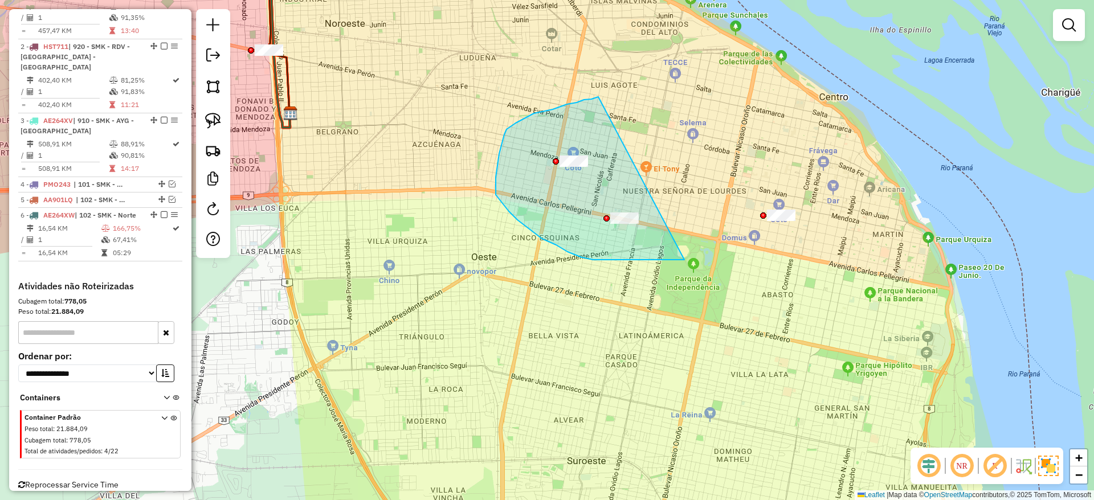
drag, startPoint x: 553, startPoint y: 109, endPoint x: 687, endPoint y: 256, distance: 198.8
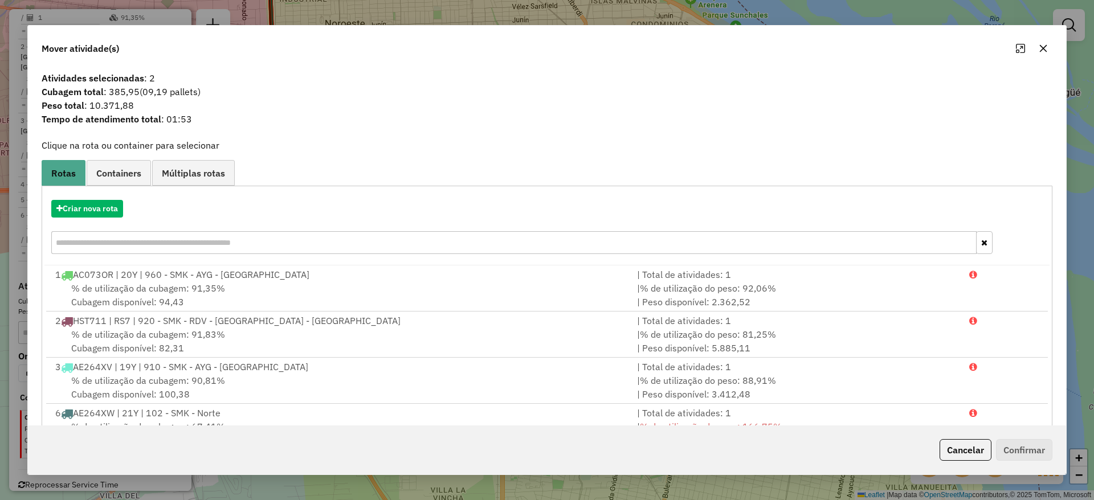
click at [1041, 50] on icon "button" at bounding box center [1043, 48] width 7 height 7
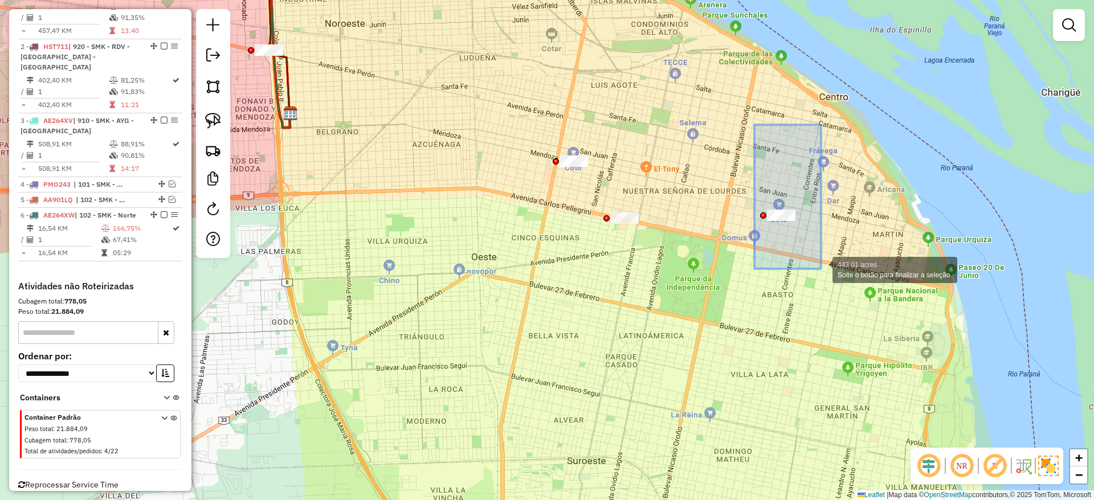
drag, startPoint x: 754, startPoint y: 133, endPoint x: 821, endPoint y: 269, distance: 151.1
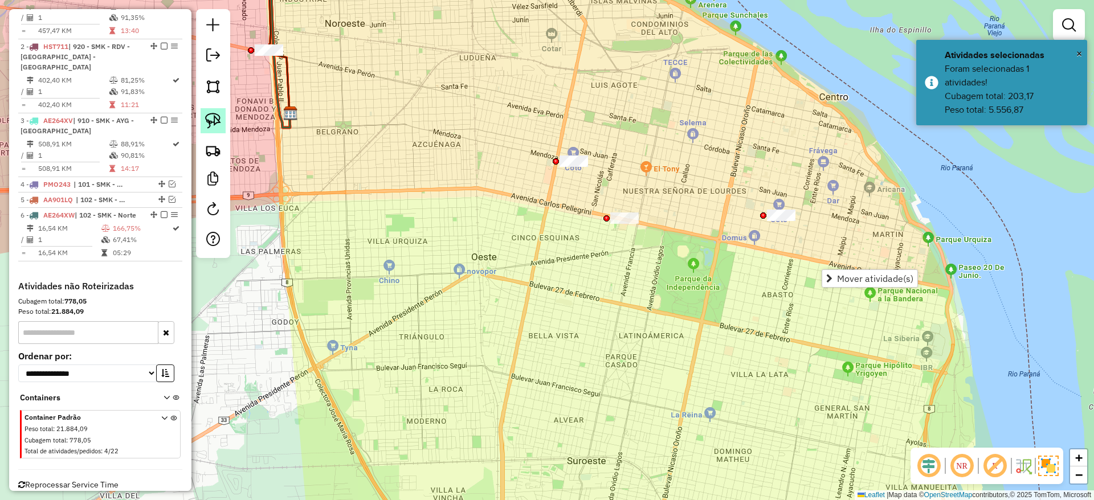
click at [217, 115] on img at bounding box center [213, 121] width 16 height 16
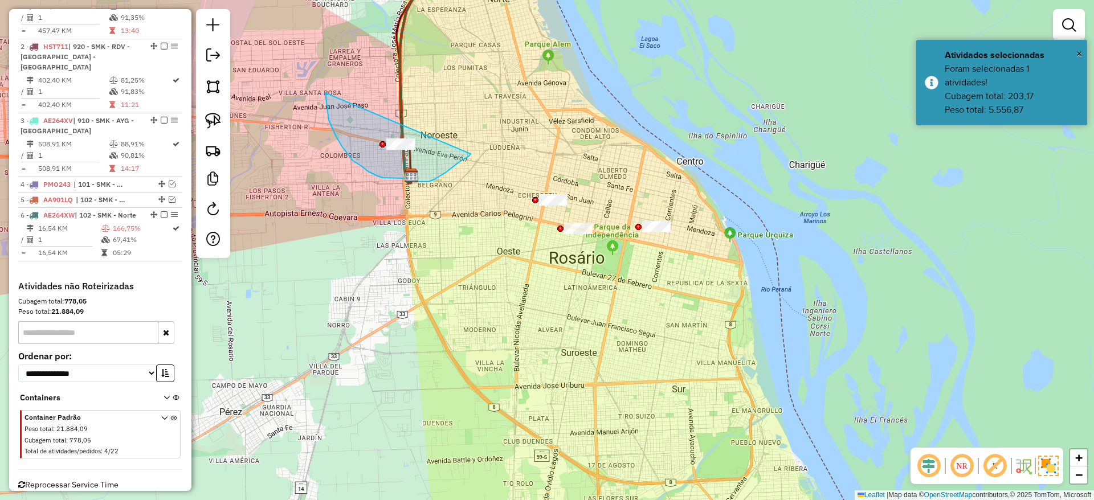
drag, startPoint x: 325, startPoint y: 93, endPoint x: 472, endPoint y: 152, distance: 158.1
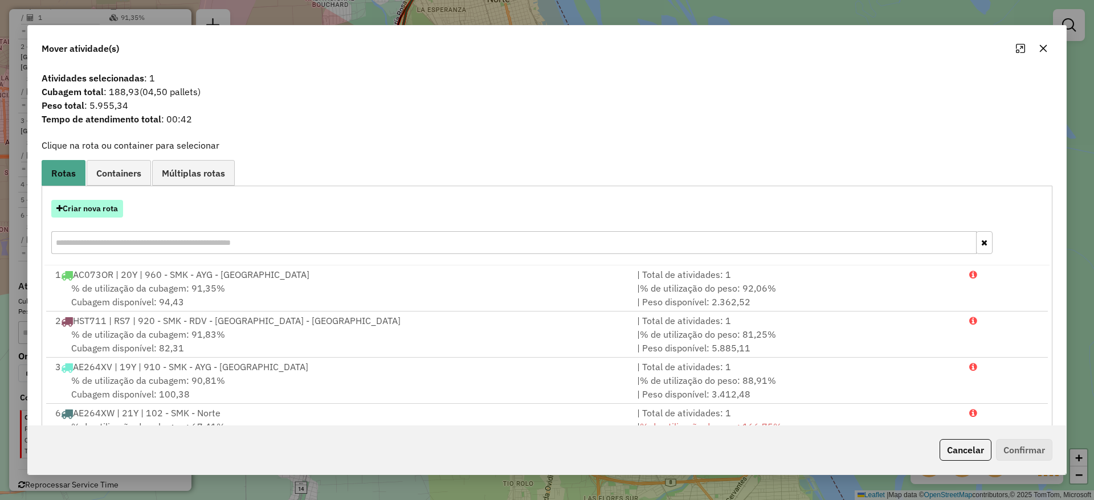
click at [117, 213] on button "Criar nova rota" at bounding box center [87, 209] width 72 height 18
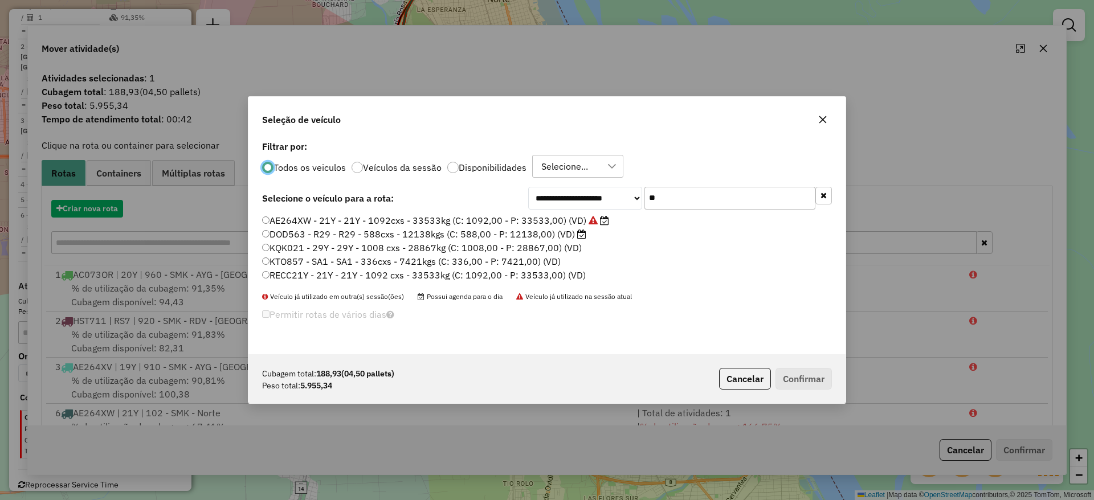
scroll to position [6, 3]
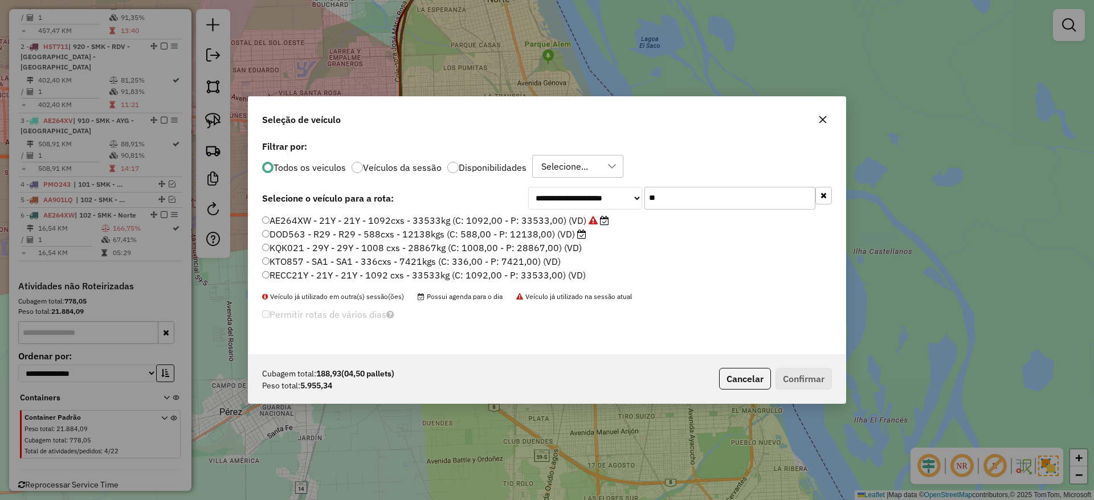
drag, startPoint x: 714, startPoint y: 201, endPoint x: 460, endPoint y: 188, distance: 253.9
click at [460, 188] on div "**********" at bounding box center [547, 198] width 570 height 23
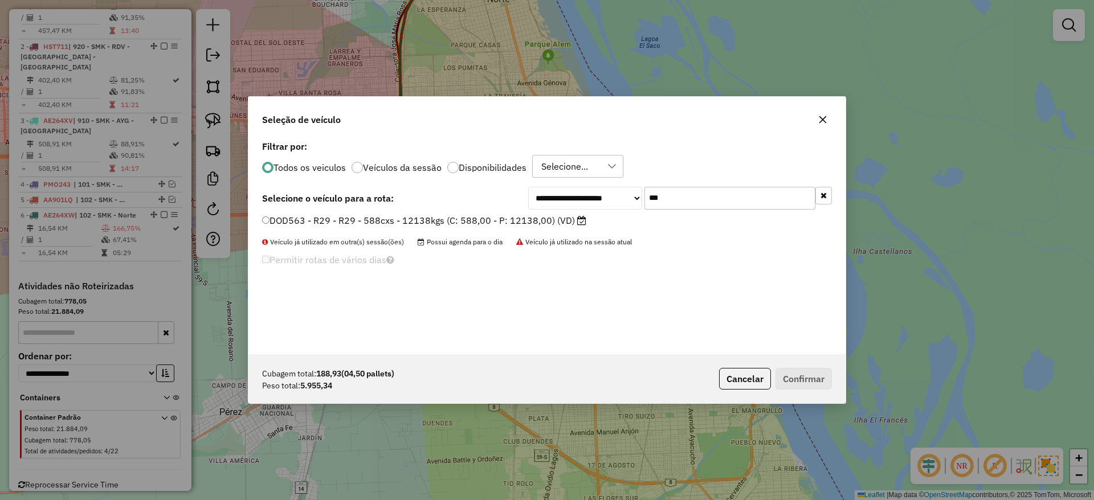
type input "***"
click at [493, 216] on label "DOD563 - R29 - R29 - 588cxs - 12138kgs (C: 588,00 - P: 12138,00) (VD)" at bounding box center [424, 221] width 324 height 14
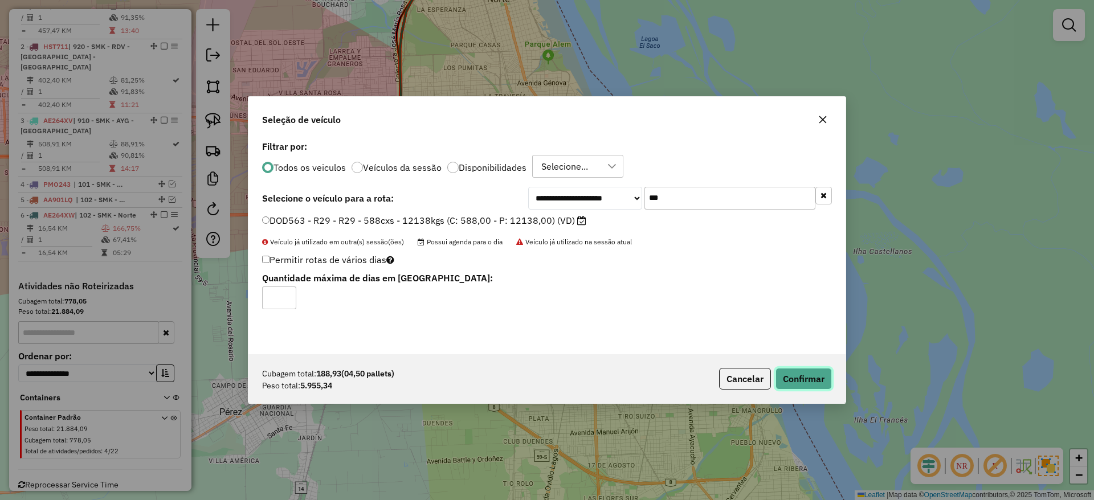
click at [815, 386] on button "Confirmar" at bounding box center [803, 379] width 56 height 22
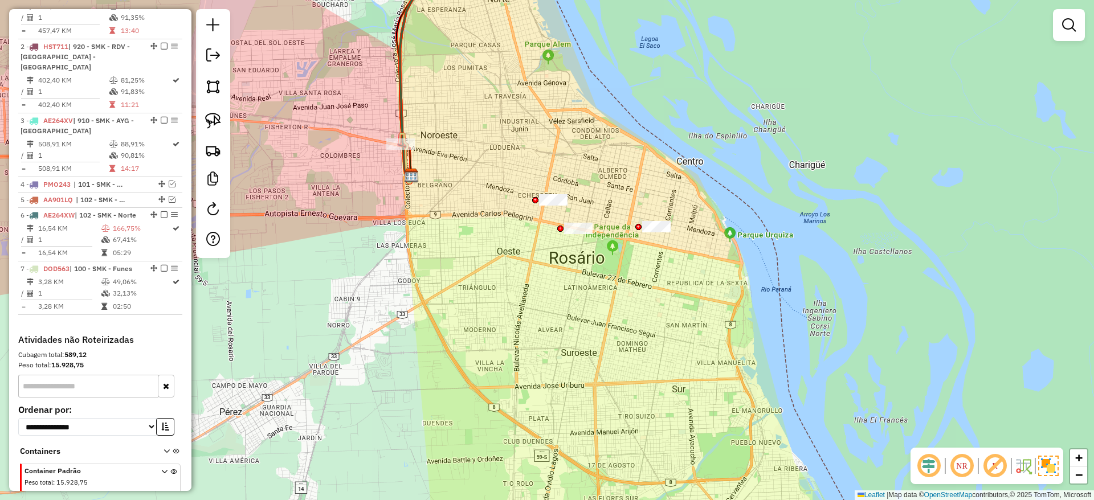
scroll to position [0, 0]
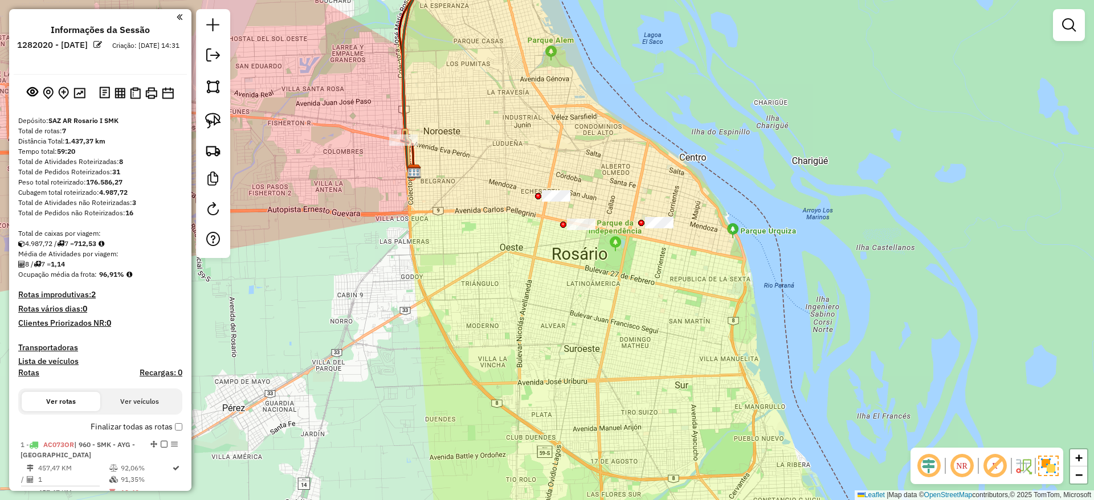
drag, startPoint x: 624, startPoint y: 179, endPoint x: 645, endPoint y: 144, distance: 41.4
click at [645, 144] on div "Janela de atendimento Grade de atendimento Capacidade Transportadoras Veículos …" at bounding box center [547, 250] width 1094 height 500
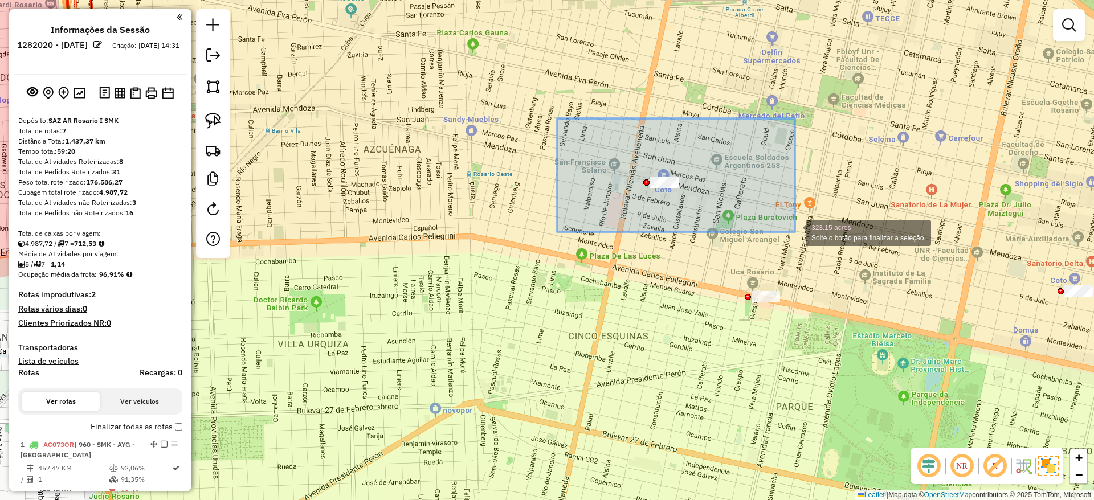
drag, startPoint x: 660, startPoint y: 174, endPoint x: 795, endPoint y: 232, distance: 146.2
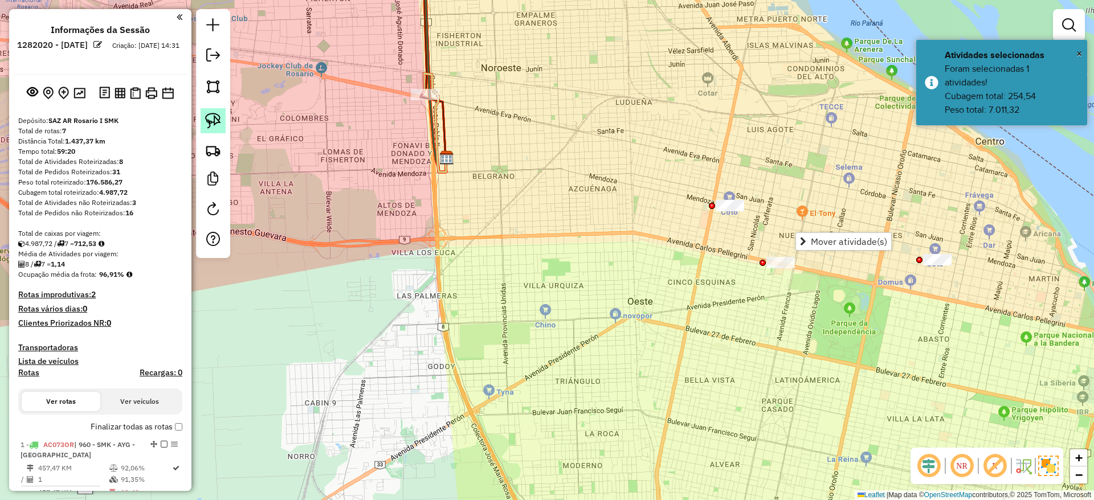
click at [205, 115] on link at bounding box center [213, 120] width 25 height 25
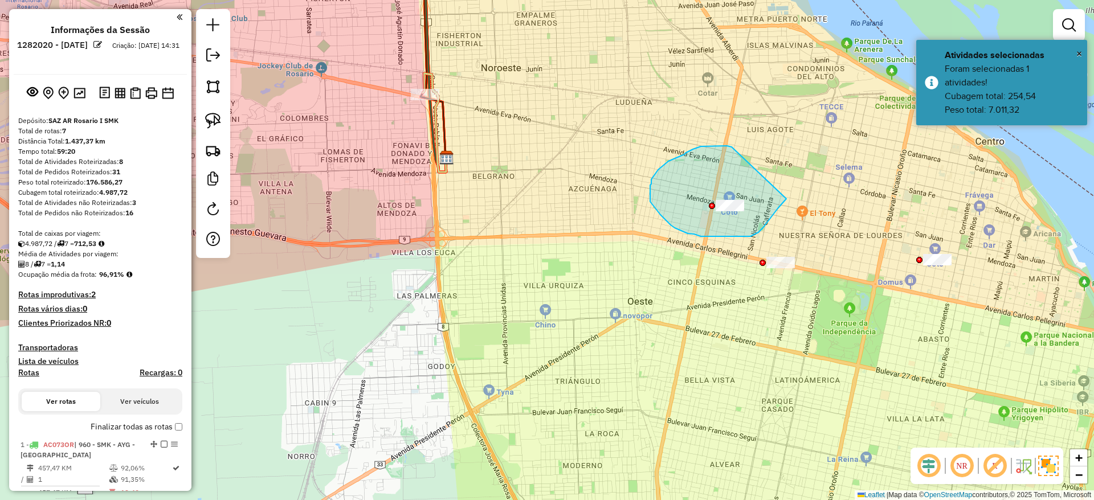
drag, startPoint x: 717, startPoint y: 146, endPoint x: 786, endPoint y: 199, distance: 87.4
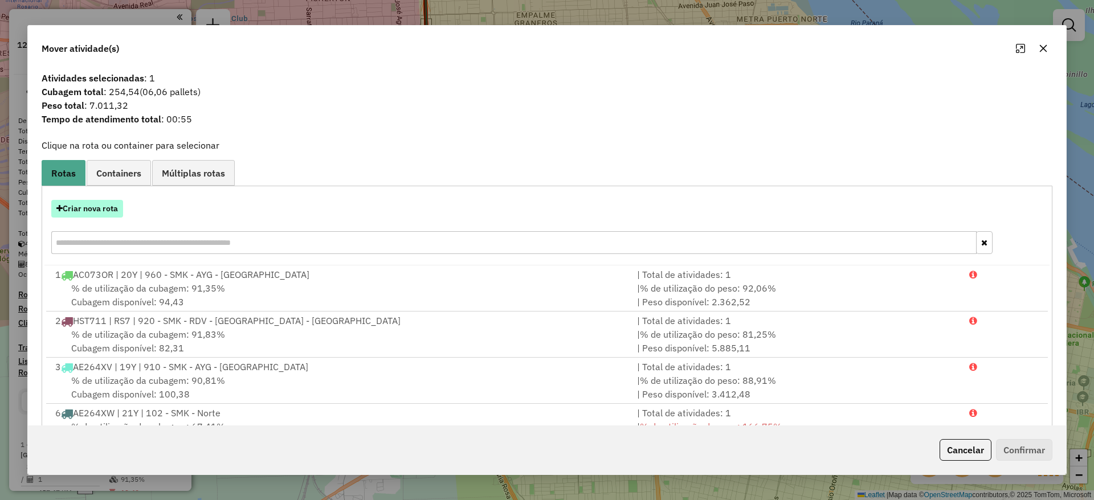
click at [105, 206] on button "Criar nova rota" at bounding box center [87, 209] width 72 height 18
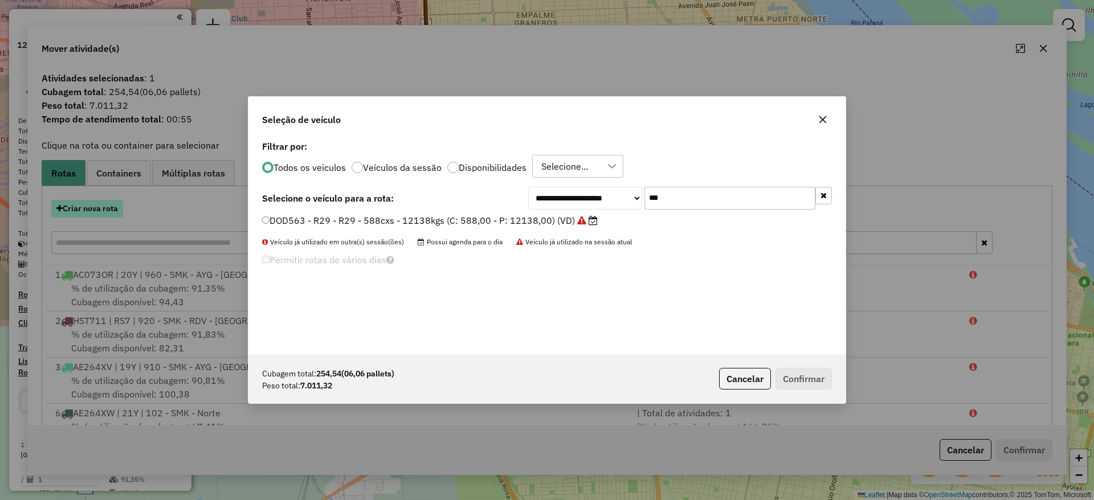
scroll to position [6, 3]
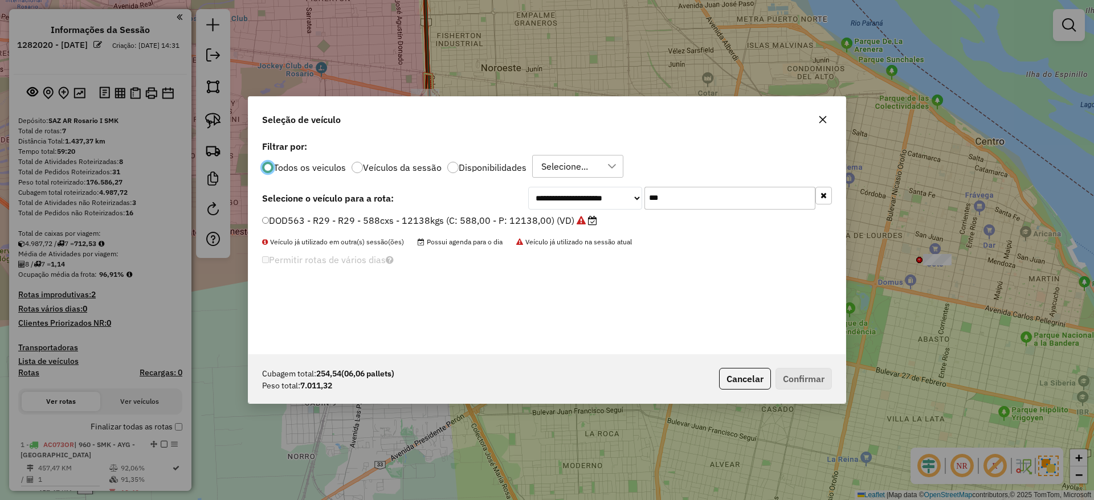
click at [714, 204] on input "***" at bounding box center [729, 198] width 171 height 23
click at [538, 219] on label "DOD563 - R29 - R29 - 588cxs - 12138kgs (C: 588,00 - P: 12138,00) (VD)" at bounding box center [429, 221] width 335 height 14
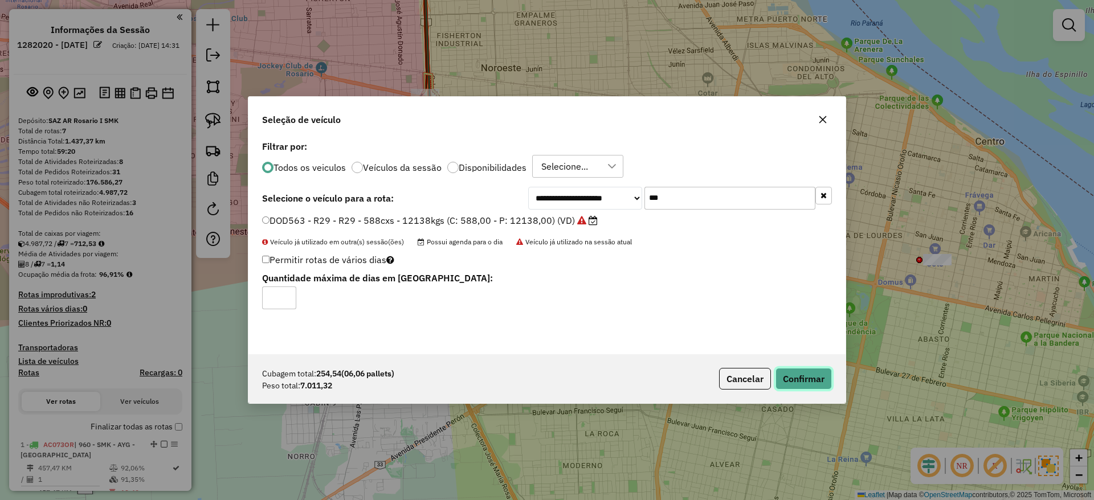
click at [800, 379] on button "Confirmar" at bounding box center [803, 379] width 56 height 22
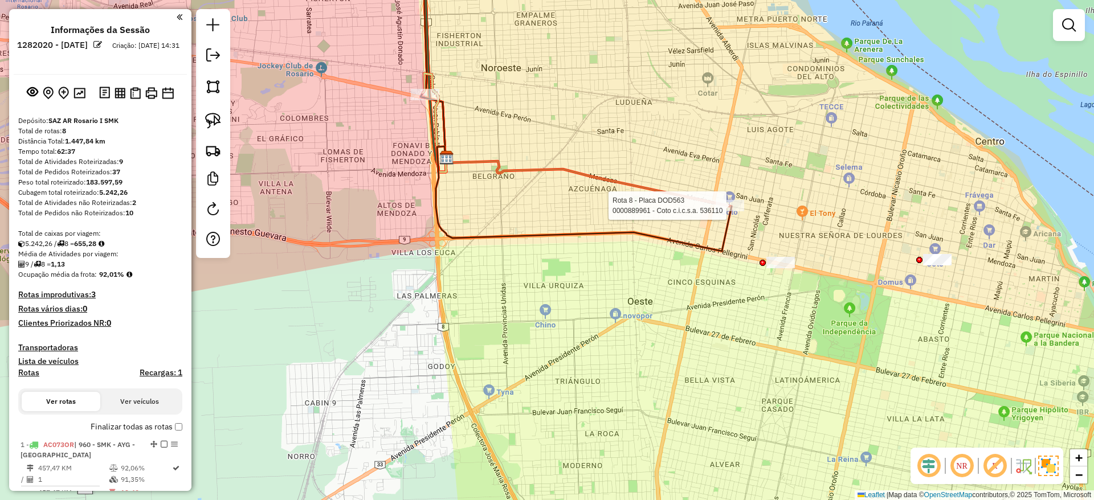
select select "**********"
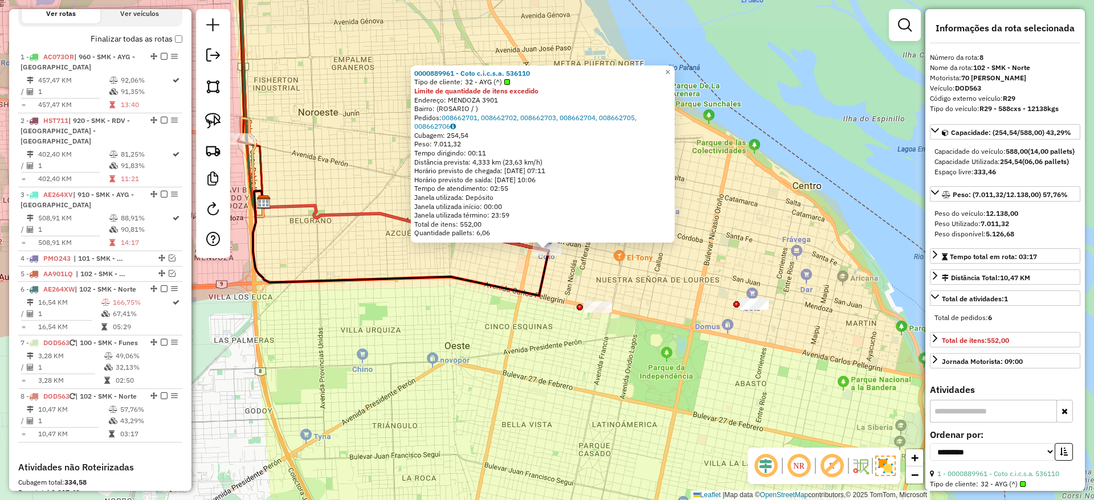
scroll to position [615, 0]
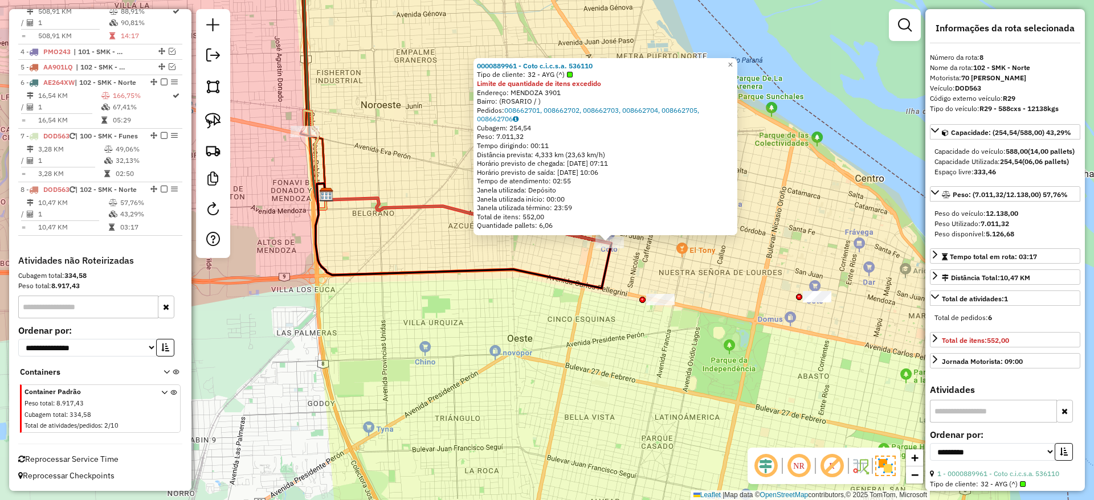
drag, startPoint x: 464, startPoint y: 271, endPoint x: 535, endPoint y: 262, distance: 71.9
click at [535, 262] on div "0000889961 - Coto c.i.c.s.a. 536110 Tipo de cliente: 32 - AYG (^) Limite de qua…" at bounding box center [547, 250] width 1094 height 500
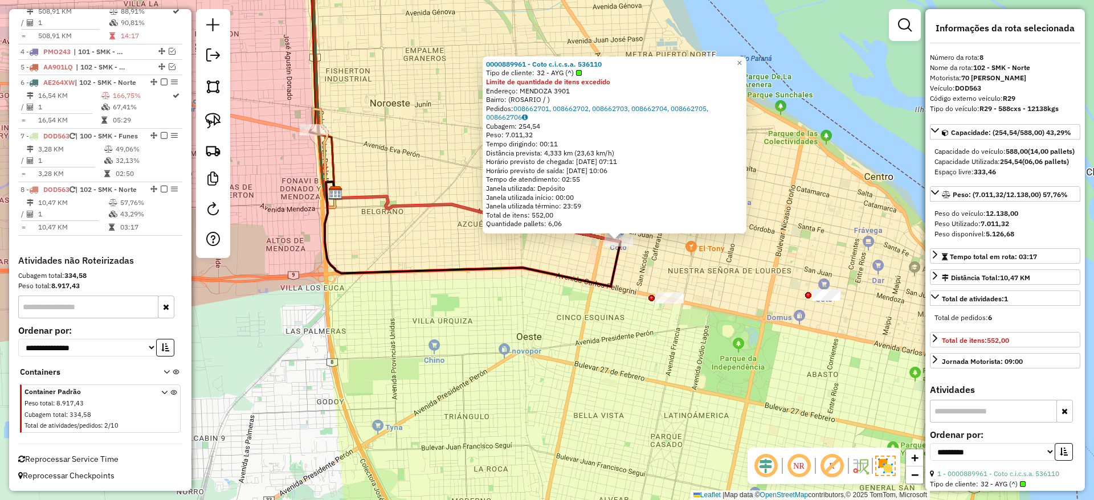
click at [492, 260] on div "0000889961 - Coto c.i.c.s.a. 536110 Tipo de cliente: 32 - AYG (^) Limite de qua…" at bounding box center [547, 250] width 1094 height 500
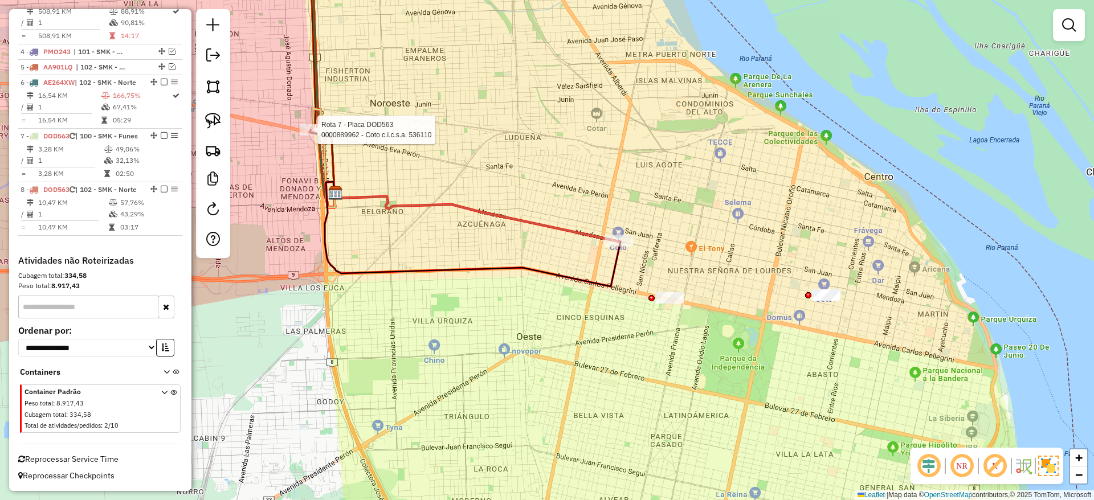
select select "**********"
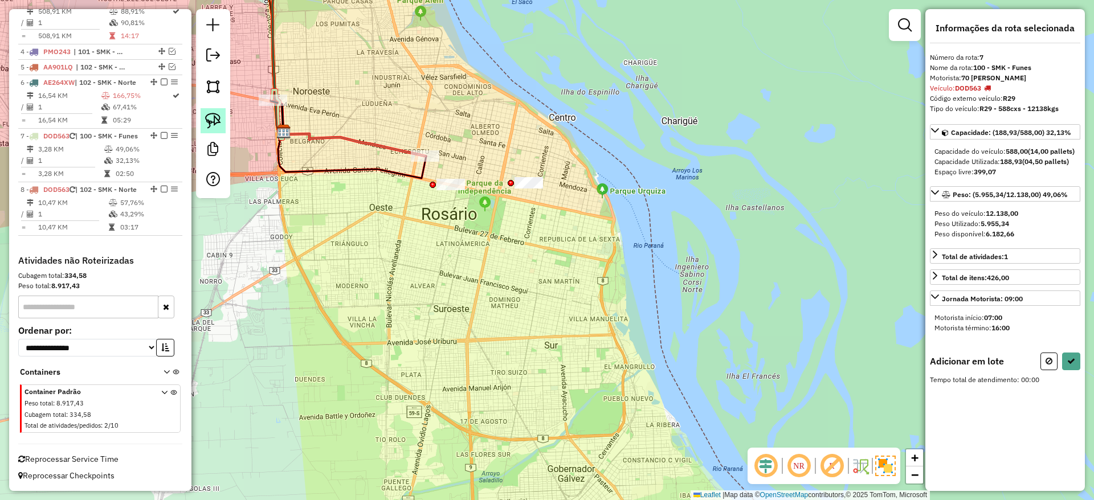
click at [219, 116] on img at bounding box center [213, 121] width 16 height 16
drag, startPoint x: 403, startPoint y: 206, endPoint x: 473, endPoint y: 133, distance: 101.1
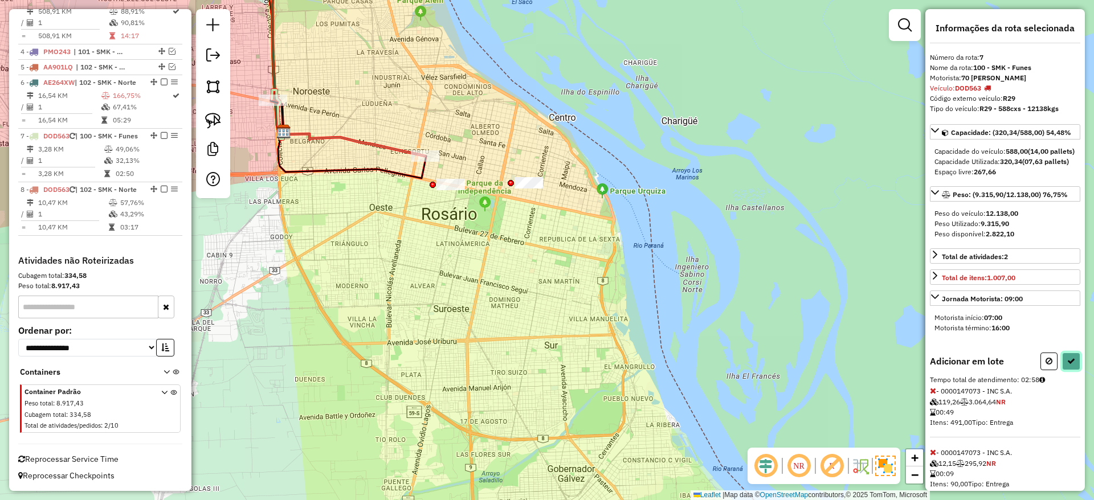
click at [1063, 370] on button at bounding box center [1071, 362] width 18 height 18
select select "**********"
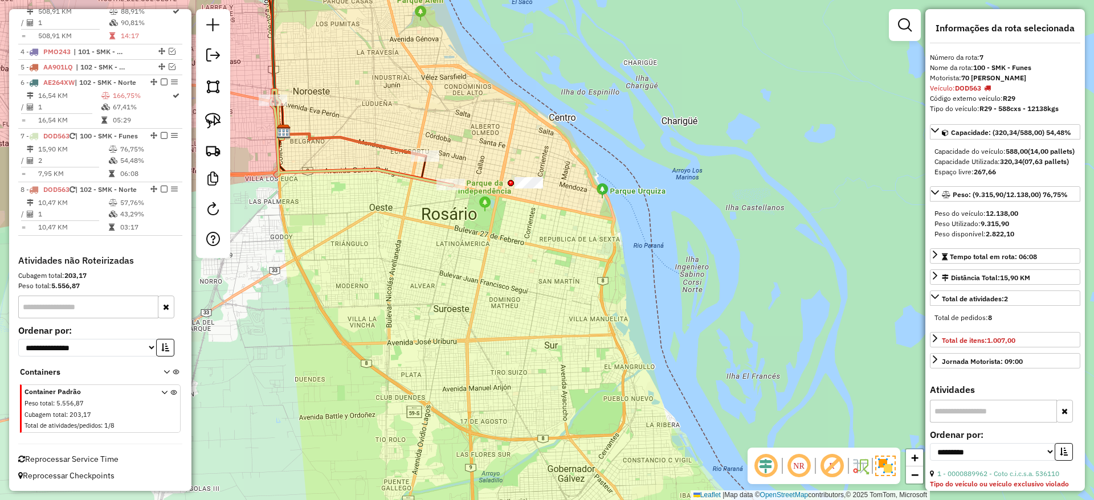
click at [329, 137] on icon at bounding box center [354, 144] width 142 height 24
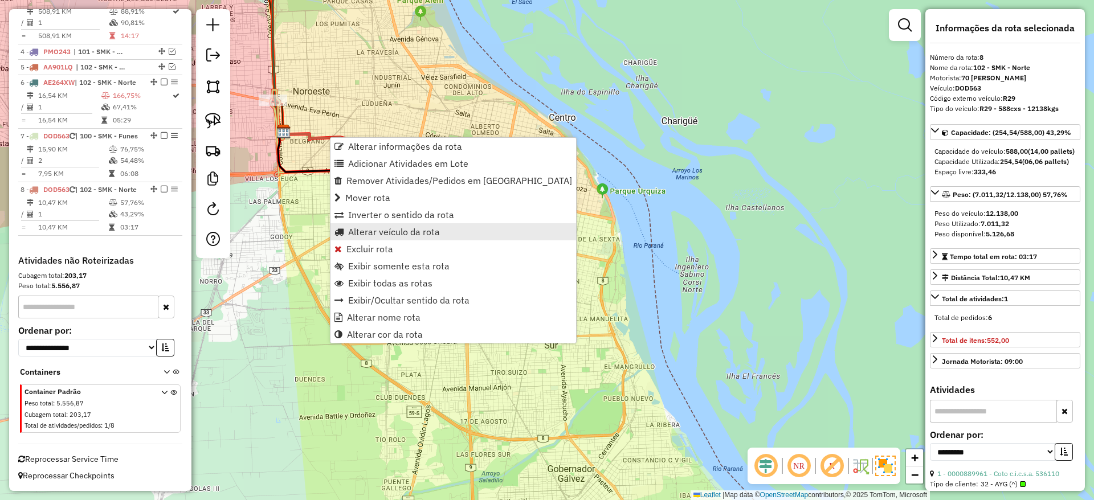
click at [385, 238] on link "Alterar veículo da rota" at bounding box center [453, 231] width 246 height 17
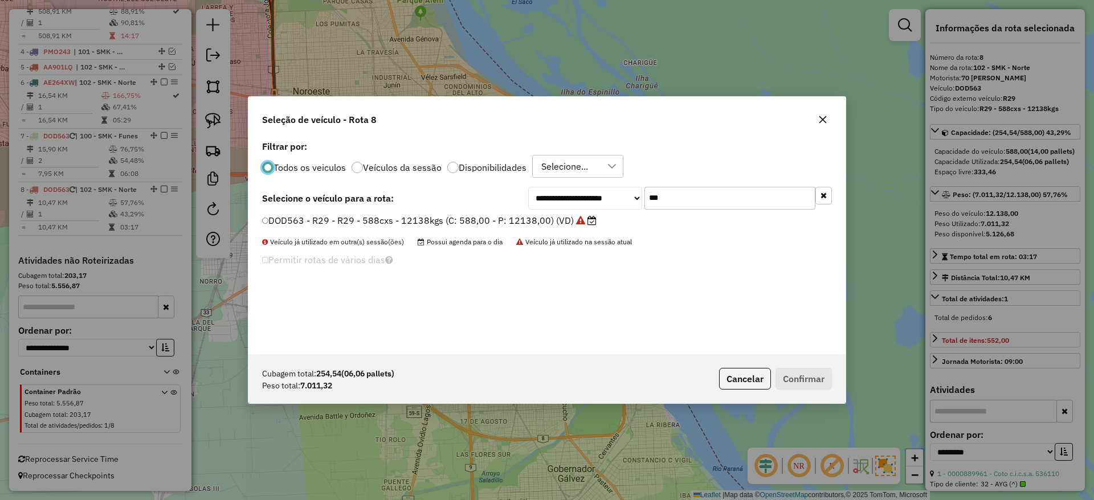
scroll to position [6, 3]
click at [668, 191] on input "***" at bounding box center [729, 198] width 171 height 23
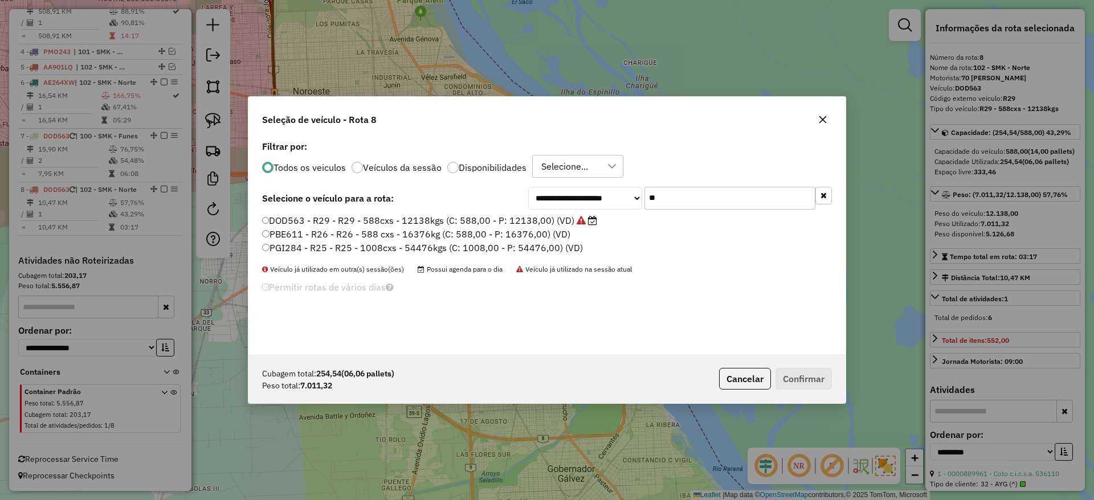
type input "*"
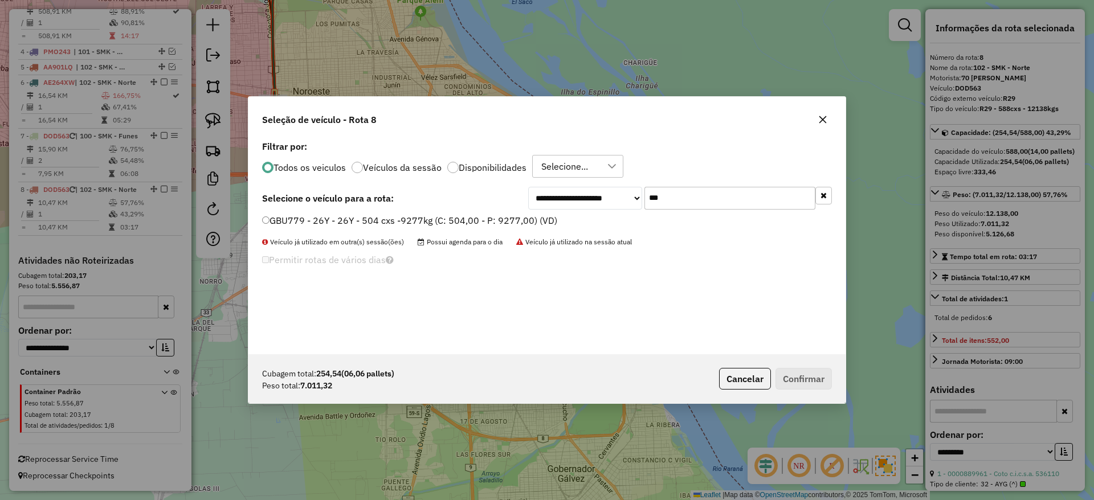
type input "***"
click at [503, 215] on label "GBU779 - 26Y - 26Y - 504 cxs -9277kg (C: 504,00 - P: 9277,00) (VD)" at bounding box center [409, 221] width 295 height 14
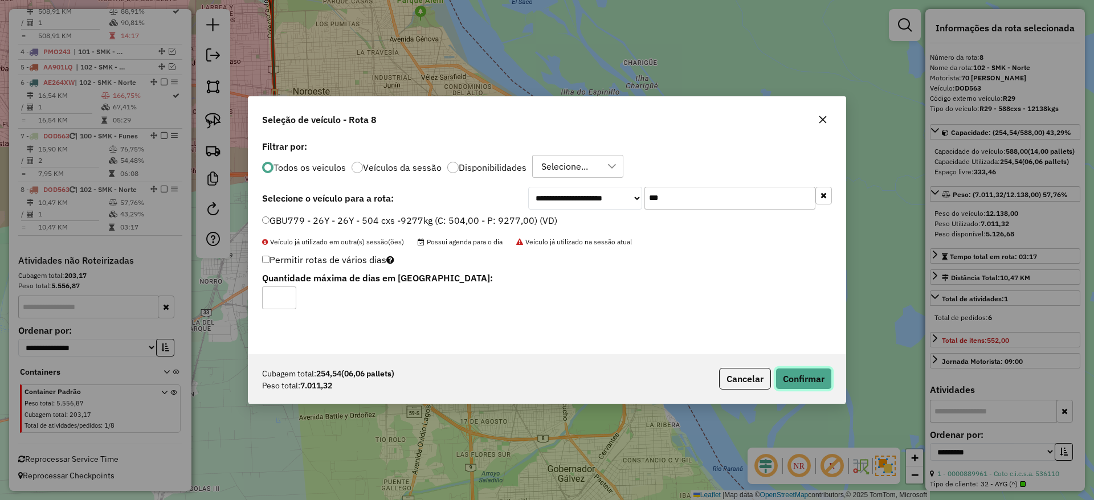
click at [807, 385] on button "Confirmar" at bounding box center [803, 379] width 56 height 22
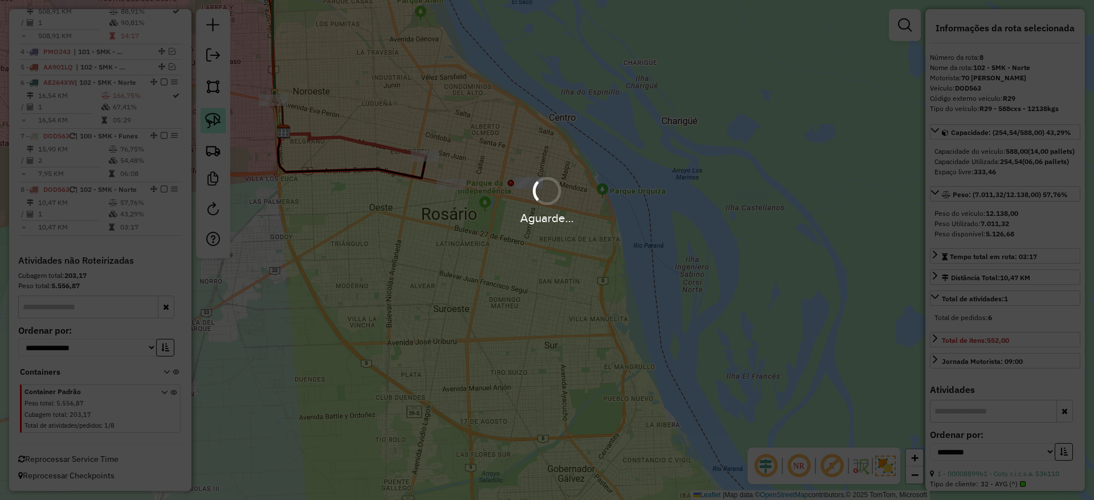
scroll to position [595, 0]
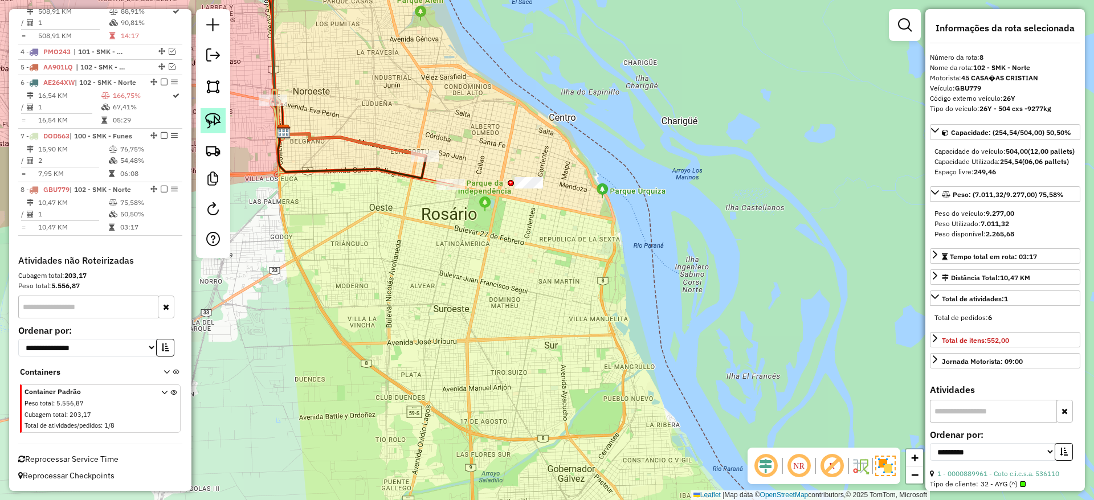
click at [219, 119] on img at bounding box center [213, 121] width 16 height 16
drag, startPoint x: 512, startPoint y: 122, endPoint x: 646, endPoint y: 223, distance: 167.6
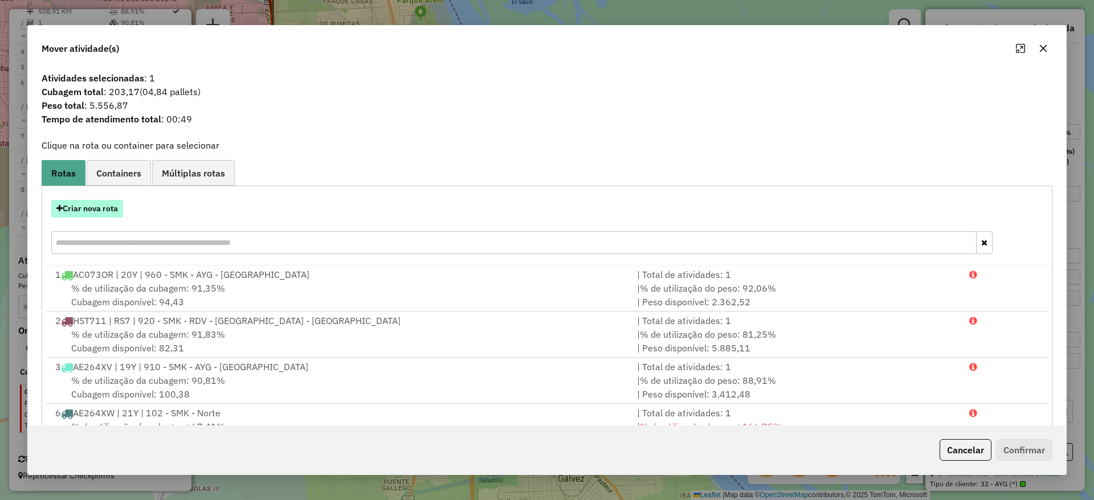
click at [93, 213] on button "Criar nova rota" at bounding box center [87, 209] width 72 height 18
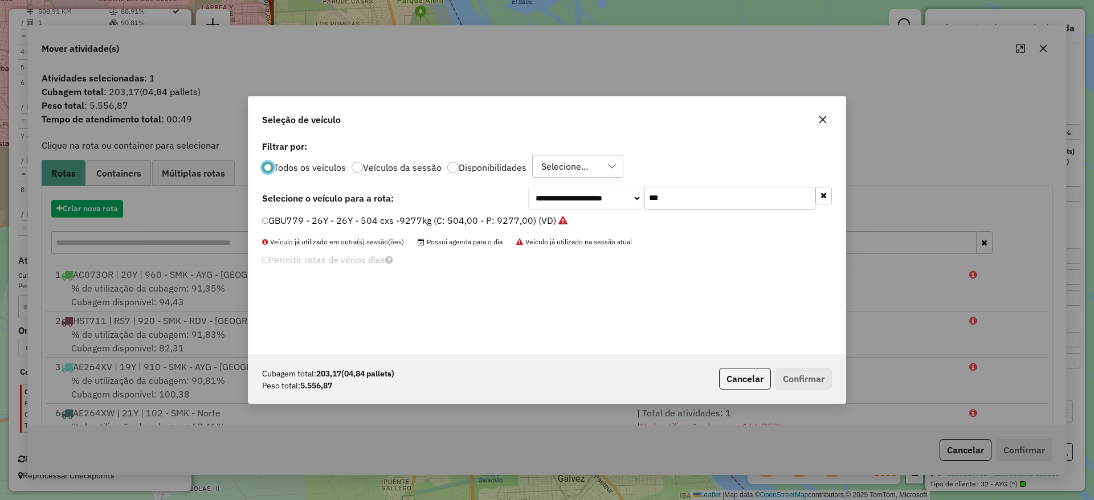
scroll to position [6, 3]
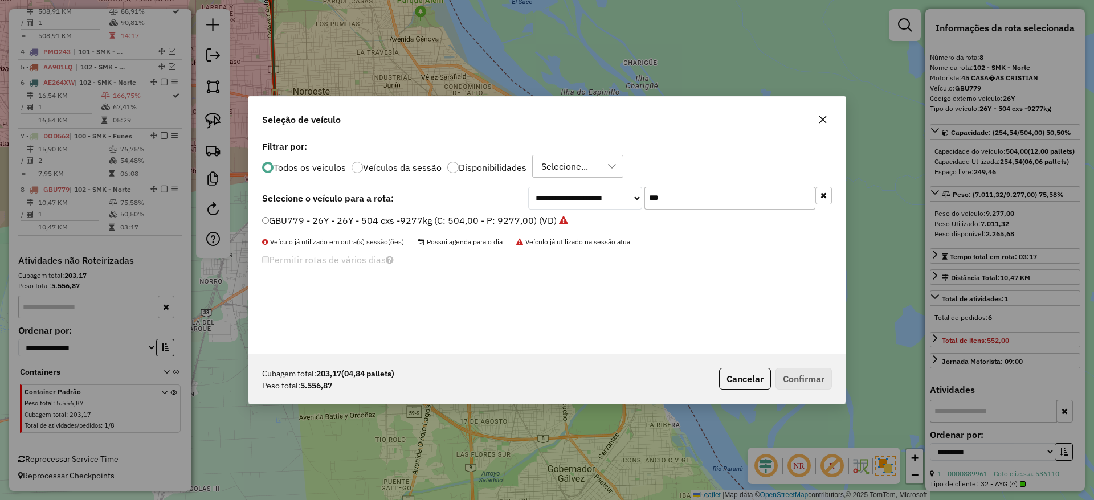
click at [733, 199] on input "***" at bounding box center [729, 198] width 171 height 23
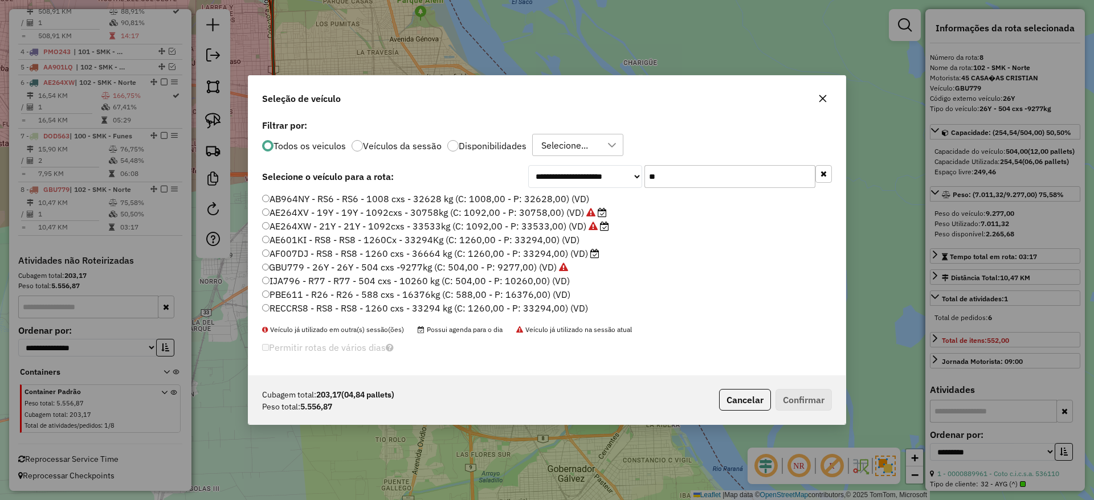
type input "*"
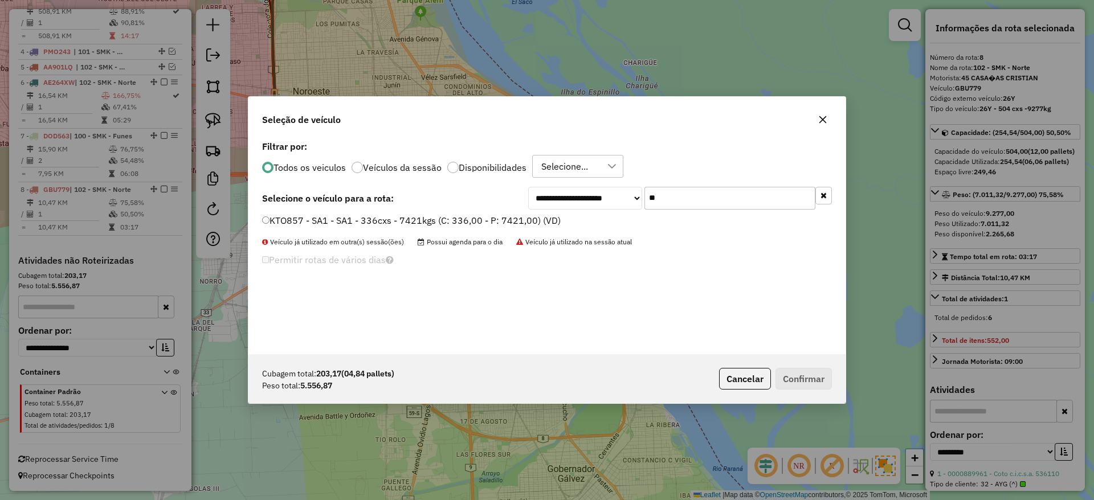
type input "**"
click at [501, 222] on label "KTO857 - SA1 - SA1 - 336cxs - 7421kgs (C: 336,00 - P: 7421,00) (VD)" at bounding box center [411, 221] width 299 height 14
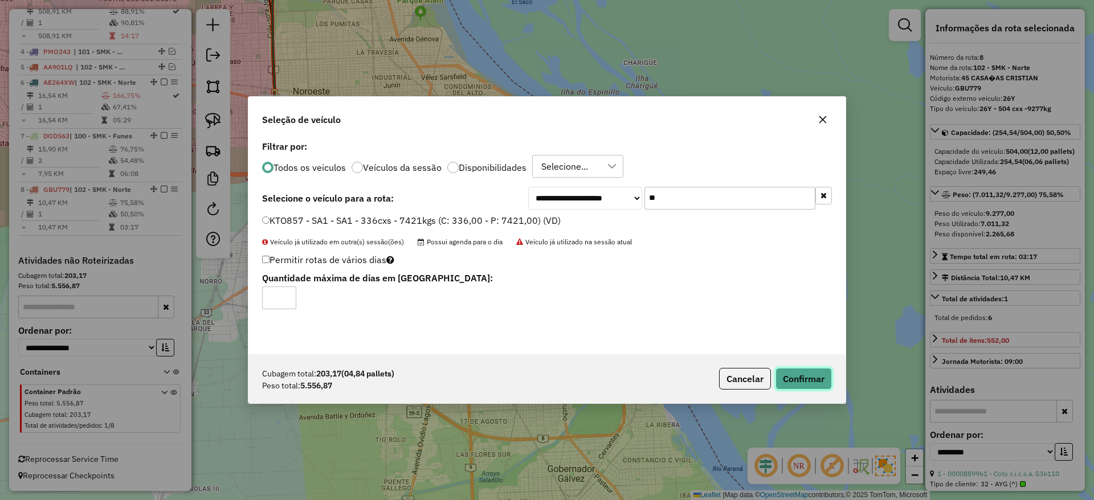
click at [830, 382] on button "Confirmar" at bounding box center [803, 379] width 56 height 22
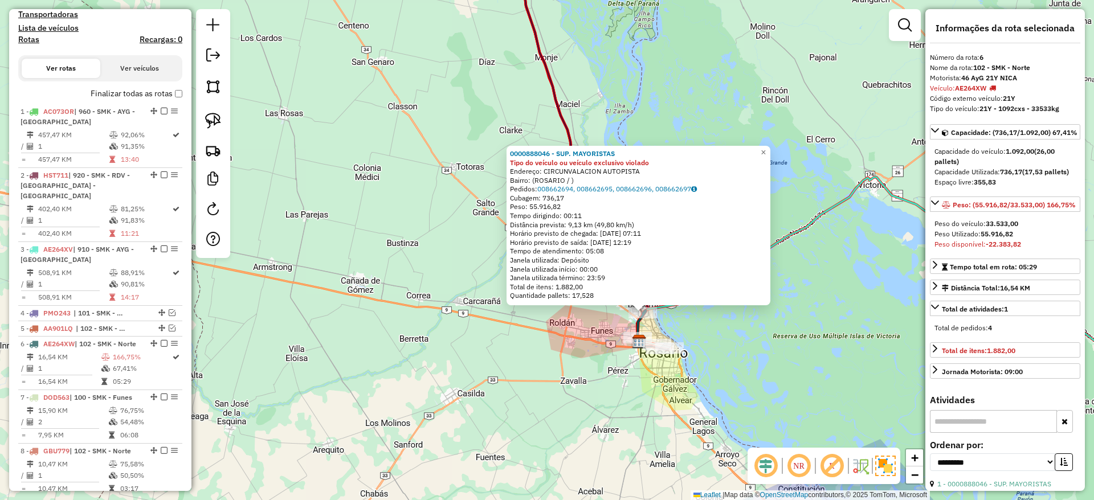
scroll to position [127, 0]
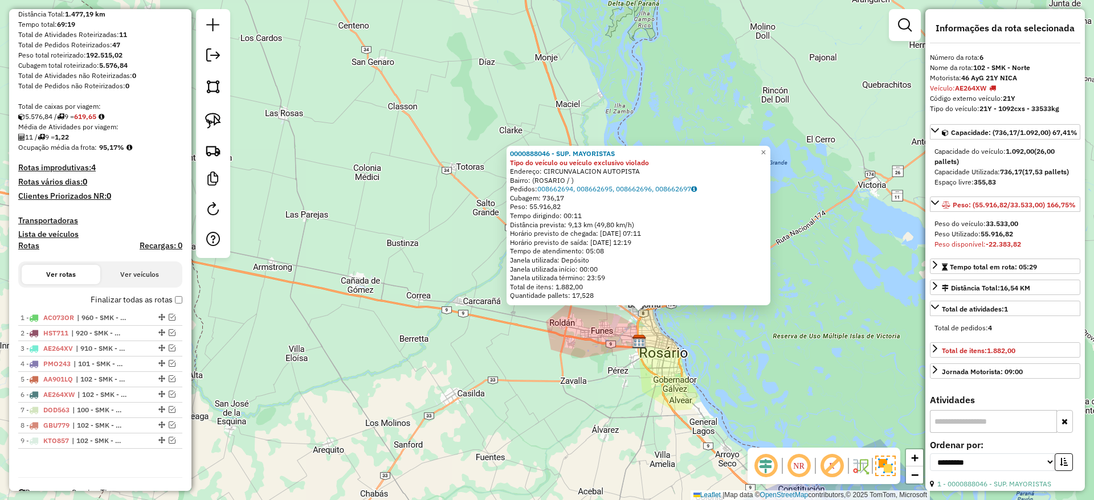
click at [899, 313] on div "0000888046 - SUP. MAYORISTAS Tipo do veículo ou veículo exclusivo violado Ender…" at bounding box center [547, 250] width 1094 height 500
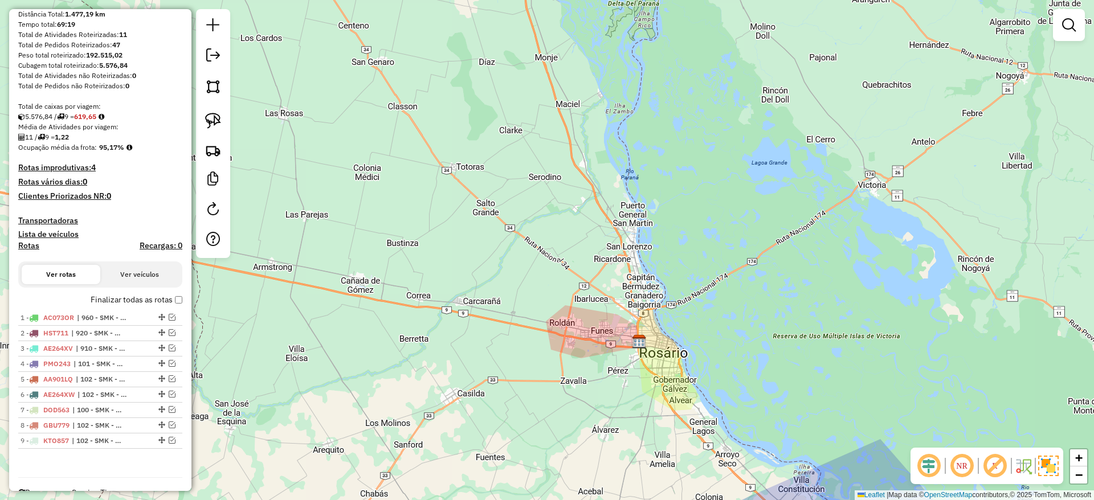
click at [984, 209] on div "Janela de atendimento Grade de atendimento Capacidade Transportadoras Veículos …" at bounding box center [547, 250] width 1094 height 500
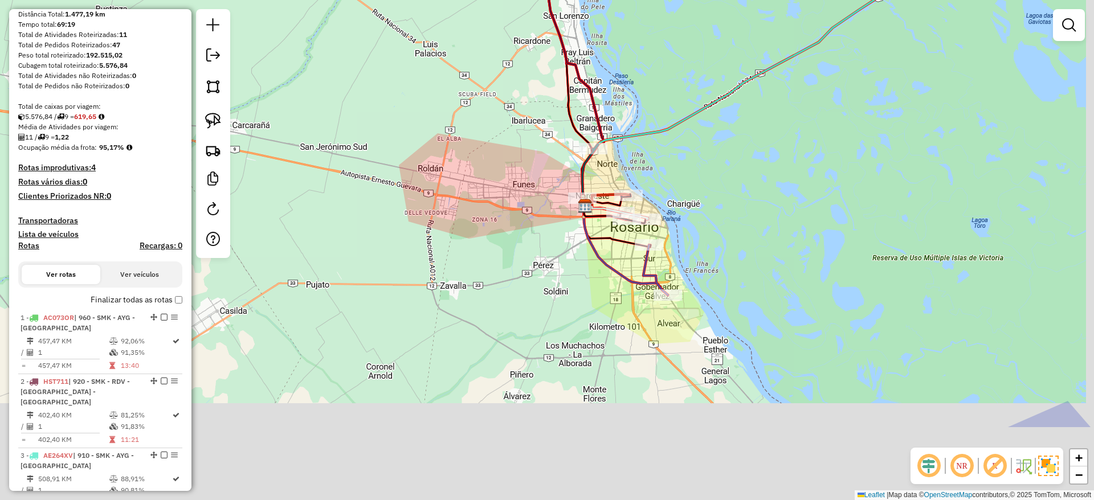
drag, startPoint x: 640, startPoint y: 408, endPoint x: 599, endPoint y: 280, distance: 135.3
click at [599, 281] on div "Janela de atendimento Grade de atendimento Capacidade Transportadoras Veículos …" at bounding box center [547, 250] width 1094 height 500
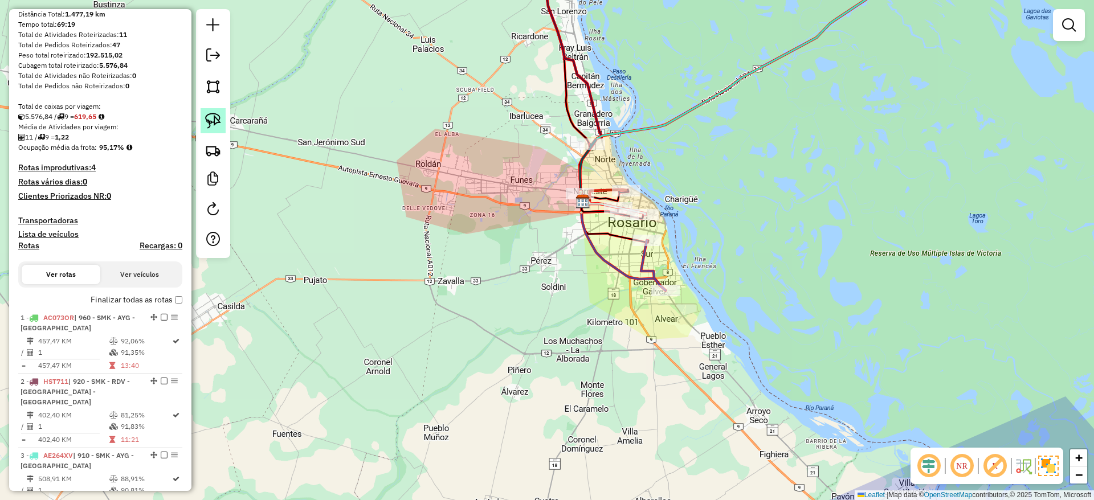
click at [218, 121] on img at bounding box center [213, 121] width 16 height 16
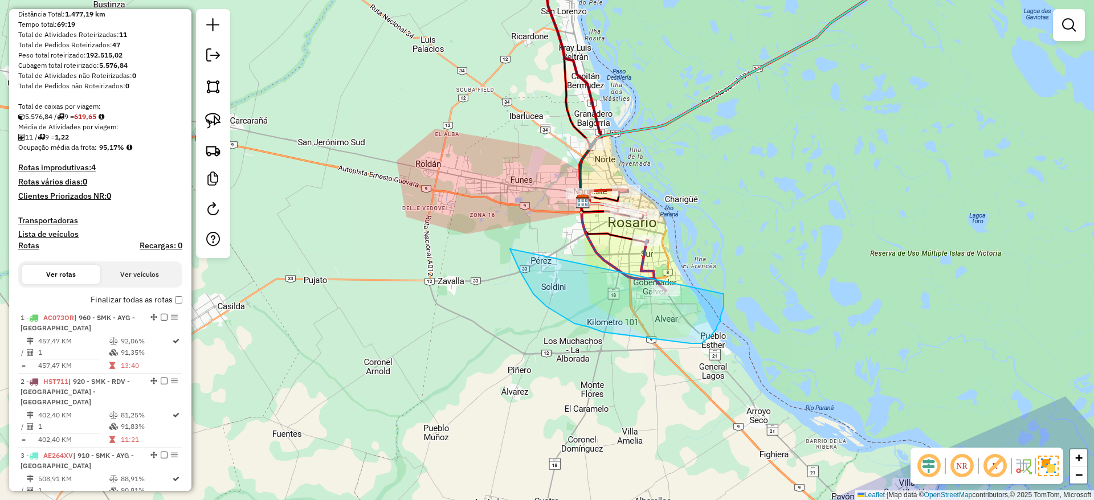
drag, startPoint x: 516, startPoint y: 262, endPoint x: 724, endPoint y: 294, distance: 209.8
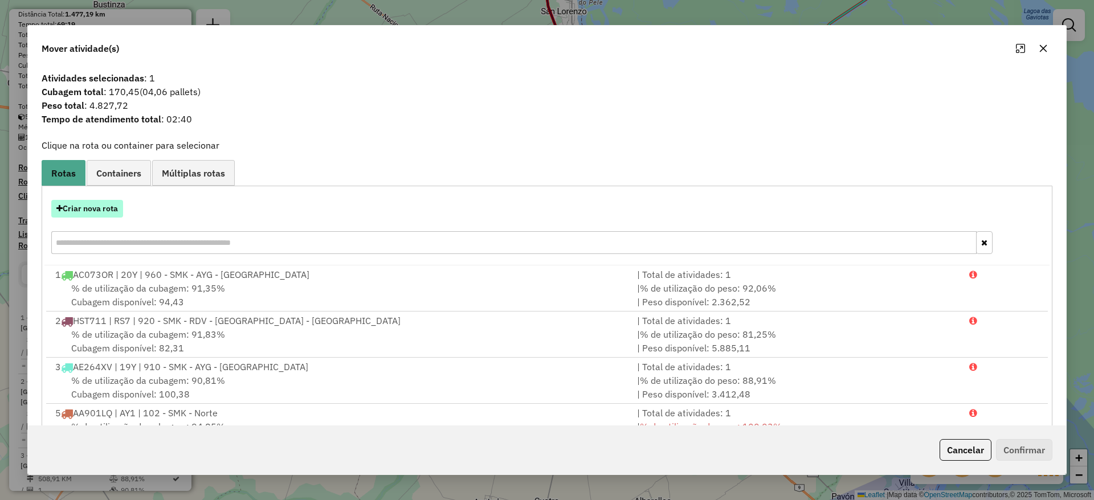
click at [101, 207] on button "Criar nova rota" at bounding box center [87, 209] width 72 height 18
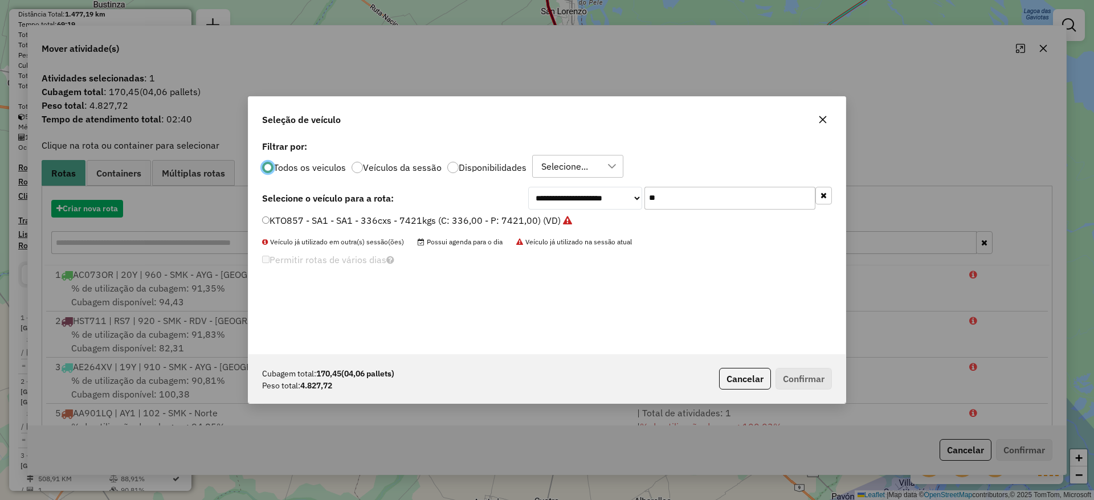
scroll to position [6, 3]
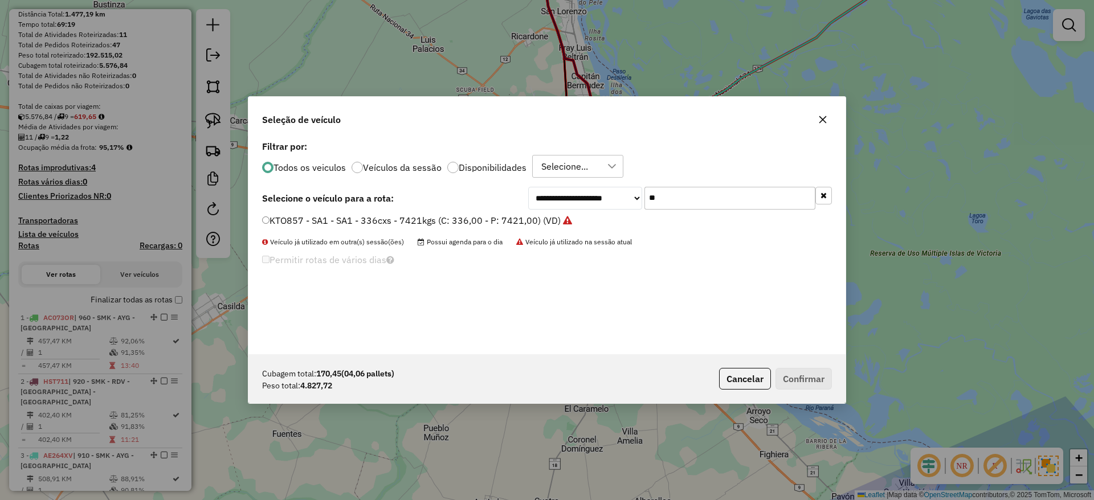
click at [689, 194] on input "**" at bounding box center [729, 198] width 171 height 23
type input "*"
type input "***"
click at [571, 219] on label "AA949TN - AY2 - AY2 - 588 cxs - 10783kg (C: 588,00 - P: 10783,00) (VD)" at bounding box center [424, 221] width 324 height 14
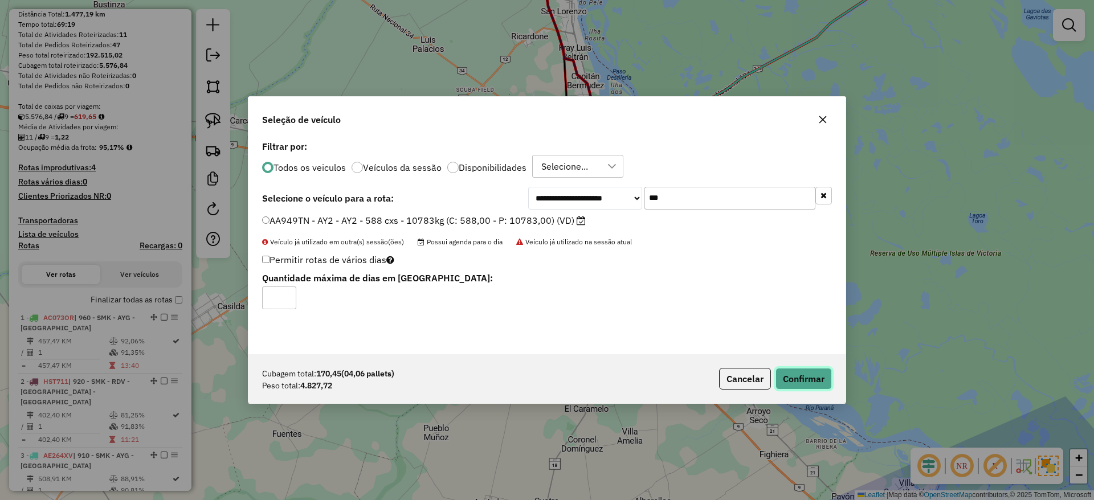
click at [805, 382] on button "Confirmar" at bounding box center [803, 379] width 56 height 22
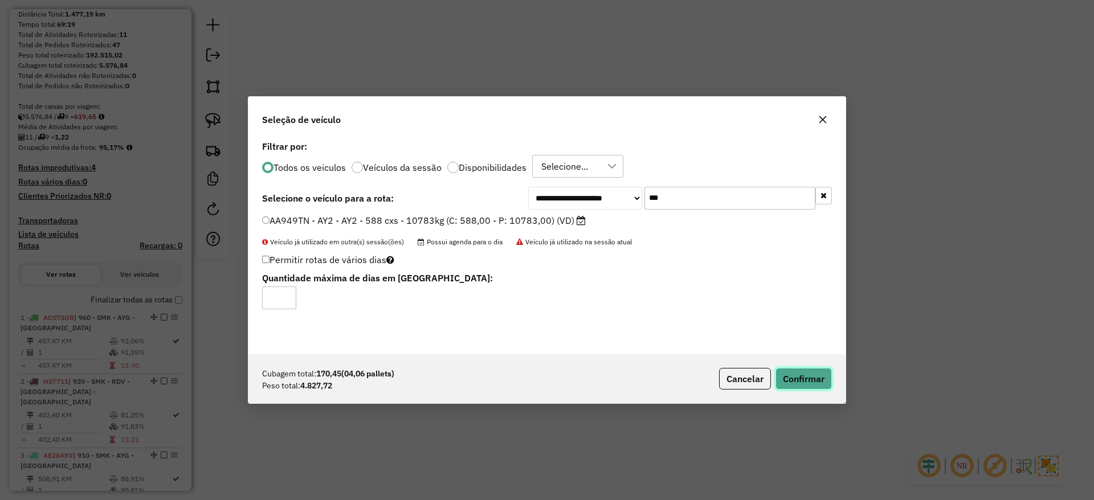
click at [802, 382] on button "Confirmar" at bounding box center [803, 379] width 56 height 22
click at [799, 379] on button "Confirmar" at bounding box center [803, 379] width 56 height 22
click at [820, 119] on icon "button" at bounding box center [822, 119] width 9 height 9
